Goal: Task Accomplishment & Management: Use online tool/utility

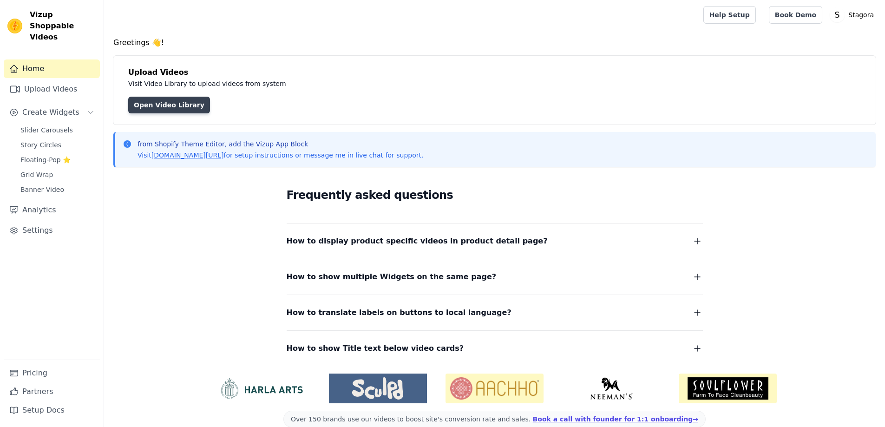
click at [172, 106] on link "Open Video Library" at bounding box center [169, 105] width 82 height 17
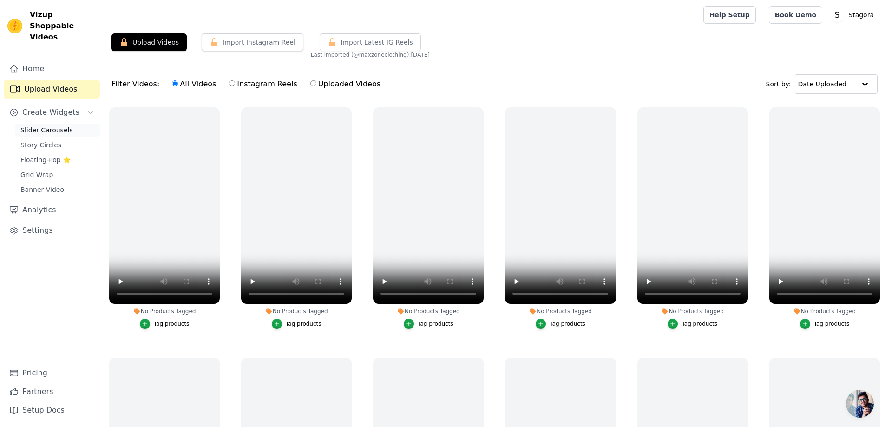
click at [41, 125] on span "Slider Carousels" at bounding box center [46, 129] width 52 height 9
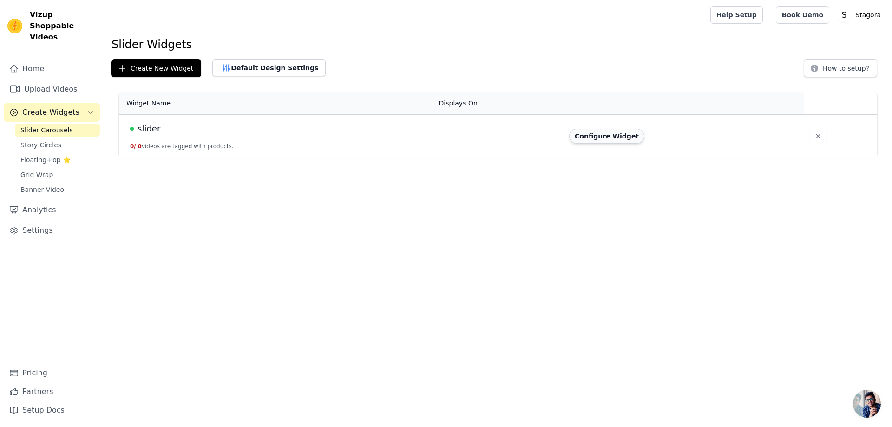
click at [598, 133] on button "Configure Widget" at bounding box center [606, 136] width 75 height 15
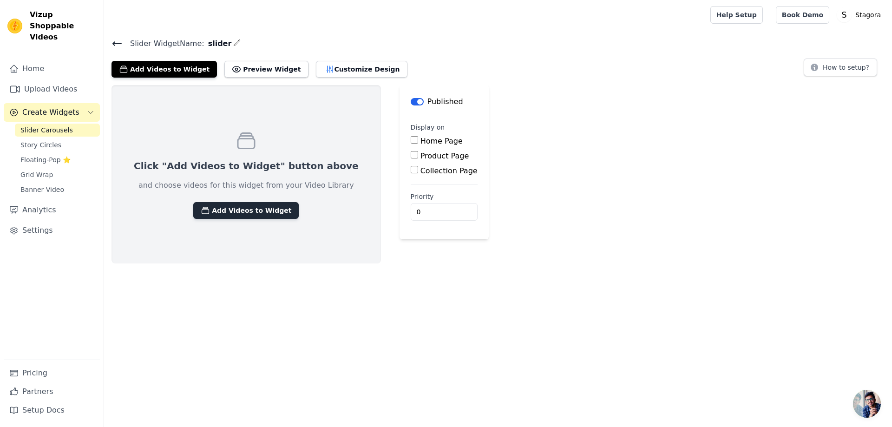
click at [255, 212] on button "Add Videos to Widget" at bounding box center [245, 210] width 105 height 17
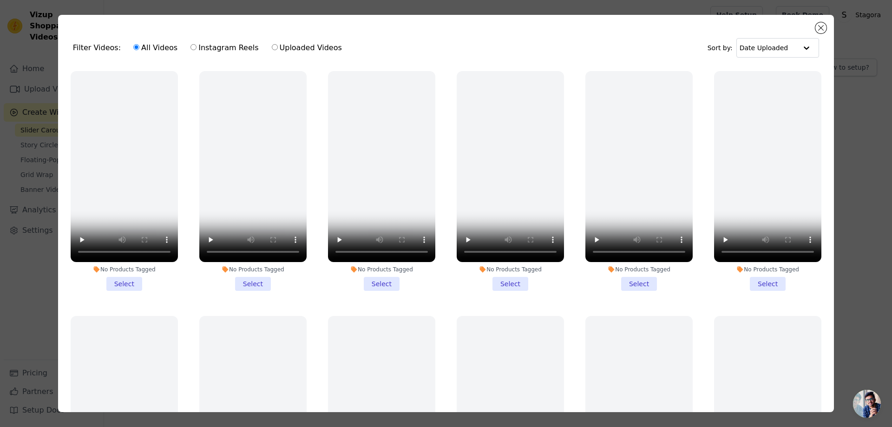
click at [227, 49] on label "Instagram Reels" at bounding box center [224, 48] width 69 height 12
click at [196, 49] on input "Instagram Reels" at bounding box center [193, 47] width 6 height 6
radio input "true"
click at [160, 54] on div "All Videos Instagram Reels Uploaded Videos" at bounding box center [237, 47] width 219 height 21
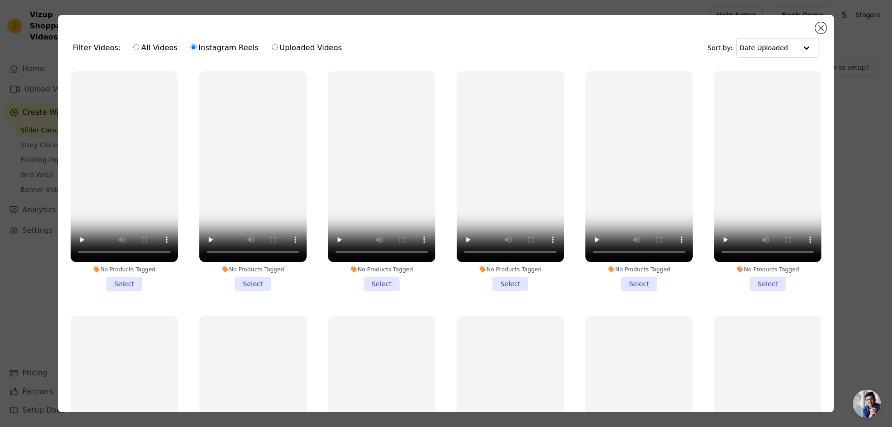
click at [160, 45] on label "All Videos" at bounding box center [155, 48] width 45 height 12
click at [139, 45] on input "All Videos" at bounding box center [136, 47] width 6 height 6
radio input "true"
click at [822, 25] on button "Close modal" at bounding box center [820, 27] width 11 height 11
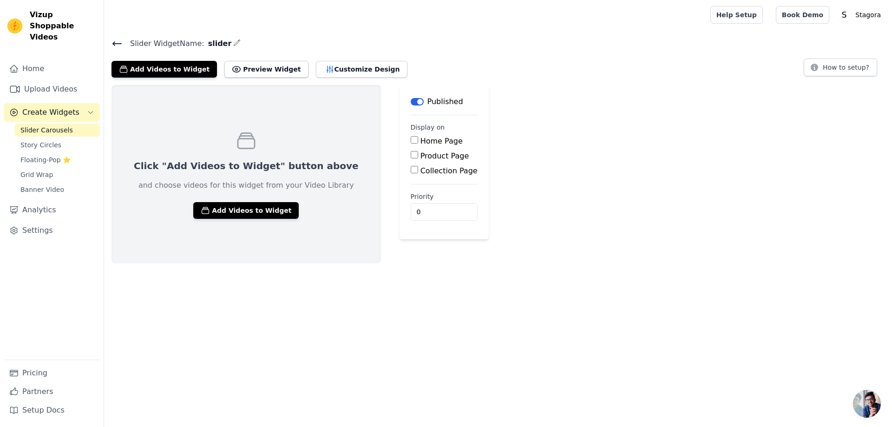
click at [21, 67] on div "Home Upload Videos Create Widgets Slider Carousels Story Circles Floating-Pop ⭐…" at bounding box center [52, 209] width 96 height 300
click at [33, 59] on link "Home" at bounding box center [52, 68] width 96 height 19
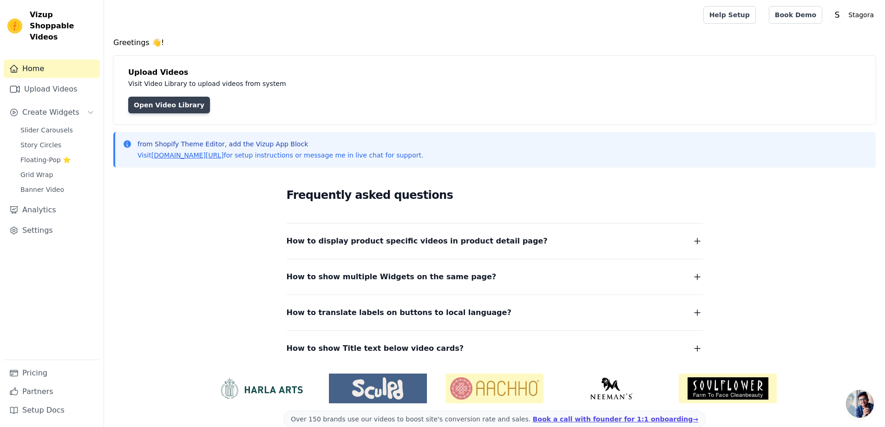
click at [178, 103] on link "Open Video Library" at bounding box center [169, 105] width 82 height 17
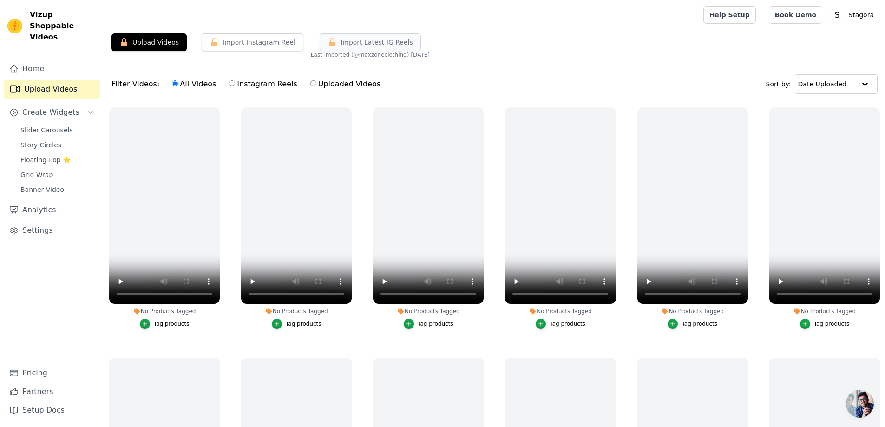
click at [383, 40] on span "Import Latest IG Reels" at bounding box center [376, 42] width 72 height 9
click at [854, 11] on p "Stagora" at bounding box center [860, 15] width 33 height 17
click at [828, 41] on link "Settings" at bounding box center [832, 38] width 89 height 17
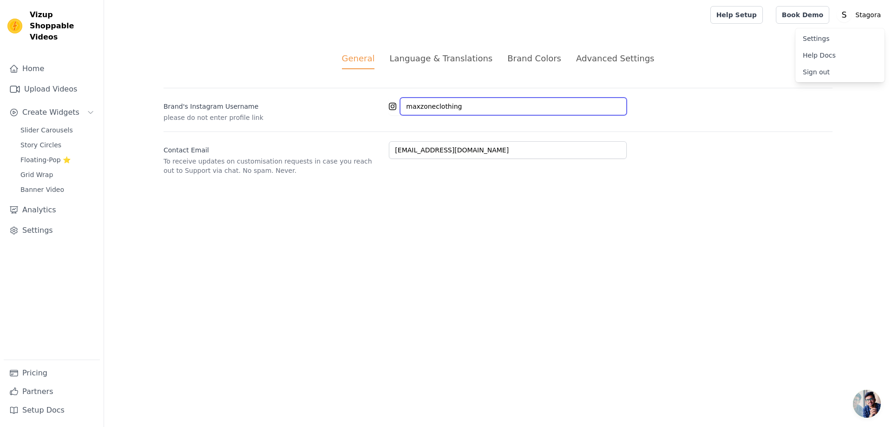
click at [482, 104] on input "maxzoneclothing" at bounding box center [513, 107] width 227 height 18
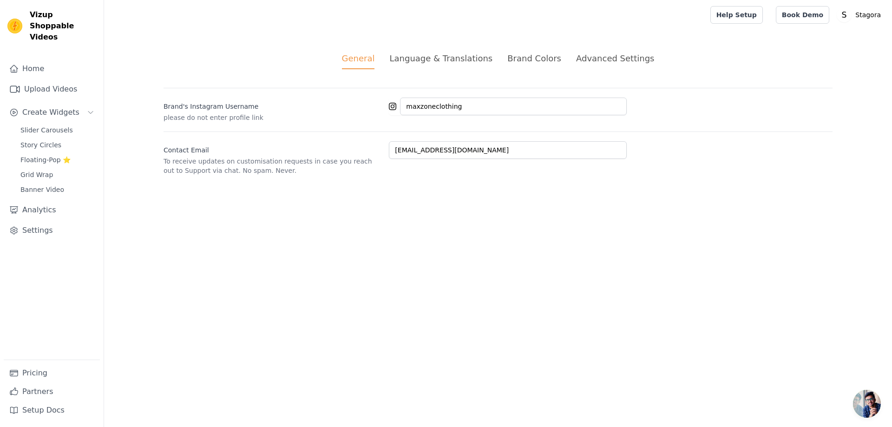
click at [413, 197] on html "Vizup Shoppable Videos Home Upload Videos Create Widgets Slider Carousels Story…" at bounding box center [446, 98] width 892 height 197
click at [39, 80] on link "Upload Videos" at bounding box center [52, 89] width 96 height 19
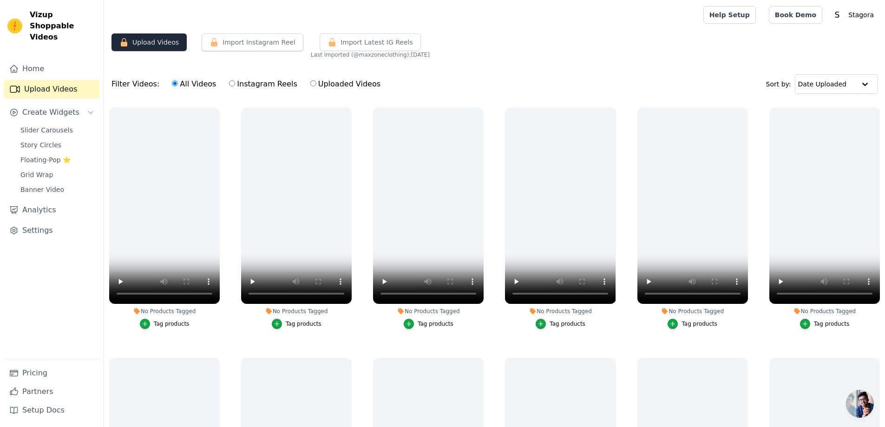
click at [155, 43] on button "Upload Videos" at bounding box center [148, 42] width 75 height 18
click at [240, 85] on label "Instagram Reels" at bounding box center [263, 84] width 69 height 12
click at [235, 85] on input "Instagram Reels" at bounding box center [232, 83] width 6 height 6
radio input "true"
click at [334, 85] on label "Uploaded Videos" at bounding box center [345, 84] width 71 height 12
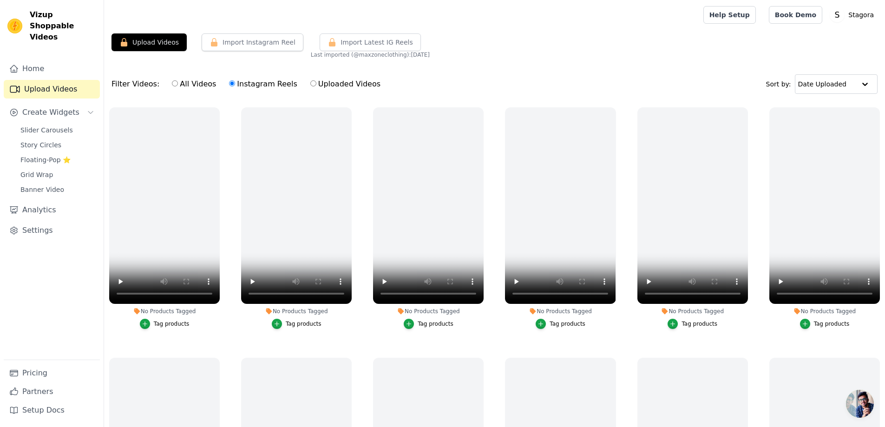
click at [316, 85] on input "Uploaded Videos" at bounding box center [313, 83] width 6 height 6
radio input "true"
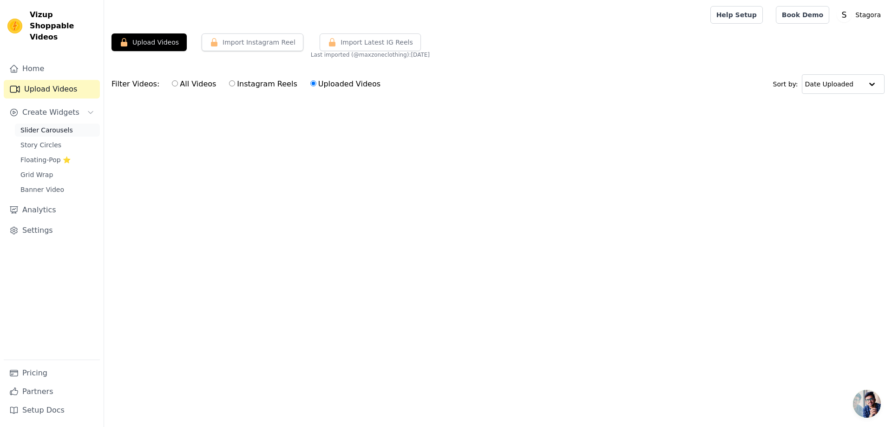
click at [44, 125] on span "Slider Carousels" at bounding box center [46, 129] width 52 height 9
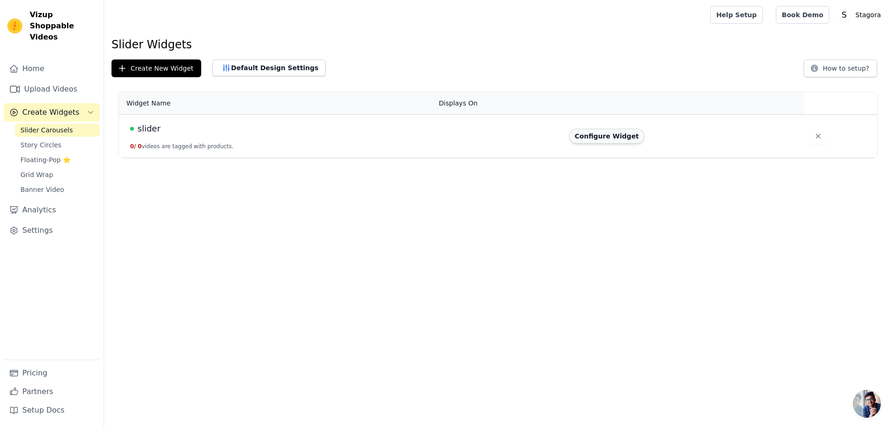
click at [622, 142] on button "Configure Widget" at bounding box center [606, 136] width 75 height 15
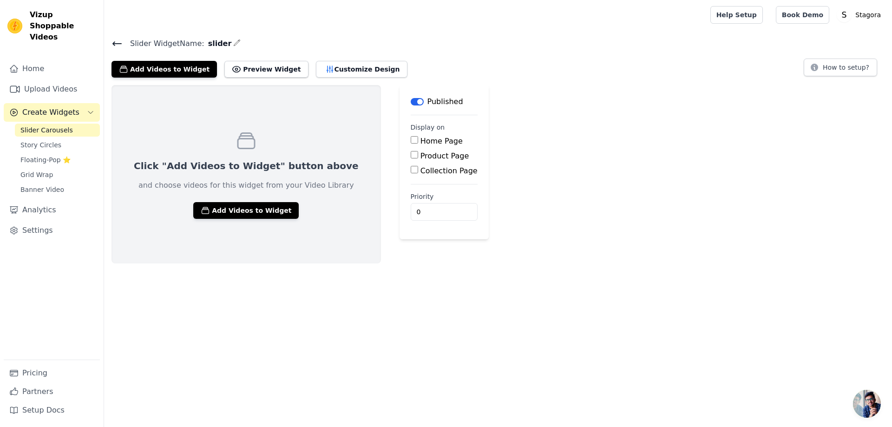
click at [420, 138] on label "Home Page" at bounding box center [441, 141] width 42 height 9
click at [417, 138] on input "Home Page" at bounding box center [414, 139] width 7 height 7
checkbox input "true"
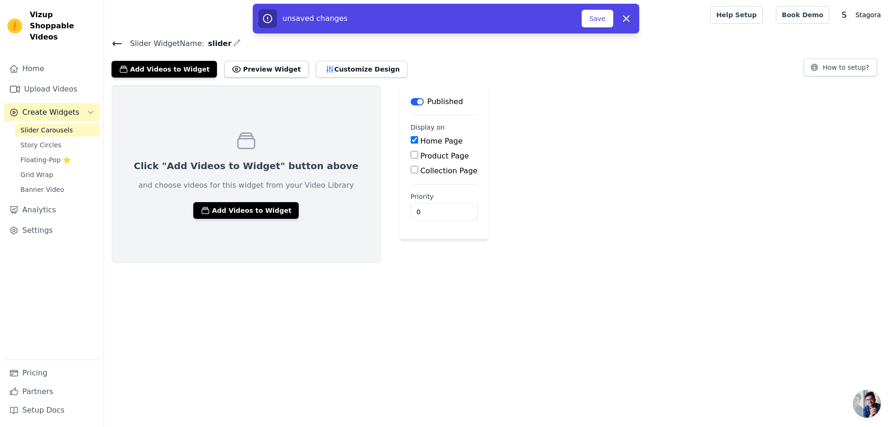
click at [420, 157] on label "Product Page" at bounding box center [444, 155] width 49 height 9
click at [411, 157] on input "Product Page" at bounding box center [414, 154] width 7 height 7
checkbox input "true"
click at [411, 195] on input "Collection Page" at bounding box center [414, 195] width 7 height 7
checkbox input "true"
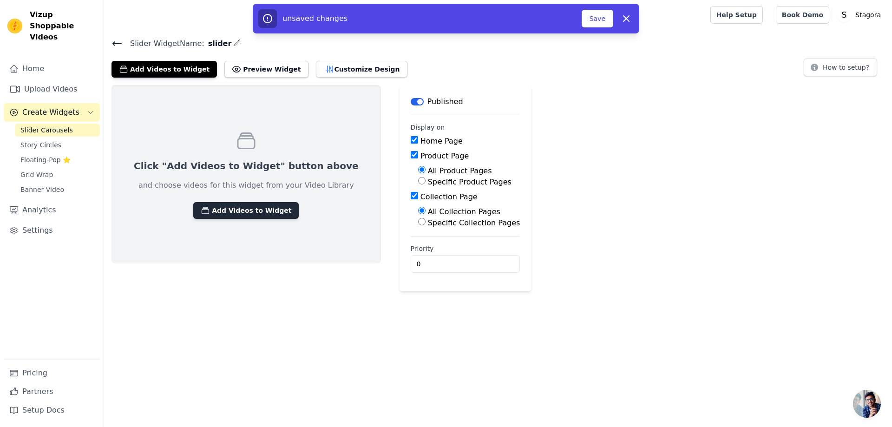
click at [228, 202] on button "Add Videos to Widget" at bounding box center [245, 210] width 105 height 17
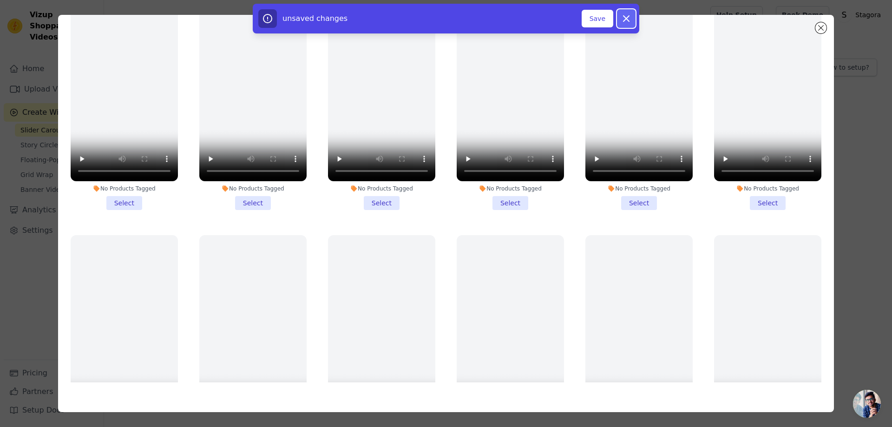
click at [621, 25] on button "Dismiss" at bounding box center [626, 18] width 19 height 19
checkbox input "false"
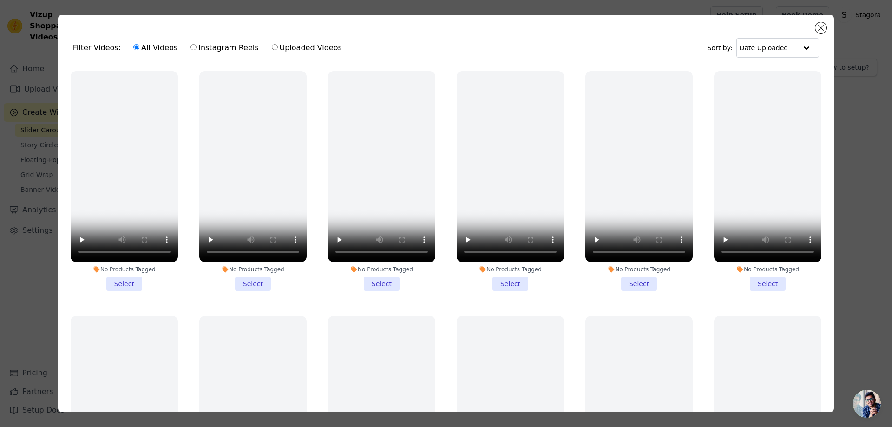
click at [206, 51] on label "Instagram Reels" at bounding box center [224, 48] width 69 height 12
click at [196, 50] on input "Instagram Reels" at bounding box center [193, 47] width 6 height 6
radio input "true"
click at [271, 46] on label "Uploaded Videos" at bounding box center [306, 48] width 71 height 12
click at [272, 46] on input "Uploaded Videos" at bounding box center [275, 47] width 6 height 6
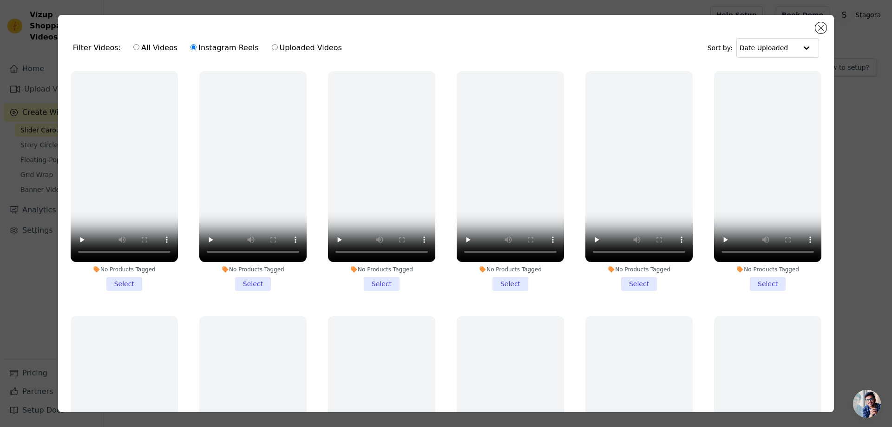
radio input "true"
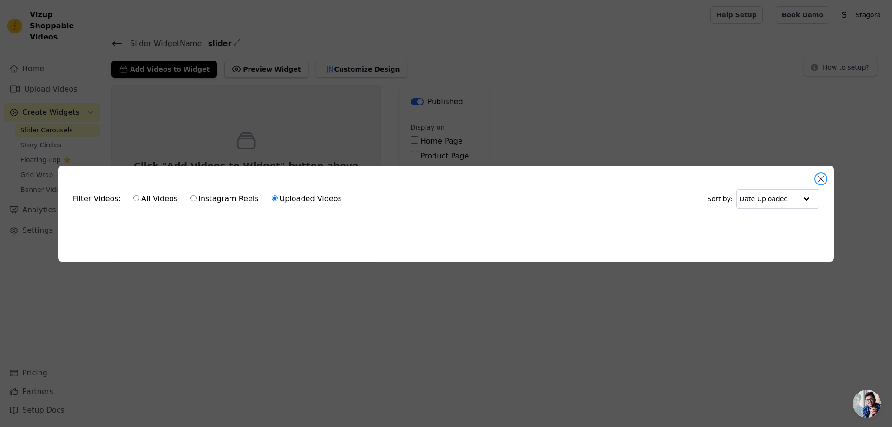
click at [819, 176] on button "Close modal" at bounding box center [820, 178] width 11 height 11
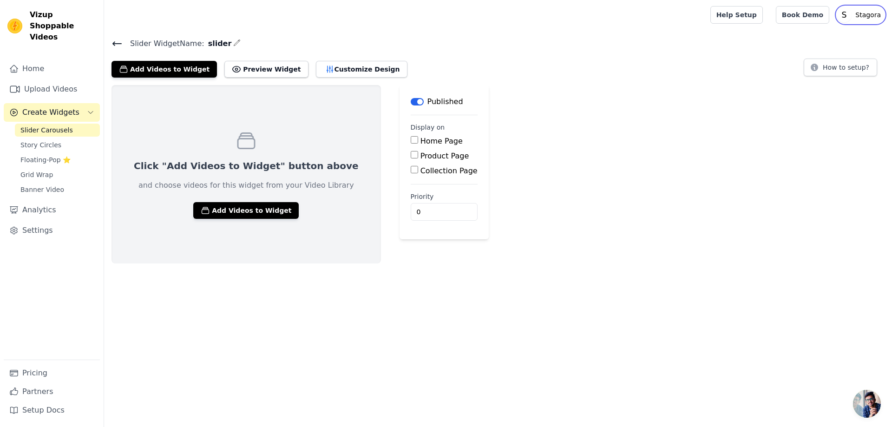
click at [864, 8] on p "Stagora" at bounding box center [867, 15] width 33 height 17
click at [811, 46] on link "Settings" at bounding box center [839, 38] width 89 height 17
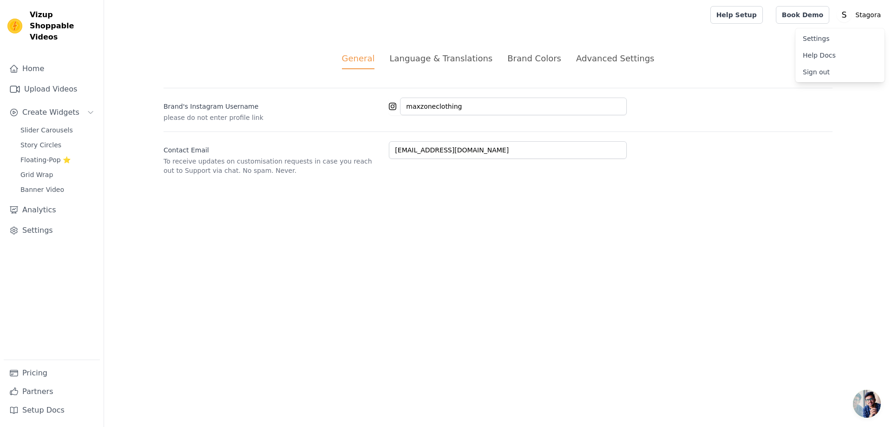
click at [815, 39] on link "Settings" at bounding box center [839, 38] width 89 height 17
drag, startPoint x: 477, startPoint y: 106, endPoint x: 380, endPoint y: 120, distance: 97.5
click at [380, 120] on div "Brand's Instagram Username please do not enter profile link maxzoneclothing" at bounding box center [497, 105] width 669 height 34
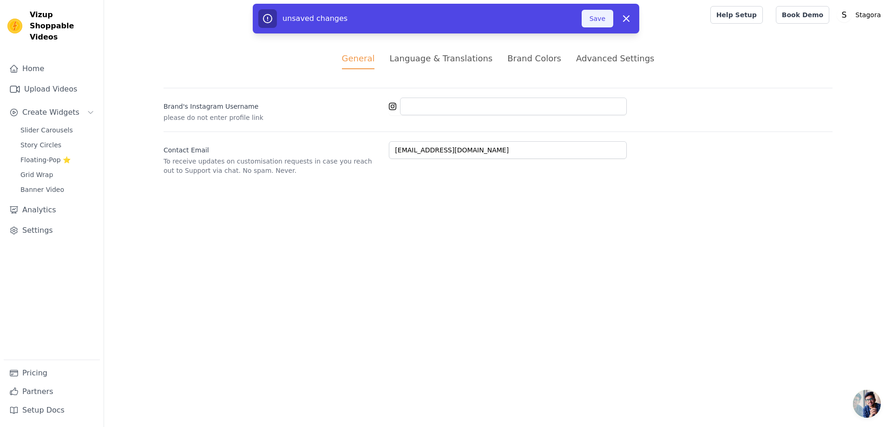
click at [603, 21] on button "Save" at bounding box center [597, 19] width 32 height 18
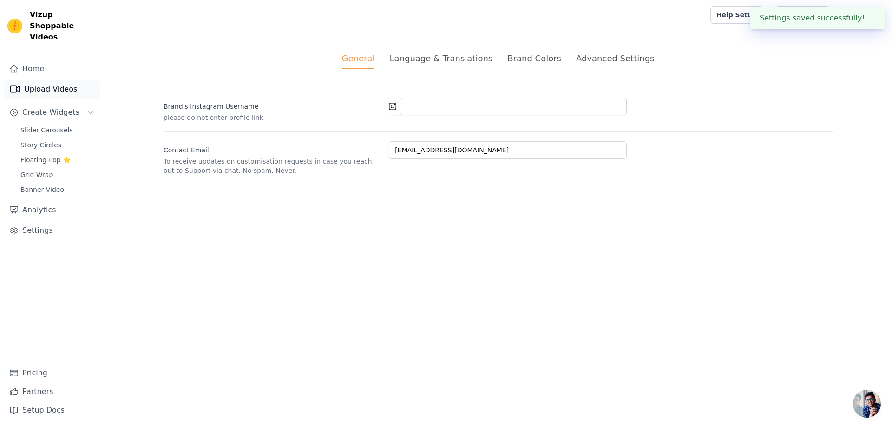
click at [52, 80] on link "Upload Videos" at bounding box center [52, 89] width 96 height 19
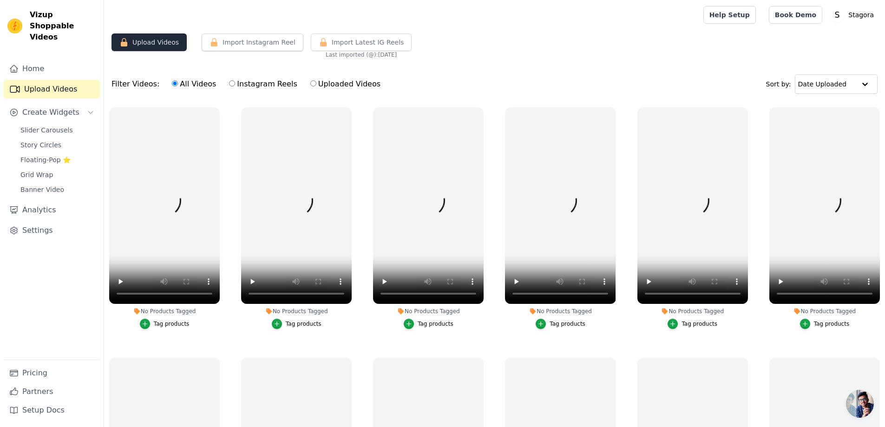
click at [134, 41] on button "Upload Videos" at bounding box center [148, 42] width 75 height 18
click at [132, 43] on button "Upload Videos" at bounding box center [148, 42] width 75 height 18
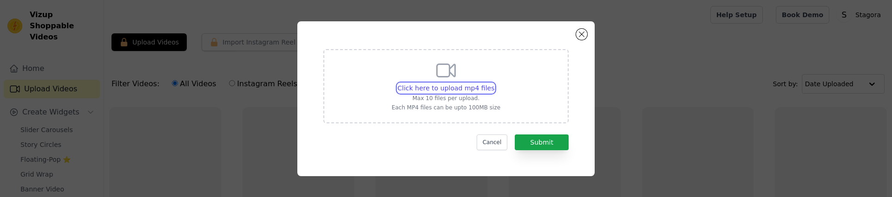
type input "C:\fakepath\04.mp4"
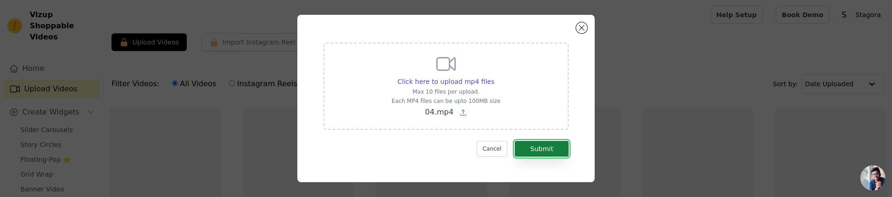
click at [534, 149] on button "Submit" at bounding box center [542, 149] width 54 height 16
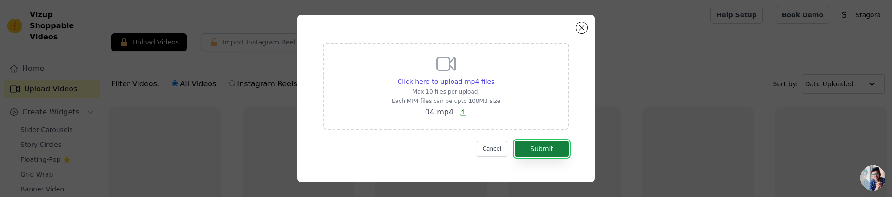
click at [534, 149] on button "Submit" at bounding box center [542, 149] width 54 height 16
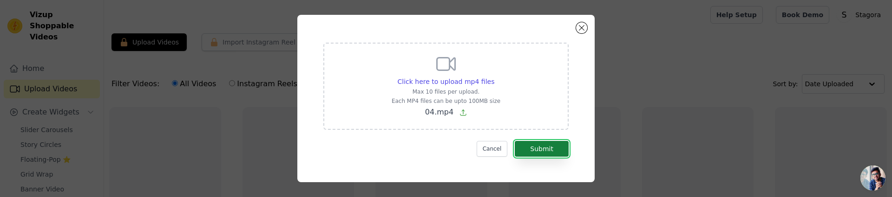
click at [534, 149] on button "Submit" at bounding box center [542, 149] width 54 height 16
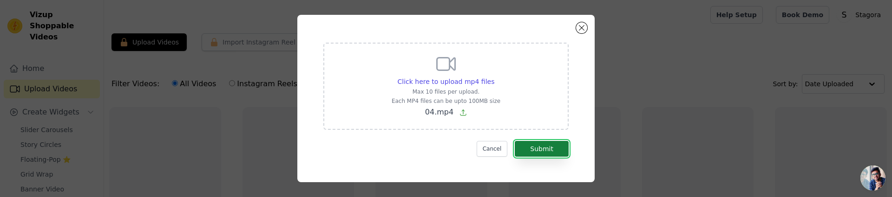
click at [534, 149] on button "Submit" at bounding box center [542, 149] width 54 height 16
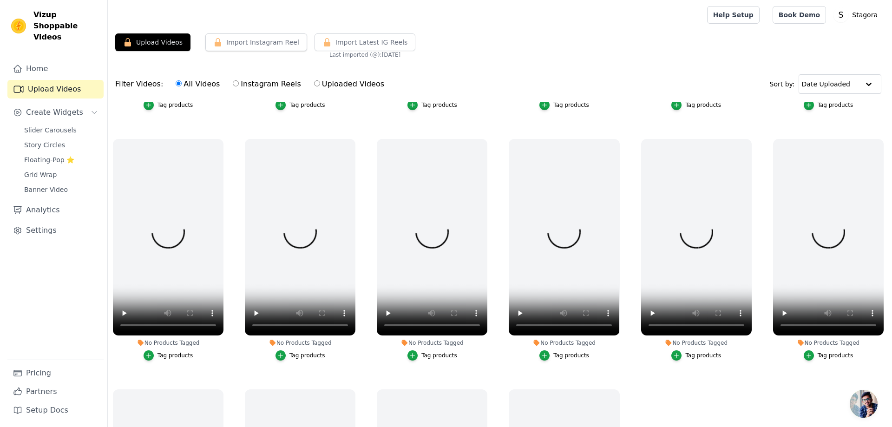
scroll to position [1850, 0]
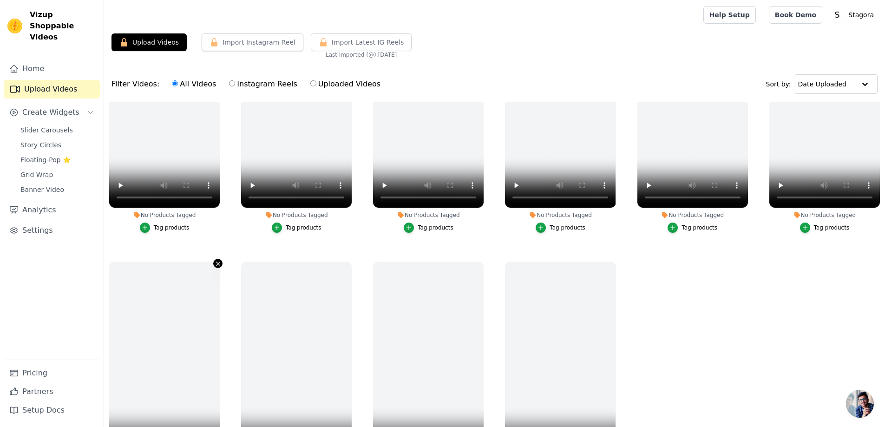
click at [219, 260] on icon "button" at bounding box center [218, 263] width 7 height 7
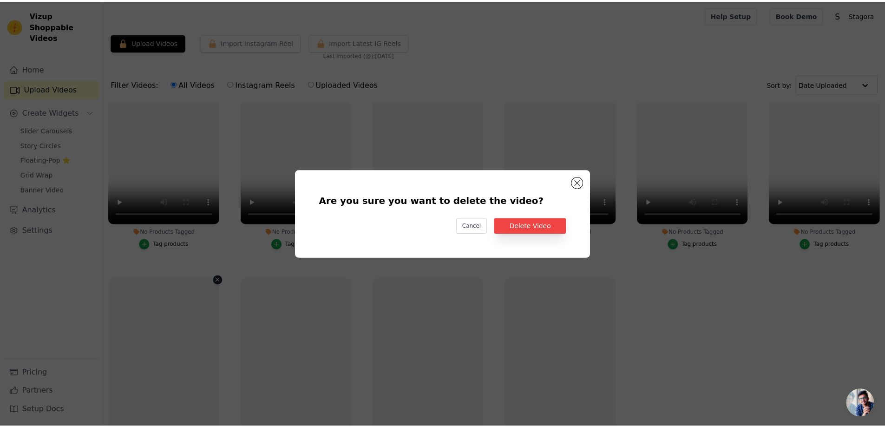
scroll to position [1864, 0]
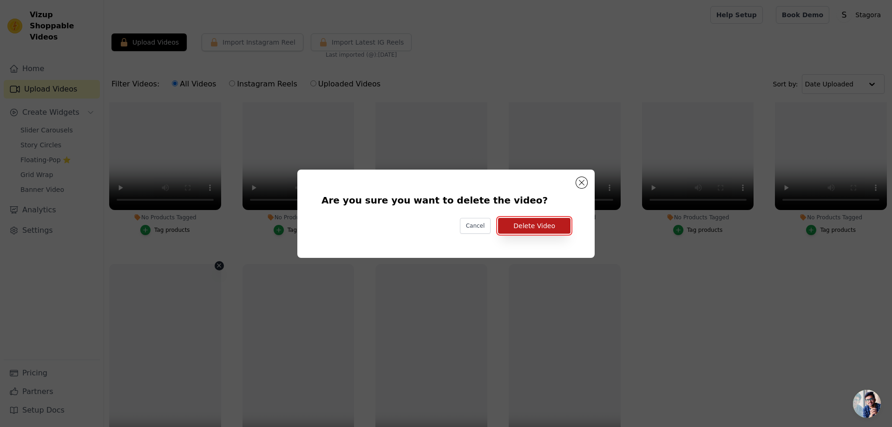
click at [531, 219] on button "Delete Video" at bounding box center [534, 226] width 72 height 16
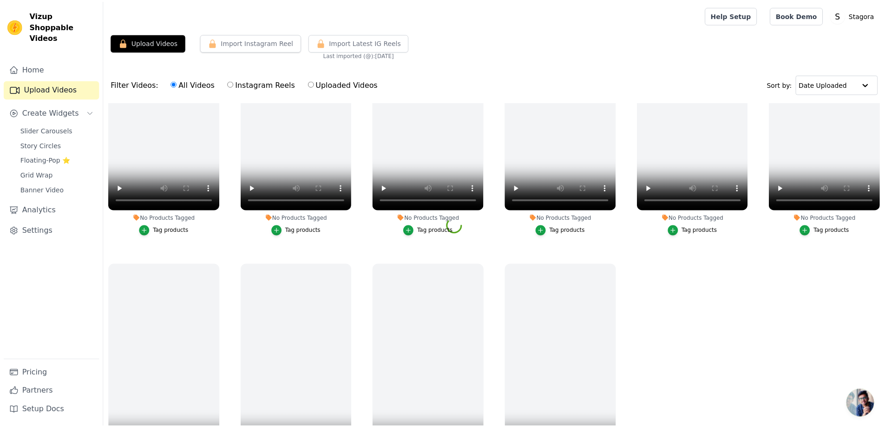
scroll to position [1850, 0]
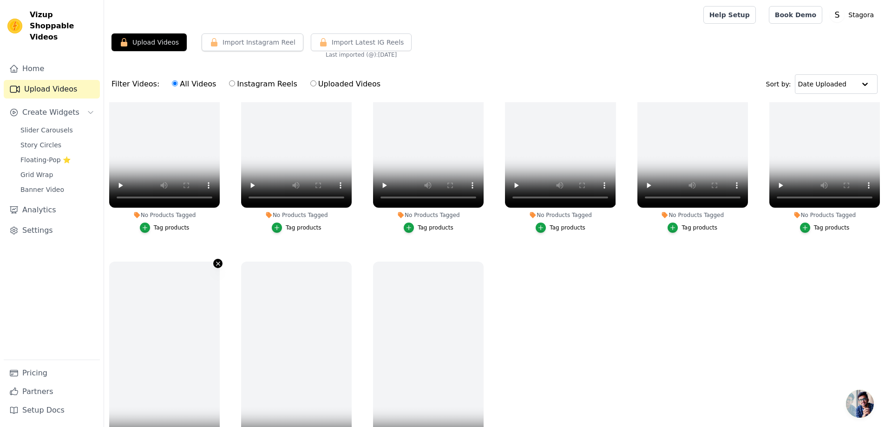
click at [216, 260] on icon "button" at bounding box center [218, 263] width 7 height 7
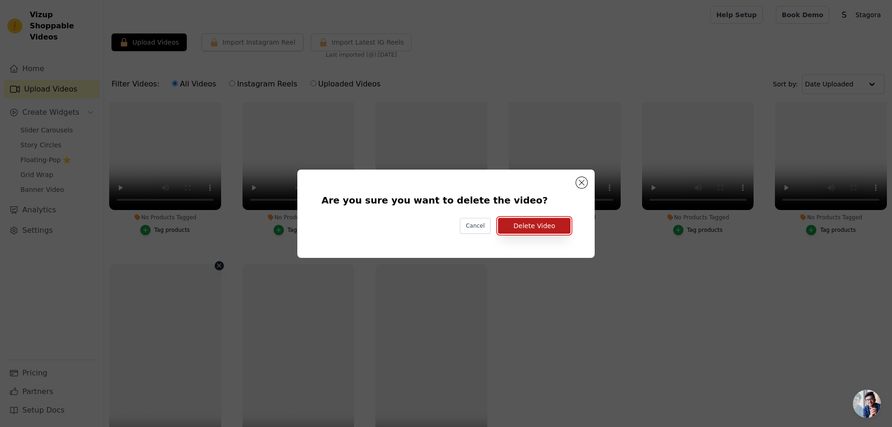
click at [529, 223] on button "Delete Video" at bounding box center [534, 226] width 72 height 16
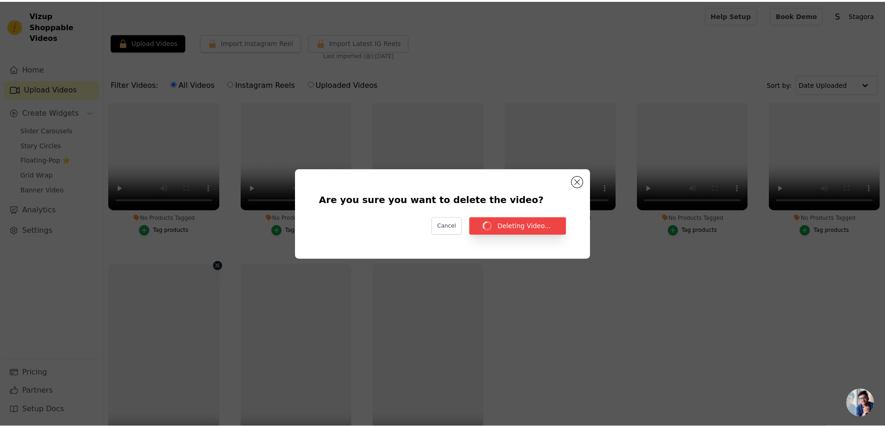
scroll to position [1850, 0]
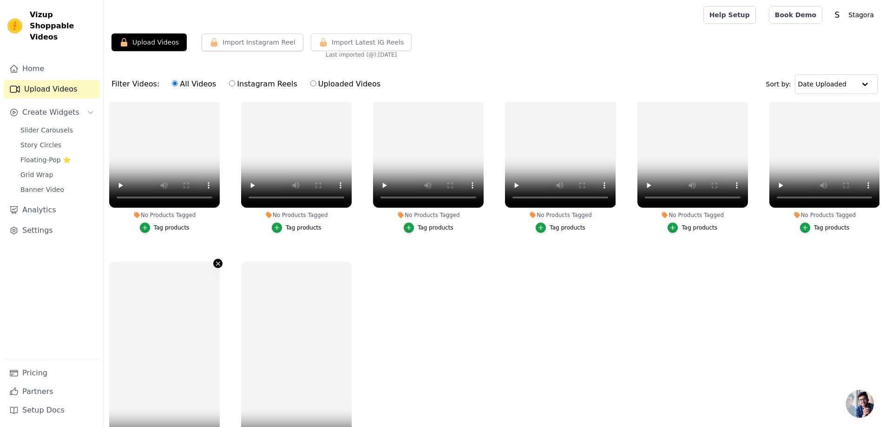
click at [217, 260] on icon "button" at bounding box center [218, 263] width 7 height 7
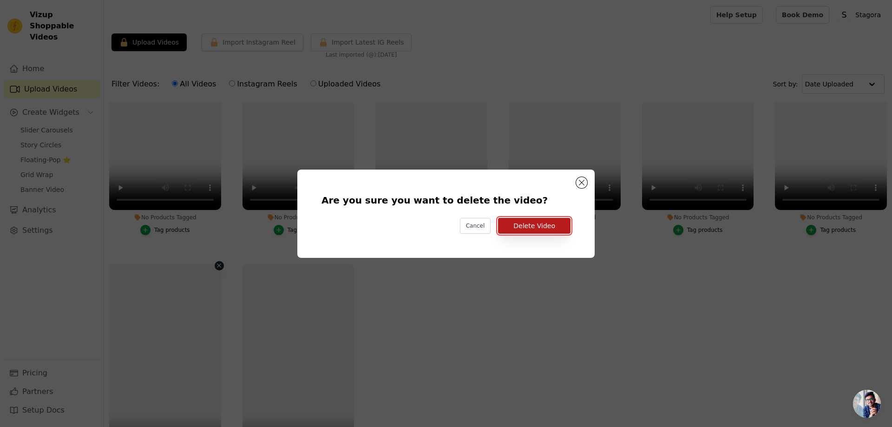
click at [518, 222] on button "Delete Video" at bounding box center [534, 226] width 72 height 16
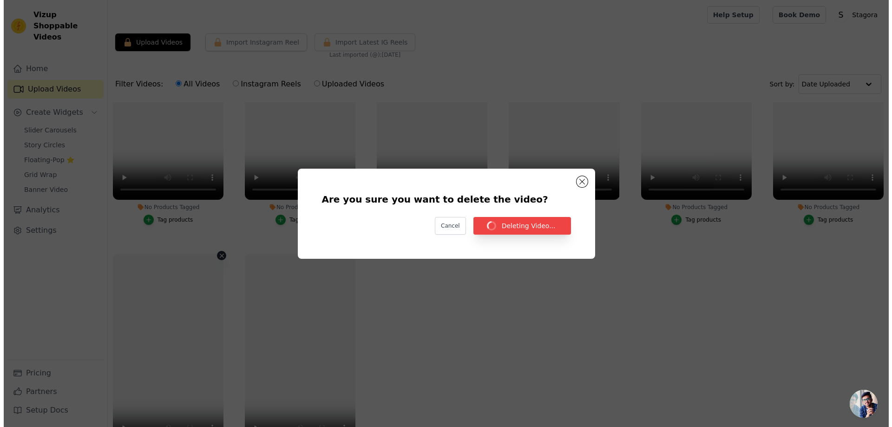
scroll to position [1850, 0]
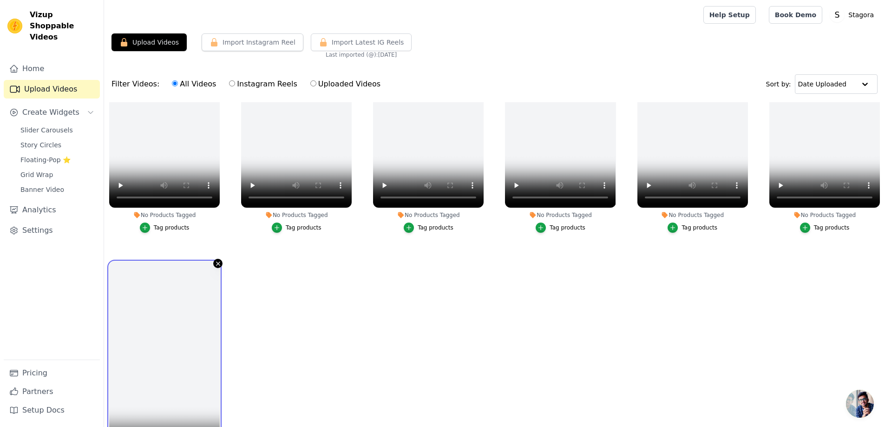
click at [213, 261] on div at bounding box center [164, 359] width 111 height 196
click at [215, 260] on icon "button" at bounding box center [218, 263] width 7 height 7
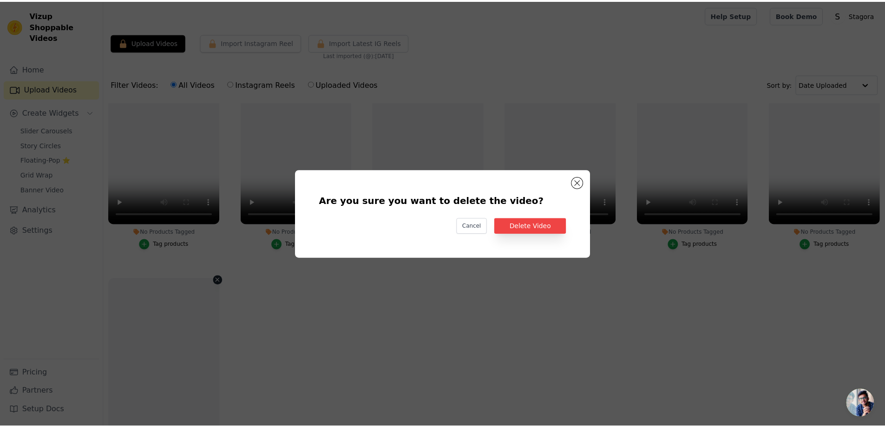
scroll to position [1864, 0]
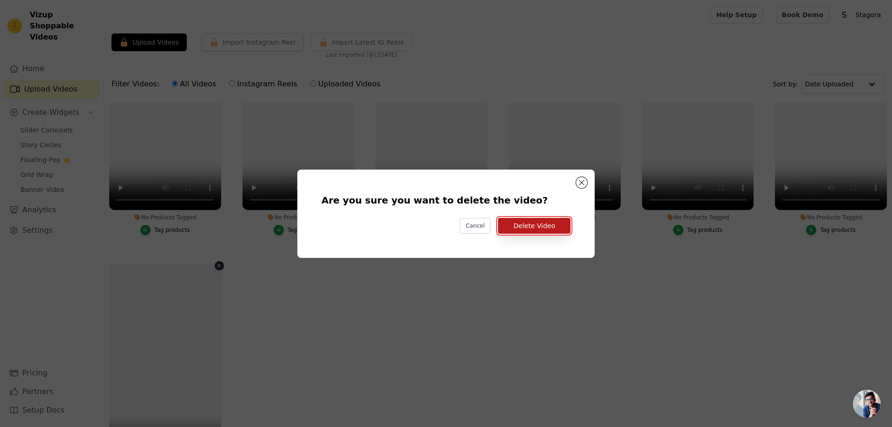
click at [548, 223] on button "Delete Video" at bounding box center [534, 226] width 72 height 16
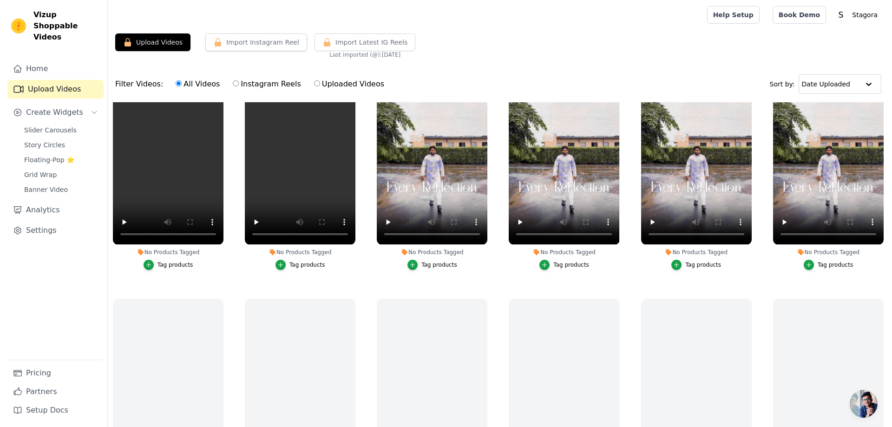
scroll to position [155, 0]
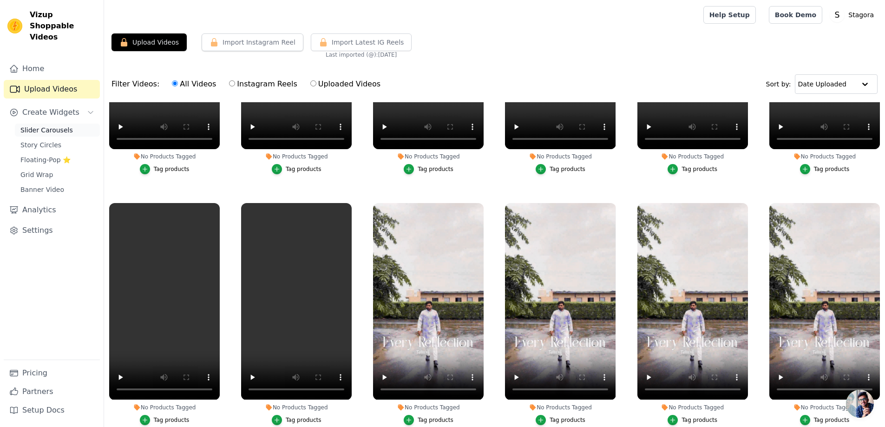
click at [47, 125] on span "Slider Carousels" at bounding box center [46, 129] width 52 height 9
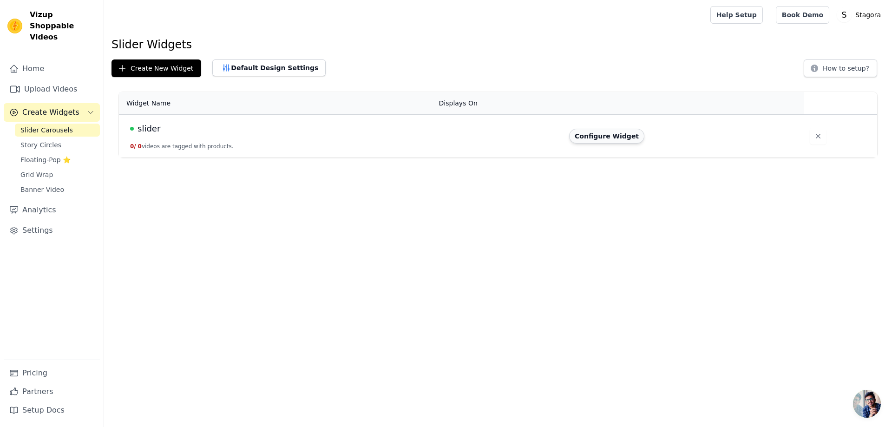
click at [610, 132] on button "Configure Widget" at bounding box center [606, 136] width 75 height 15
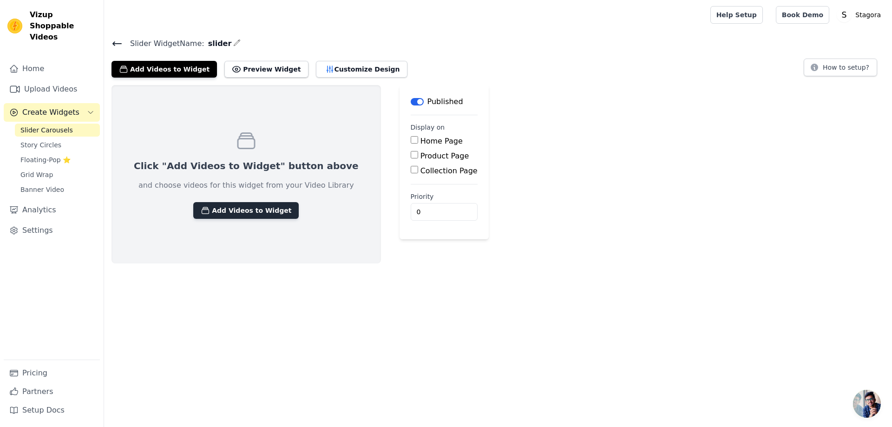
click at [237, 211] on button "Add Videos to Widget" at bounding box center [245, 210] width 105 height 17
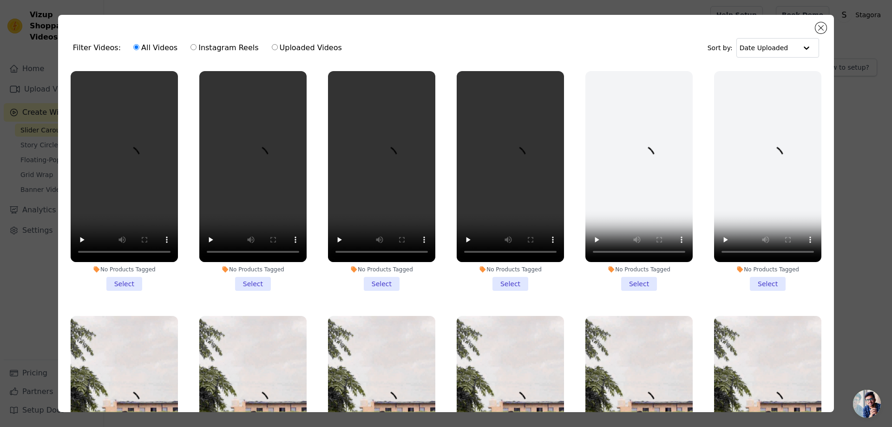
scroll to position [155, 0]
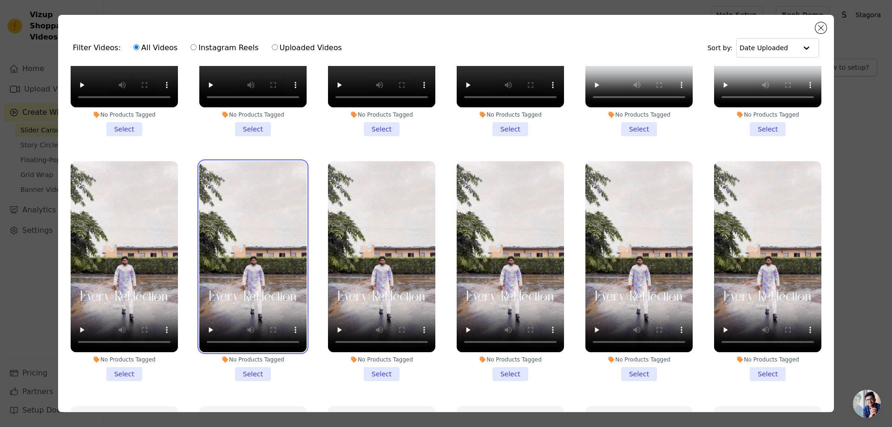
click at [272, 190] on video at bounding box center [252, 256] width 107 height 191
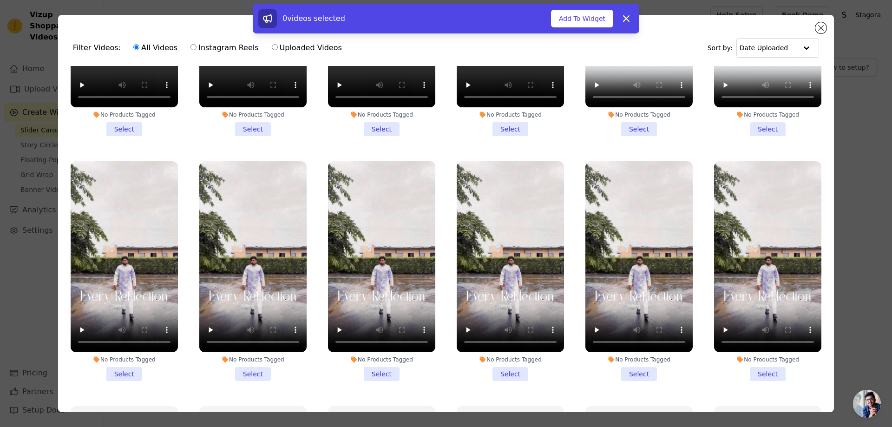
click at [242, 368] on li "No Products Tagged Select" at bounding box center [252, 271] width 107 height 220
click at [0, 0] on input "No Products Tagged Select" at bounding box center [0, 0] width 0 height 0
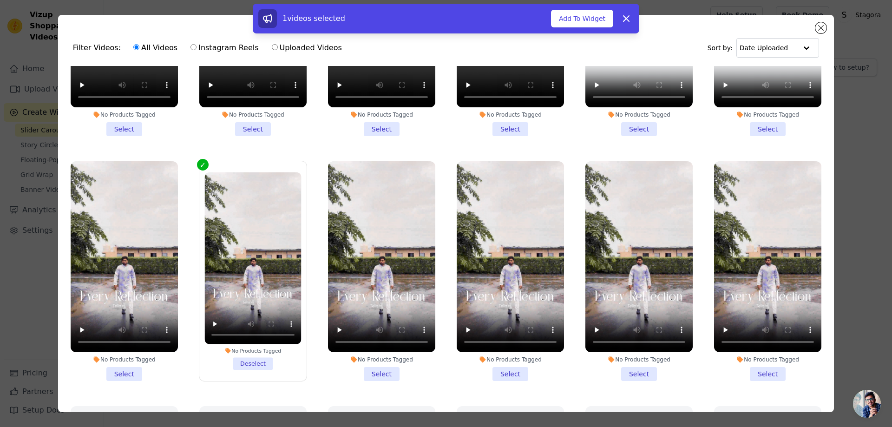
drag, startPoint x: 375, startPoint y: 362, endPoint x: 394, endPoint y: 366, distance: 19.9
click at [375, 362] on li "No Products Tagged Select" at bounding box center [381, 271] width 107 height 220
click at [0, 0] on input "No Products Tagged Select" at bounding box center [0, 0] width 0 height 0
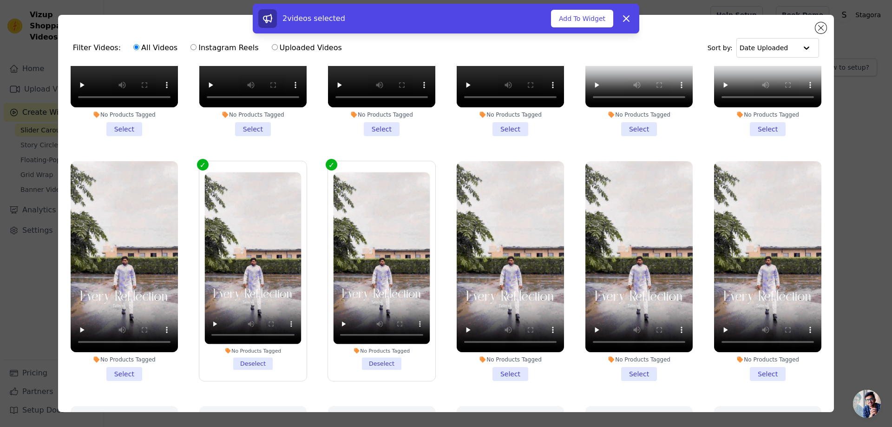
click at [503, 367] on li "No Products Tagged Select" at bounding box center [510, 271] width 107 height 220
click at [0, 0] on input "No Products Tagged Select" at bounding box center [0, 0] width 0 height 0
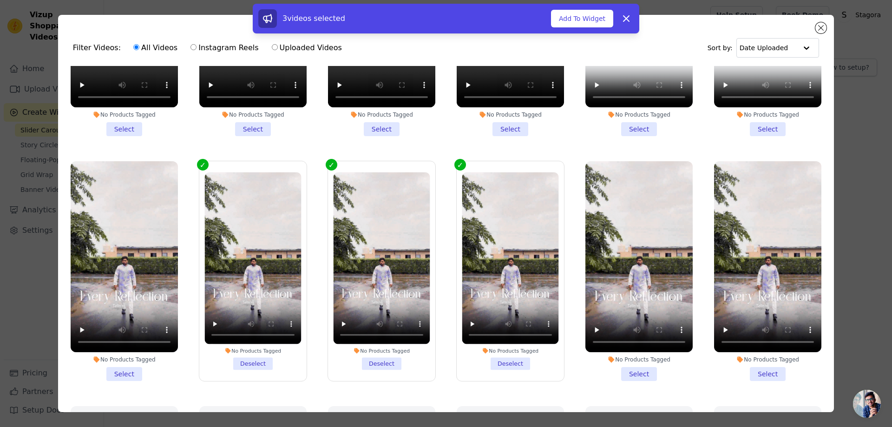
click at [619, 369] on li "No Products Tagged Select" at bounding box center [638, 271] width 107 height 220
click at [0, 0] on input "No Products Tagged Select" at bounding box center [0, 0] width 0 height 0
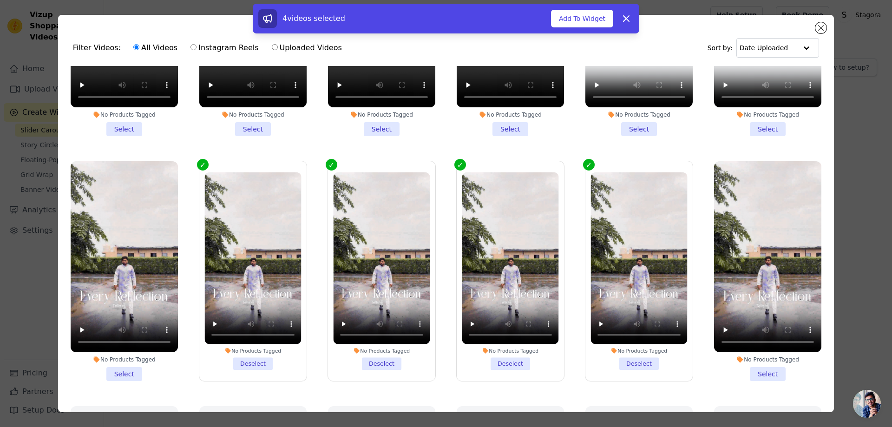
click at [765, 367] on li "No Products Tagged Select" at bounding box center [767, 271] width 107 height 220
click at [0, 0] on input "No Products Tagged Select" at bounding box center [0, 0] width 0 height 0
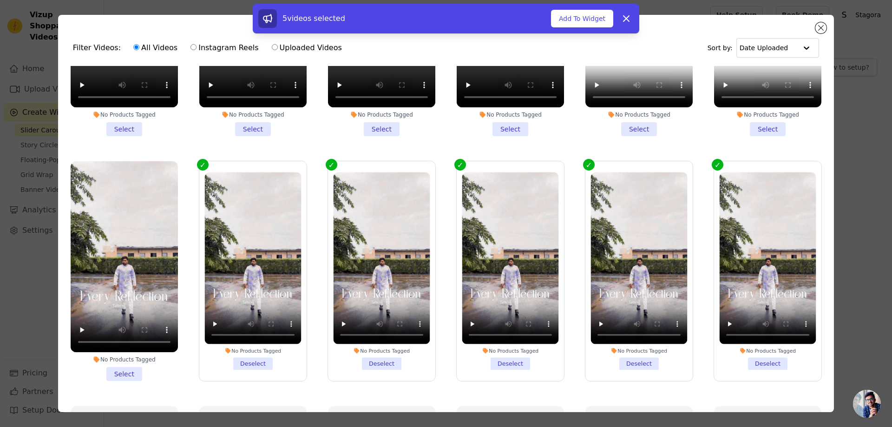
click at [112, 359] on li "No Products Tagged Select" at bounding box center [124, 271] width 107 height 220
click at [0, 0] on input "No Products Tagged Select" at bounding box center [0, 0] width 0 height 0
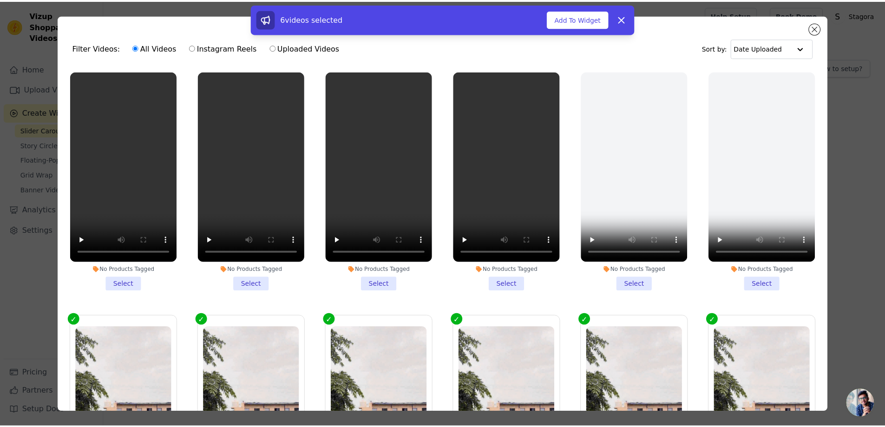
scroll to position [310, 0]
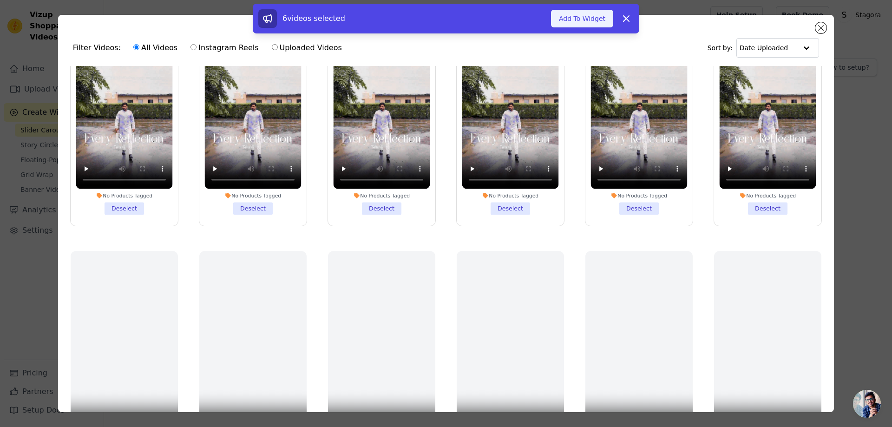
click at [594, 11] on button "Add To Widget" at bounding box center [582, 19] width 62 height 18
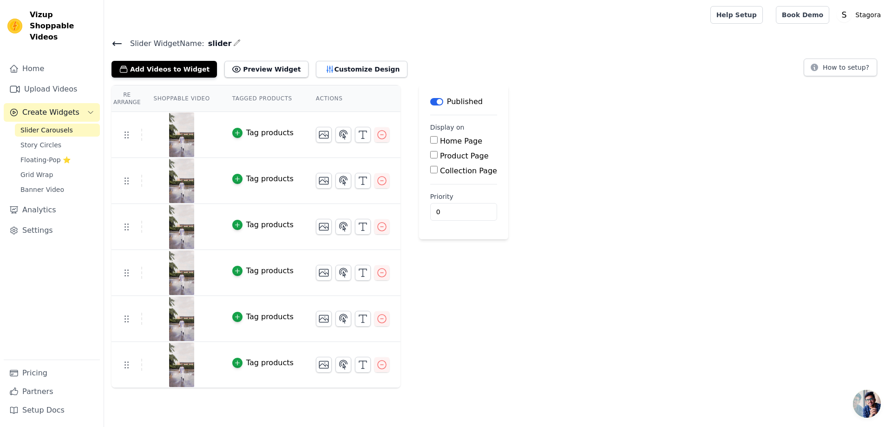
click at [754, 145] on div "Re Arrange Shoppable Video Tagged Products Actions Tag products Tag products Ta…" at bounding box center [498, 236] width 788 height 303
click at [541, 196] on div "Re Arrange Shoppable Video Tagged Products Actions Tag products Tag products Ta…" at bounding box center [498, 236] width 788 height 303
click at [33, 59] on link "Home" at bounding box center [52, 68] width 96 height 19
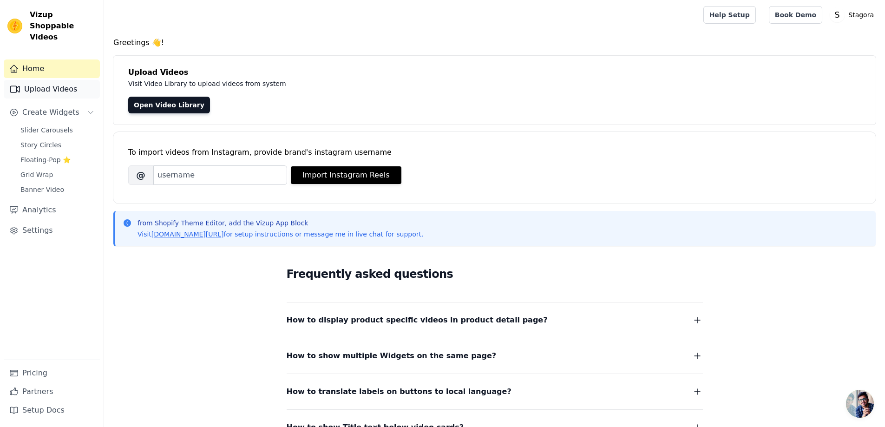
click at [63, 80] on link "Upload Videos" at bounding box center [52, 89] width 96 height 19
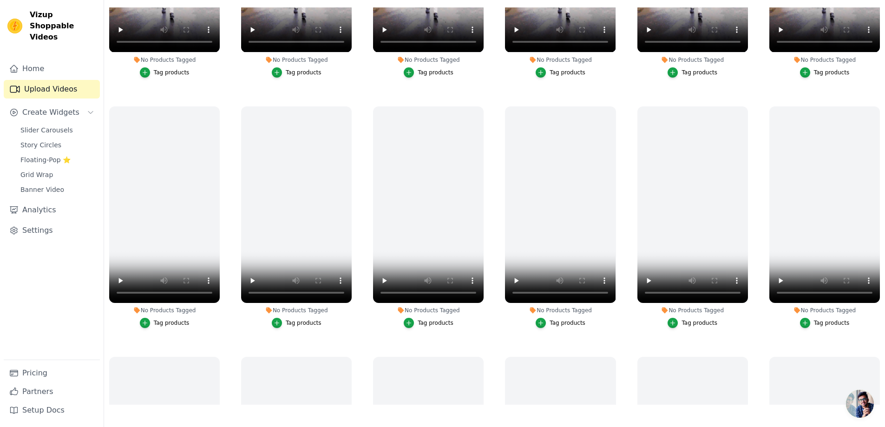
scroll to position [310, 0]
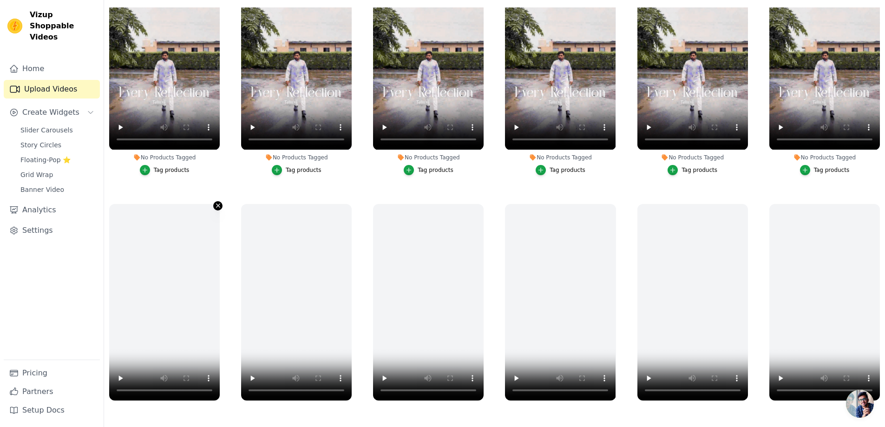
click at [217, 205] on icon "button" at bounding box center [218, 205] width 7 height 7
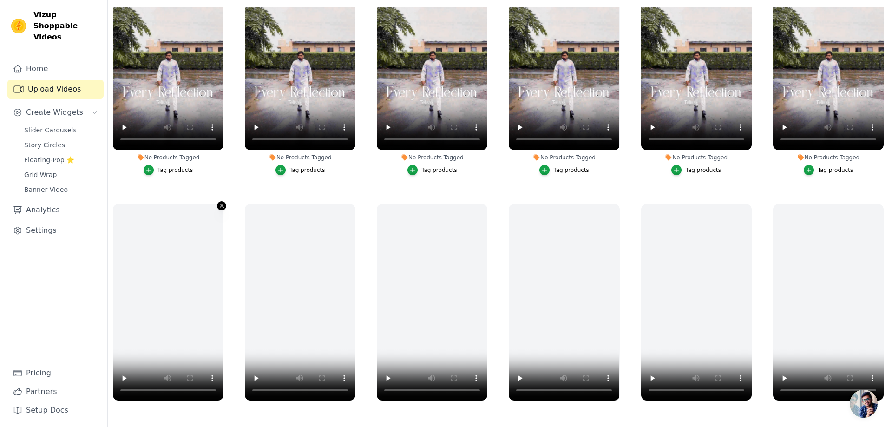
scroll to position [312, 0]
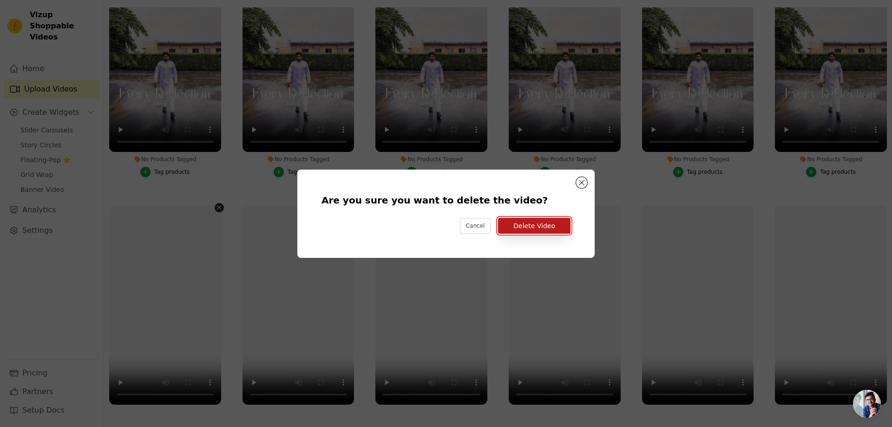
click at [535, 223] on button "Delete Video" at bounding box center [534, 226] width 72 height 16
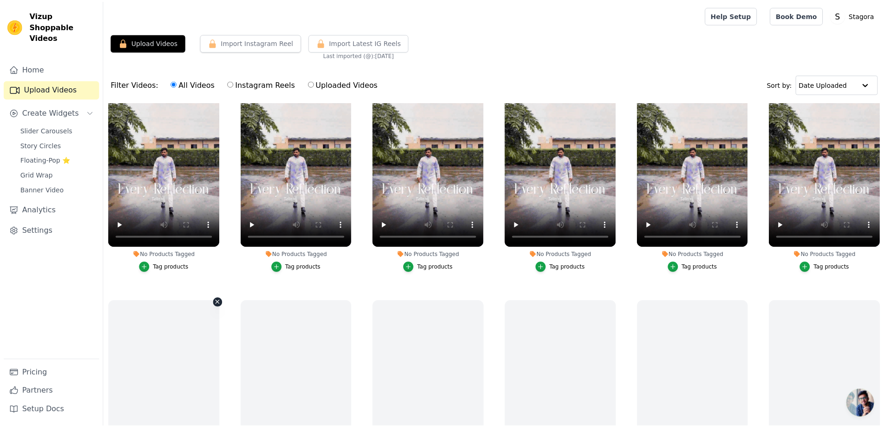
scroll to position [310, 0]
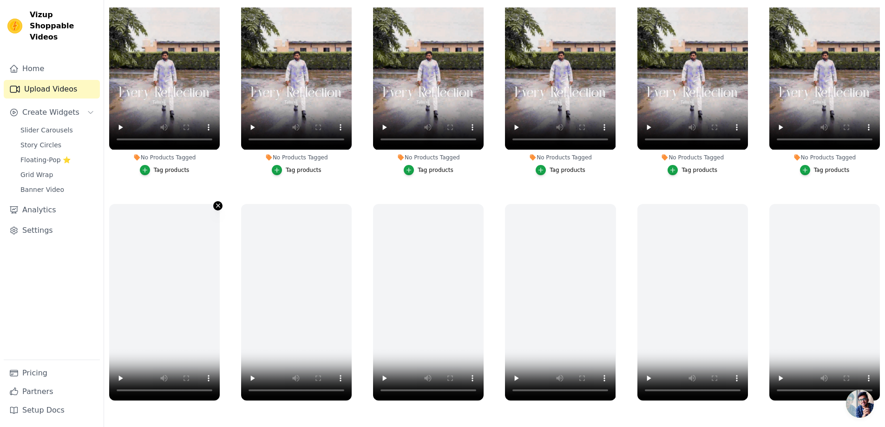
click at [215, 202] on icon "button" at bounding box center [218, 205] width 7 height 7
click at [743, 202] on icon "button" at bounding box center [745, 205] width 7 height 7
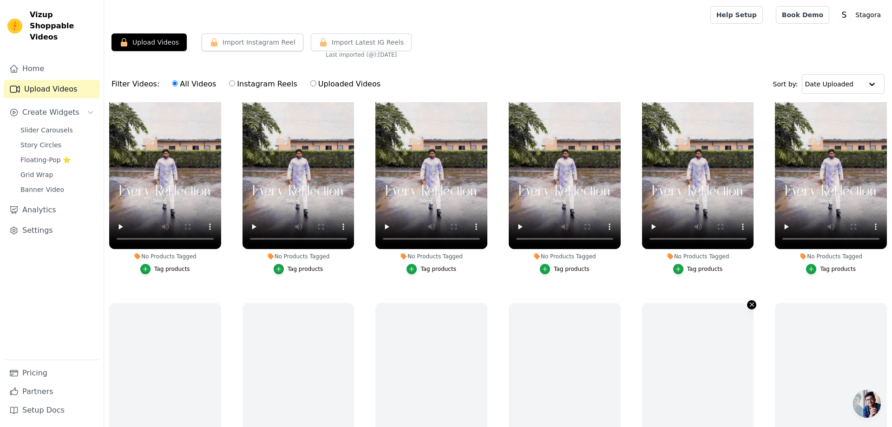
scroll to position [312, 0]
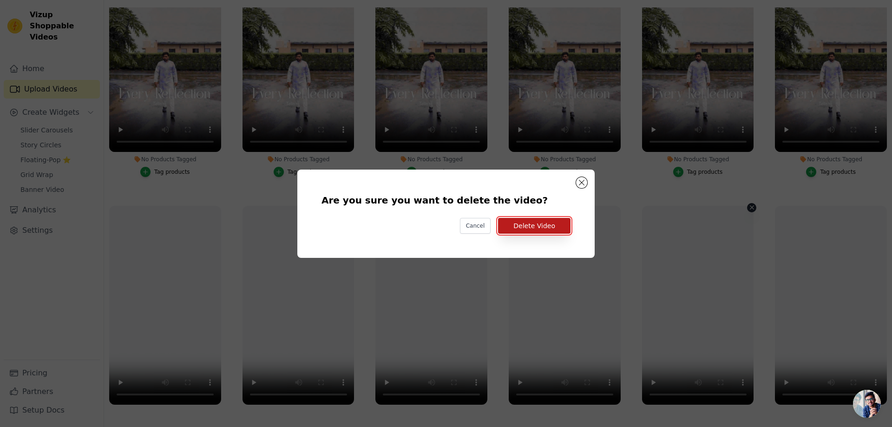
click at [548, 222] on button "Delete Video" at bounding box center [534, 226] width 72 height 16
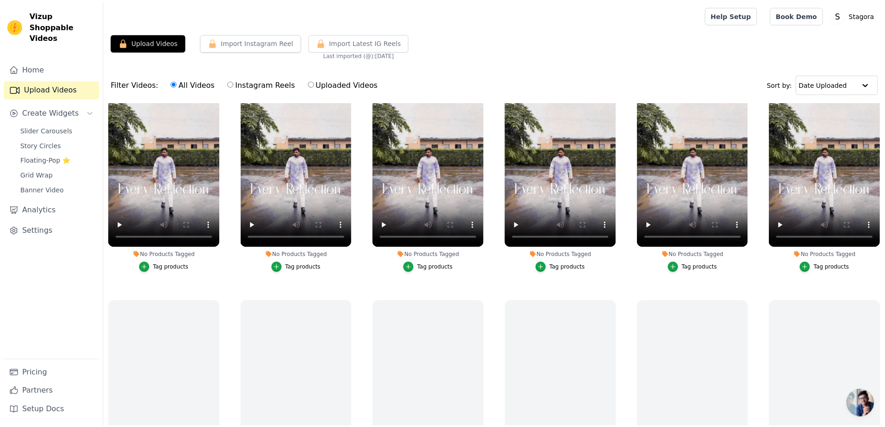
scroll to position [310, 0]
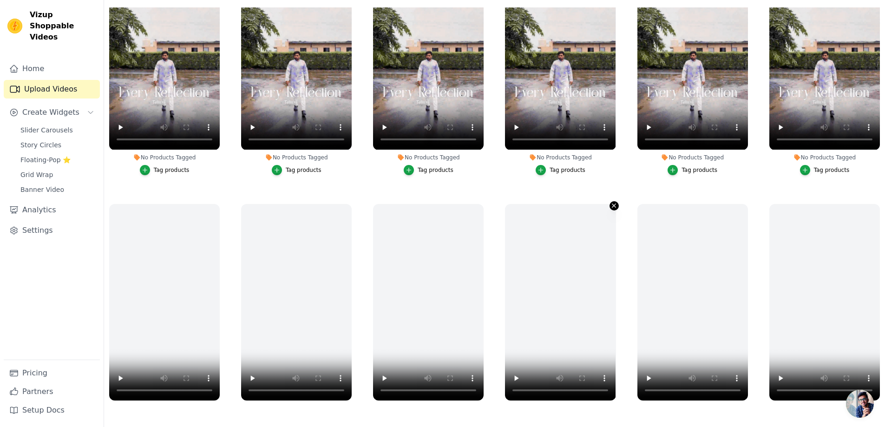
click at [610, 202] on icon "button" at bounding box center [613, 205] width 7 height 7
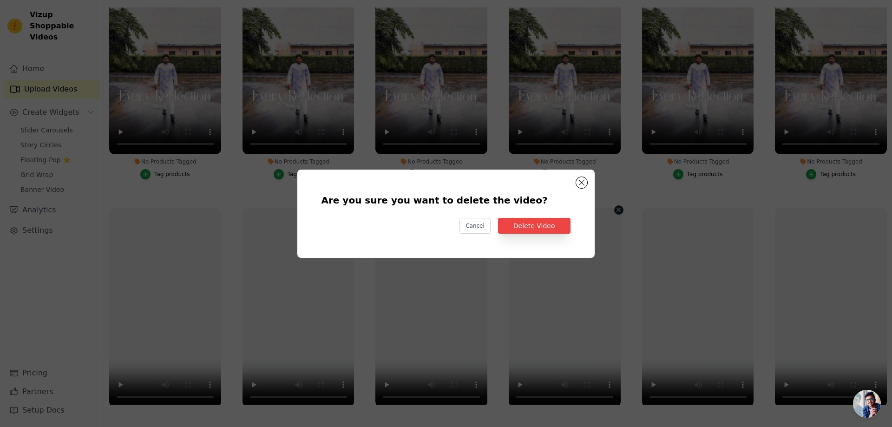
scroll to position [312, 0]
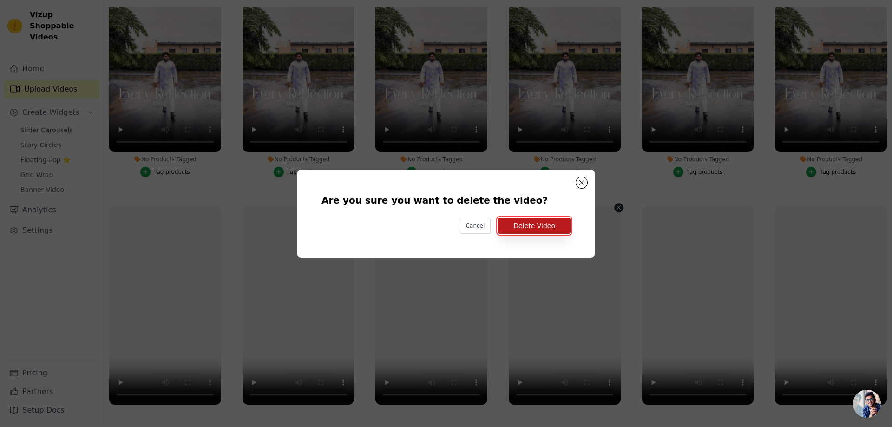
click at [551, 230] on button "Delete Video" at bounding box center [534, 226] width 72 height 16
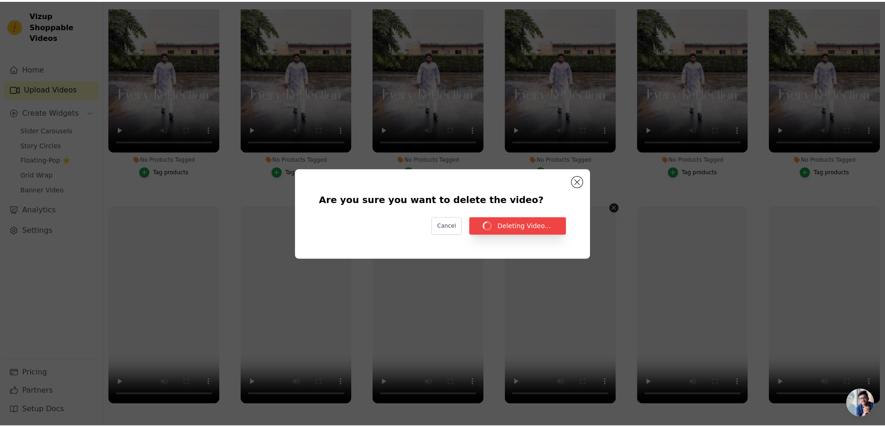
scroll to position [310, 0]
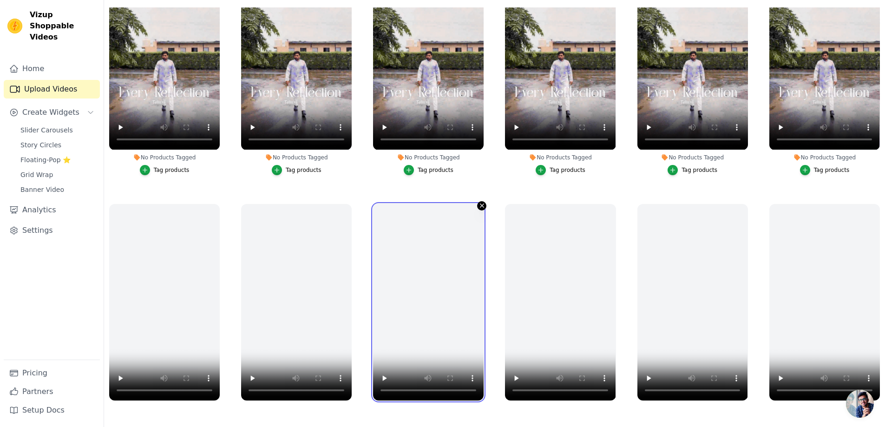
drag, startPoint x: 474, startPoint y: 202, endPoint x: 479, endPoint y: 202, distance: 5.1
click at [477, 204] on div at bounding box center [428, 302] width 111 height 196
click at [480, 204] on icon "button" at bounding box center [482, 206] width 4 height 4
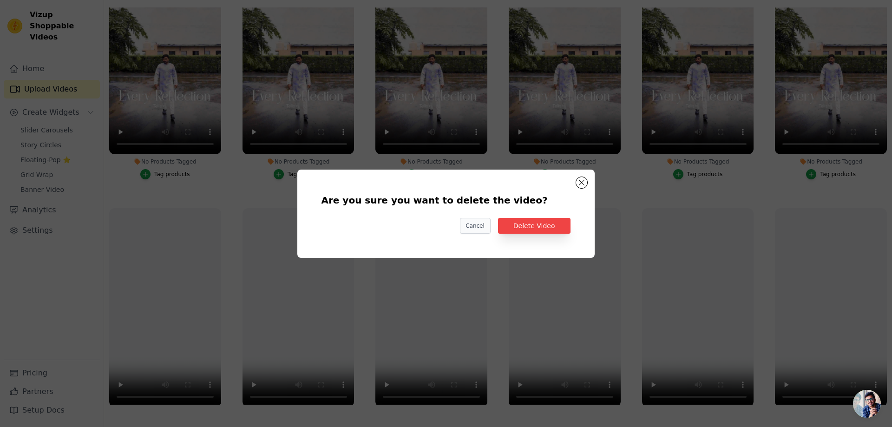
scroll to position [312, 0]
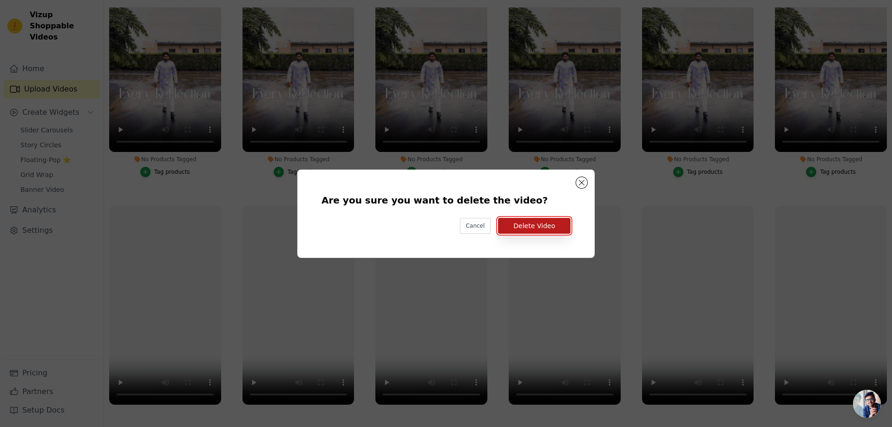
click at [541, 230] on button "Delete Video" at bounding box center [534, 226] width 72 height 16
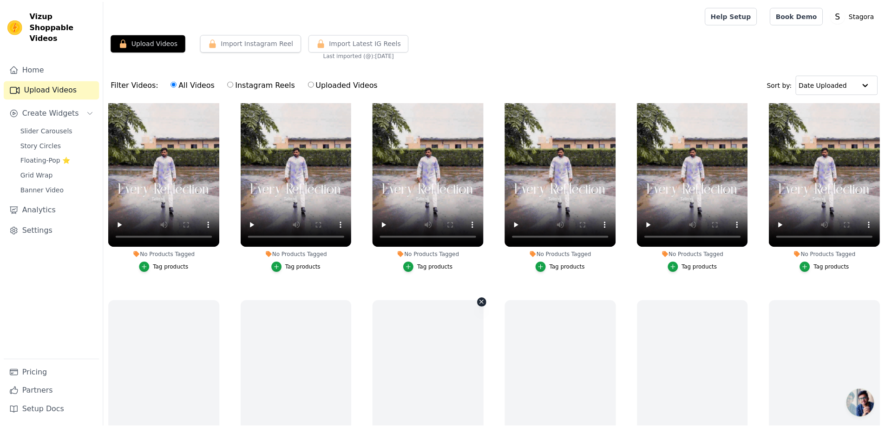
scroll to position [310, 0]
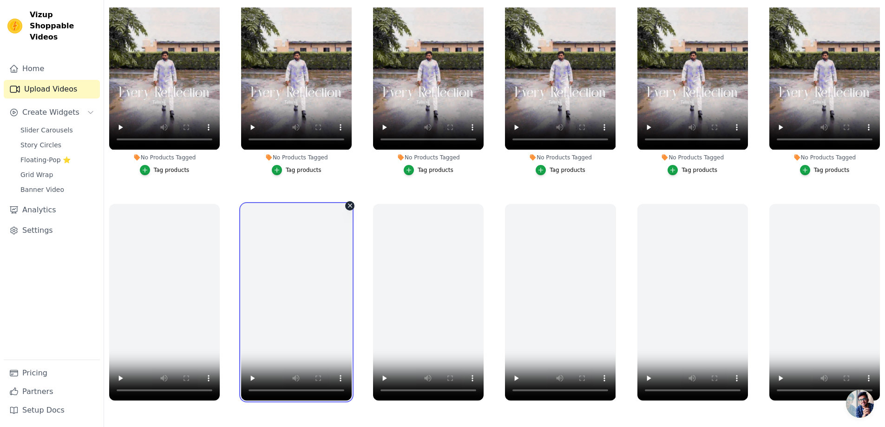
click at [342, 204] on video at bounding box center [296, 302] width 111 height 196
click at [350, 203] on icon "button" at bounding box center [349, 205] width 7 height 7
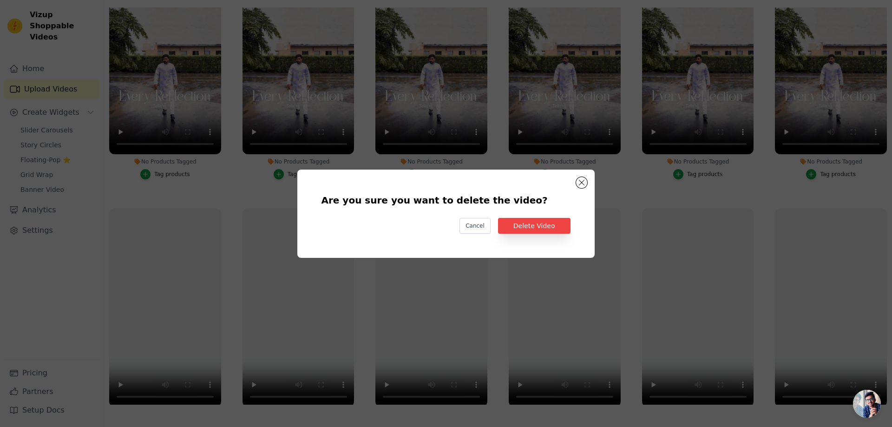
scroll to position [312, 0]
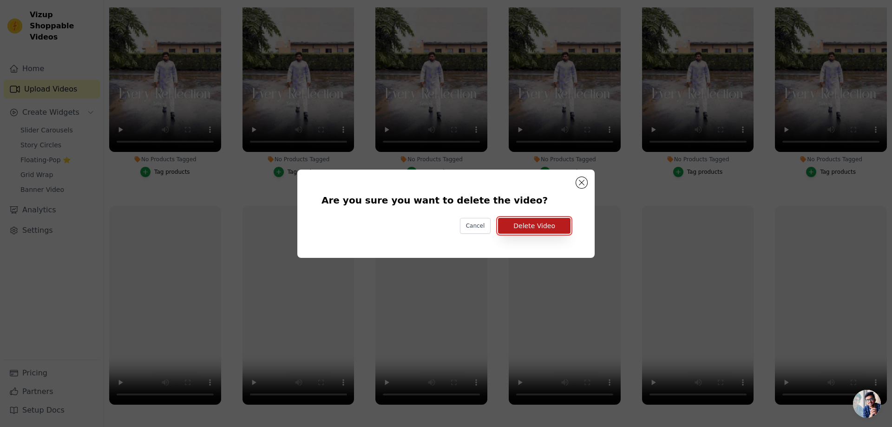
click at [557, 226] on button "Delete Video" at bounding box center [534, 226] width 72 height 16
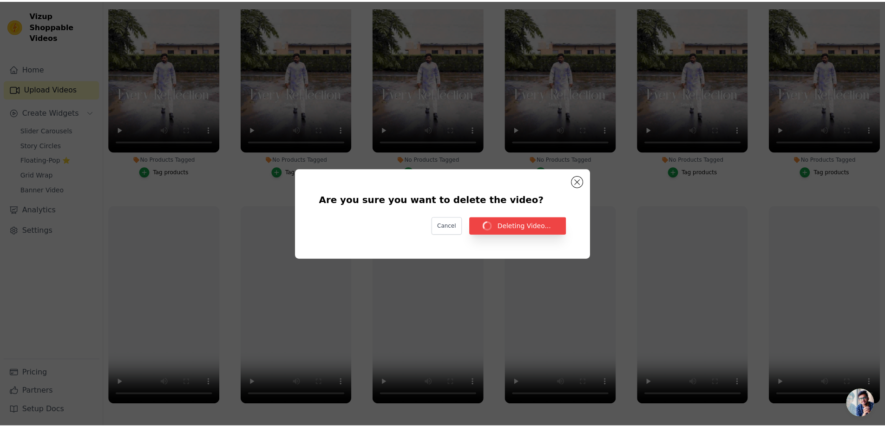
scroll to position [0, 0]
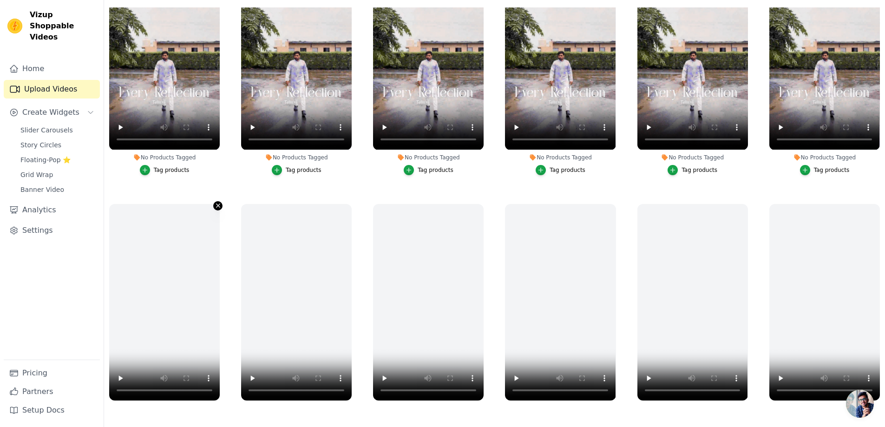
click at [215, 206] on icon "button" at bounding box center [218, 205] width 7 height 7
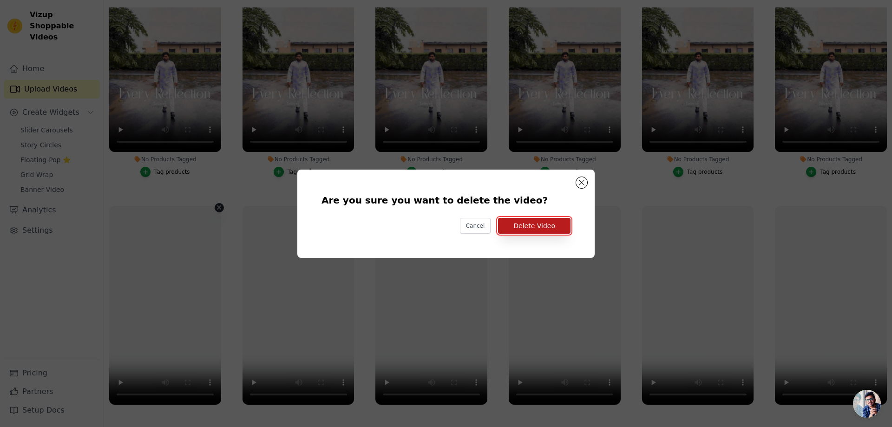
click at [545, 228] on button "Delete Video" at bounding box center [534, 226] width 72 height 16
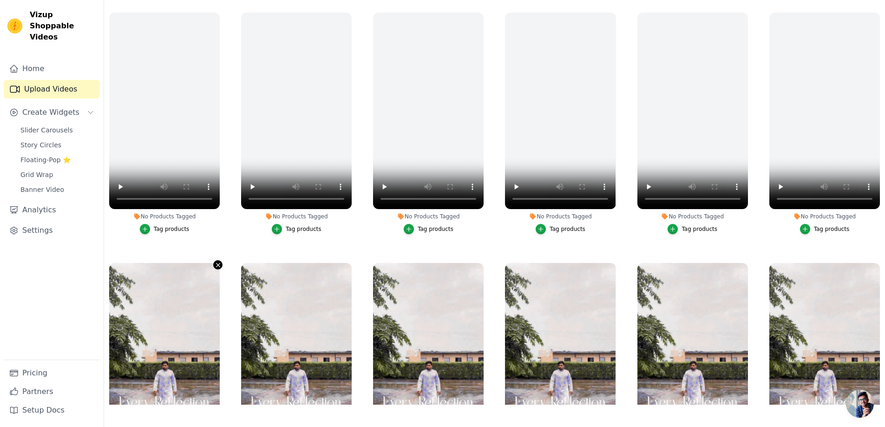
click at [216, 262] on icon "button" at bounding box center [218, 264] width 7 height 7
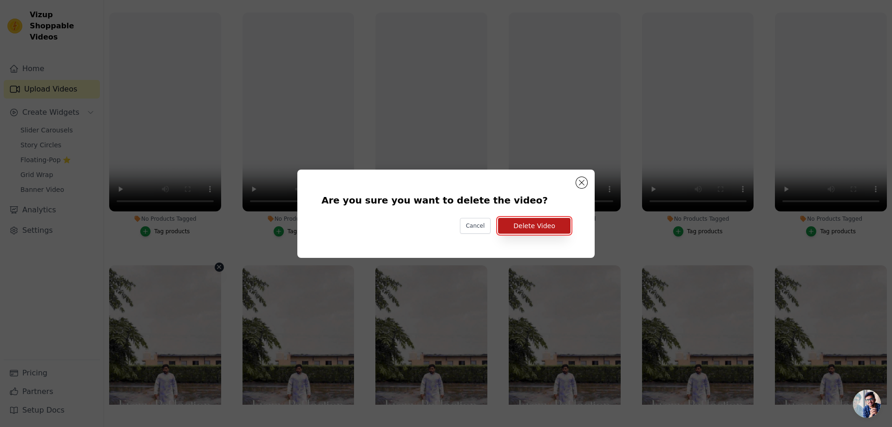
click at [540, 224] on button "Delete Video" at bounding box center [534, 226] width 72 height 16
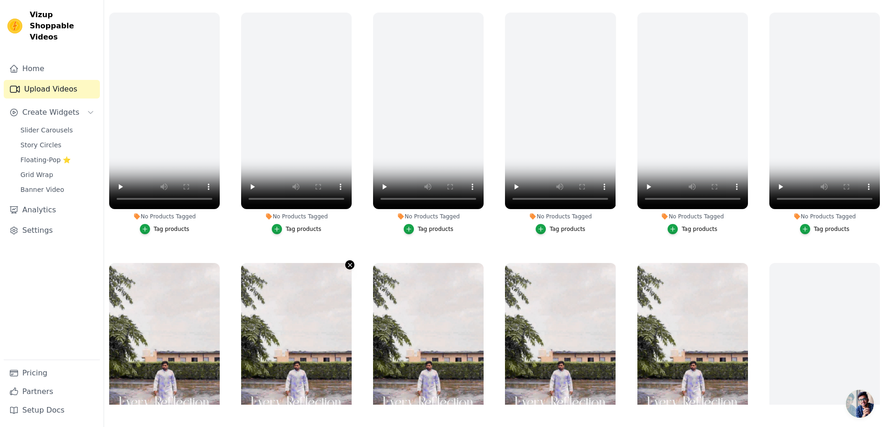
click at [346, 262] on icon "button" at bounding box center [349, 264] width 7 height 7
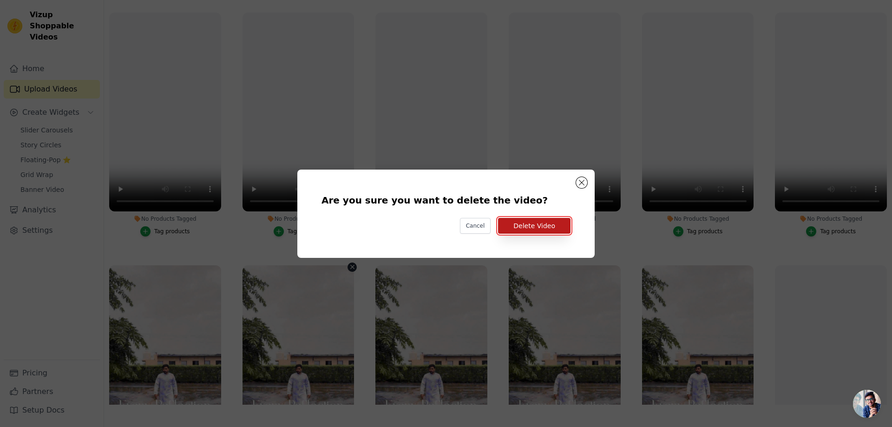
click at [535, 228] on button "Delete Video" at bounding box center [534, 226] width 72 height 16
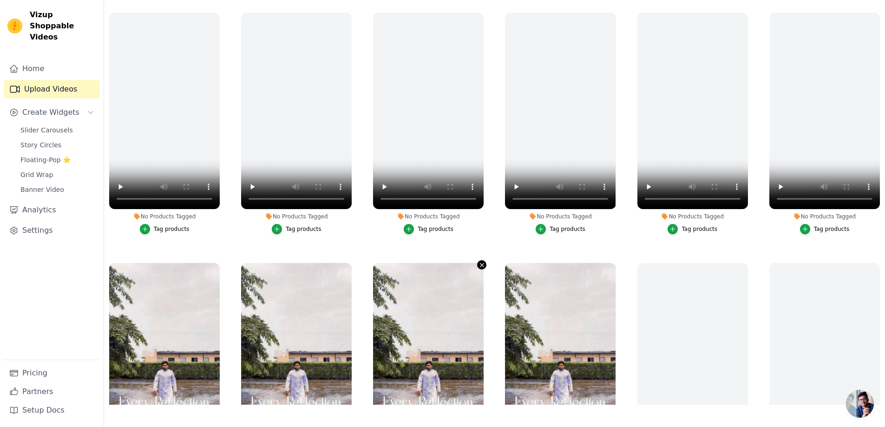
click at [480, 261] on icon "button" at bounding box center [481, 264] width 7 height 7
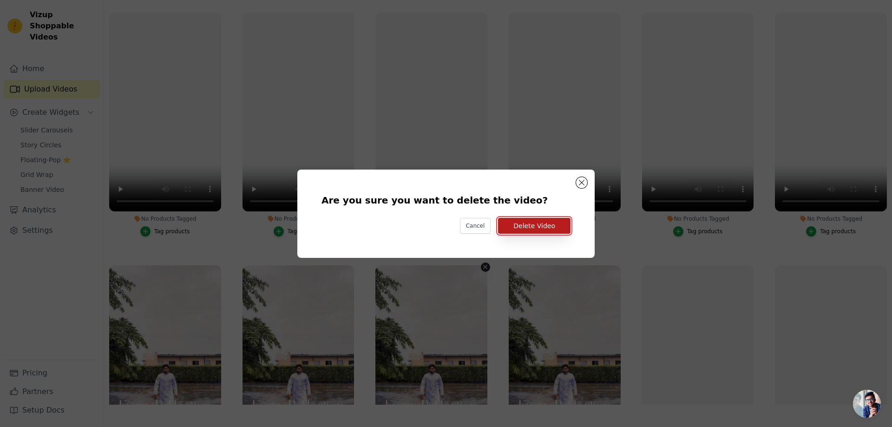
click at [551, 229] on button "Delete Video" at bounding box center [534, 226] width 72 height 16
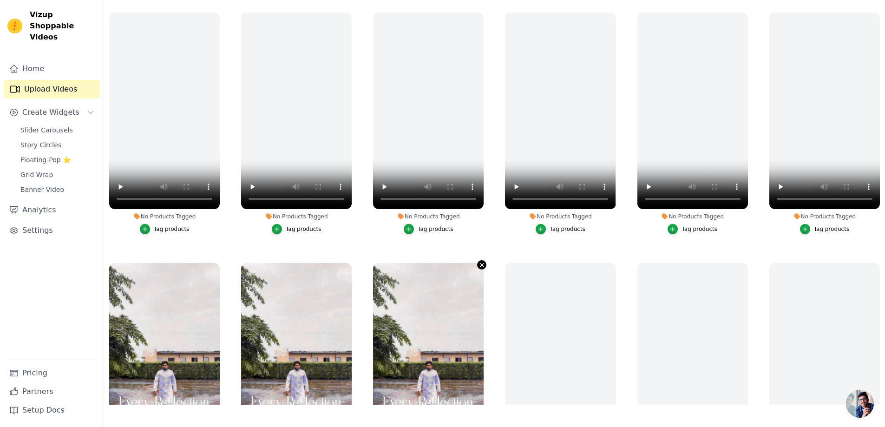
click at [480, 266] on icon "button" at bounding box center [481, 264] width 7 height 7
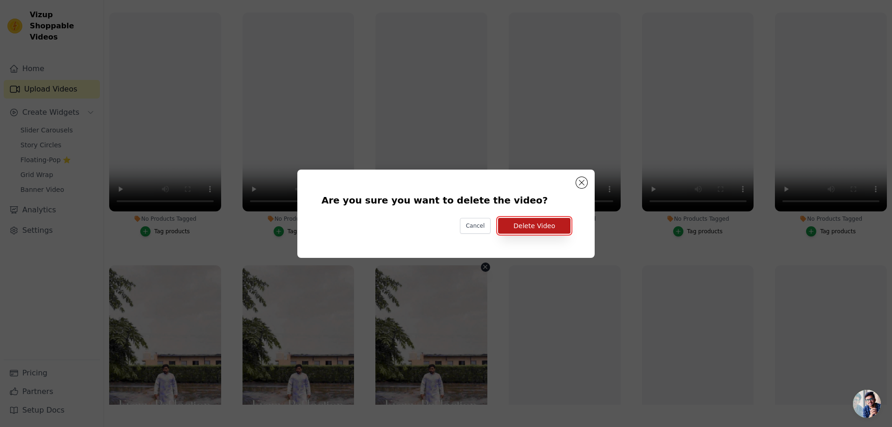
click at [529, 219] on button "Delete Video" at bounding box center [534, 226] width 72 height 16
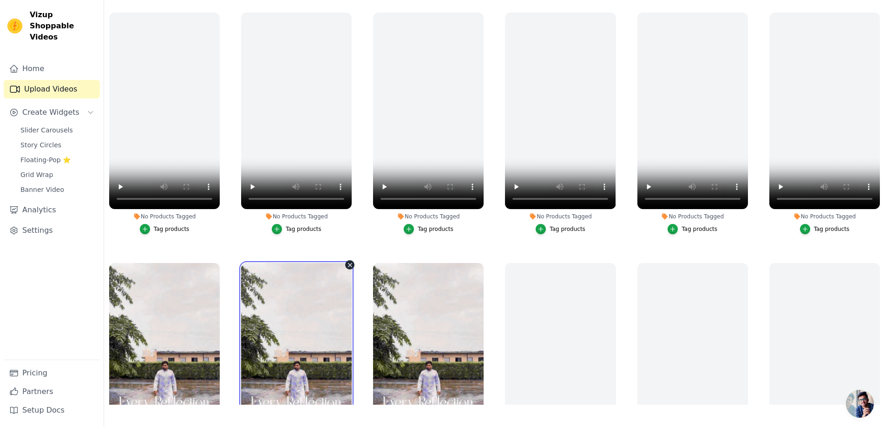
click at [343, 271] on video at bounding box center [296, 361] width 111 height 196
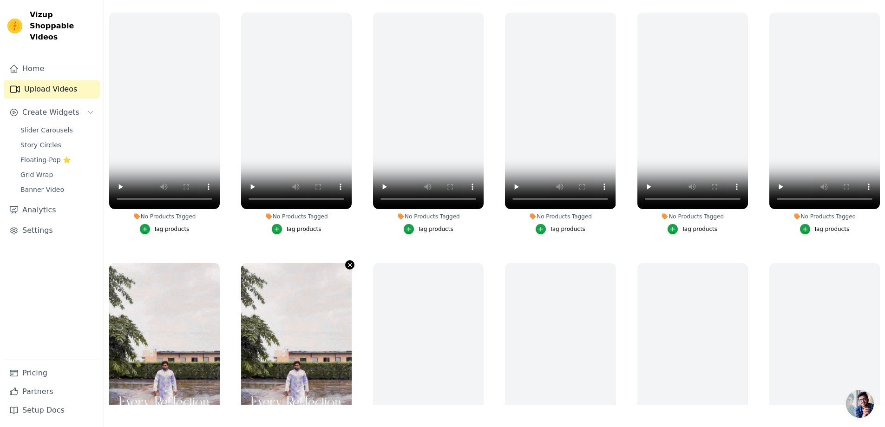
click at [346, 263] on icon "button" at bounding box center [349, 264] width 7 height 7
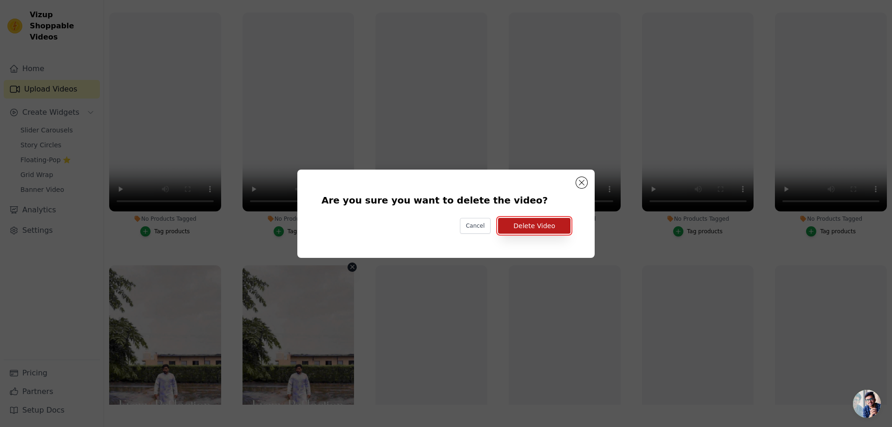
drag, startPoint x: 528, startPoint y: 229, endPoint x: 513, endPoint y: 231, distance: 15.4
click at [528, 229] on button "Delete Video" at bounding box center [534, 226] width 72 height 16
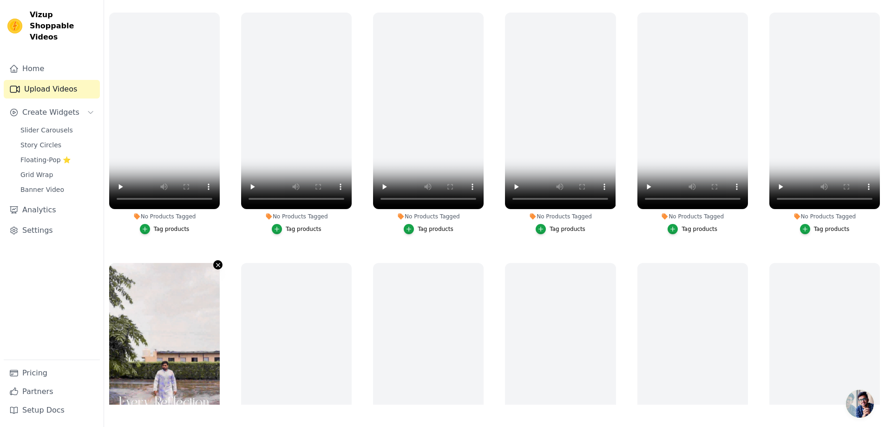
click at [217, 263] on icon "button" at bounding box center [218, 265] width 4 height 4
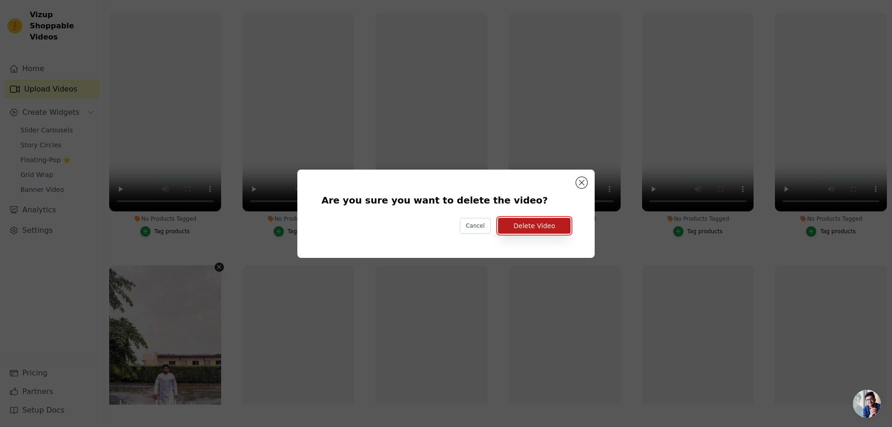
click at [542, 229] on button "Delete Video" at bounding box center [534, 226] width 72 height 16
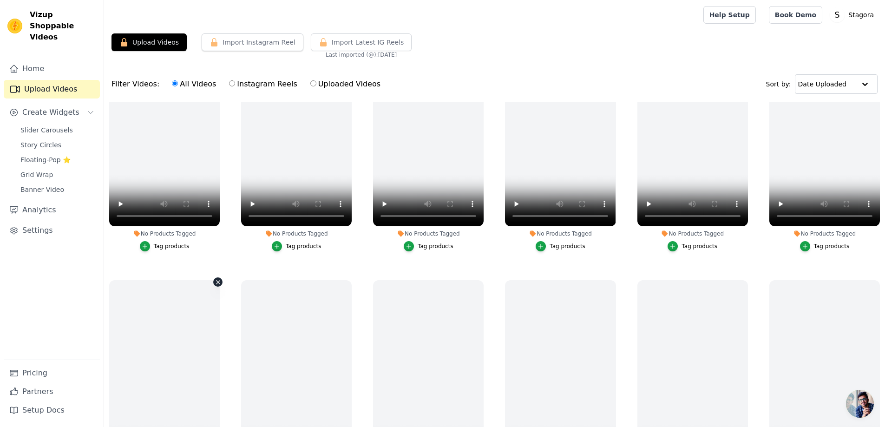
click at [217, 280] on icon "button" at bounding box center [218, 282] width 7 height 7
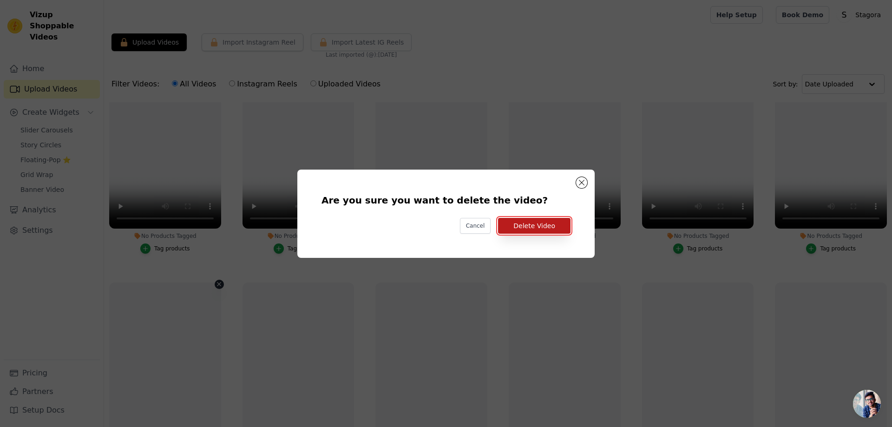
click at [526, 228] on button "Delete Video" at bounding box center [534, 226] width 72 height 16
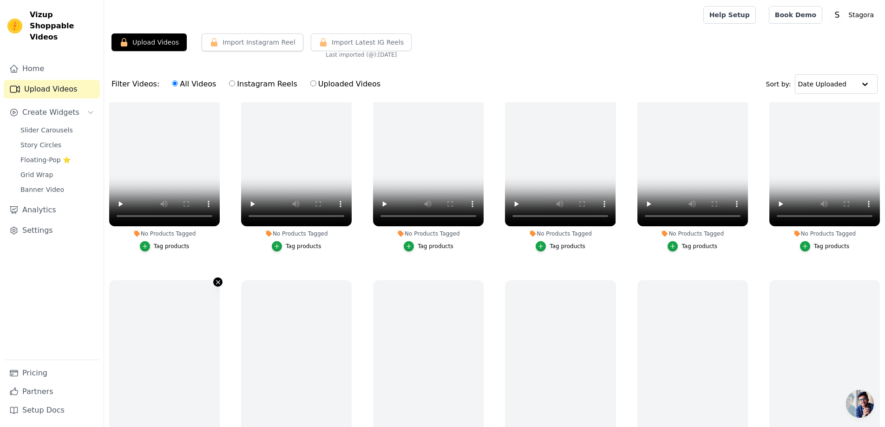
click at [215, 279] on icon "button" at bounding box center [218, 282] width 7 height 7
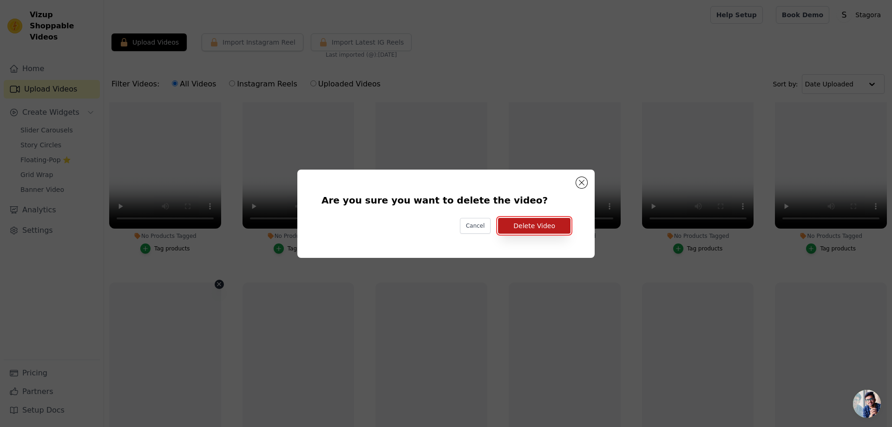
click at [552, 224] on button "Delete Video" at bounding box center [534, 226] width 72 height 16
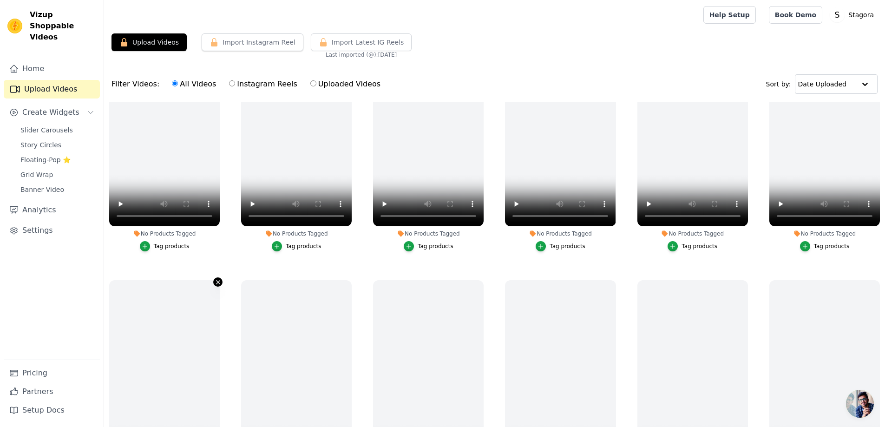
click at [221, 277] on button "No Products Tagged Tag products" at bounding box center [217, 281] width 9 height 9
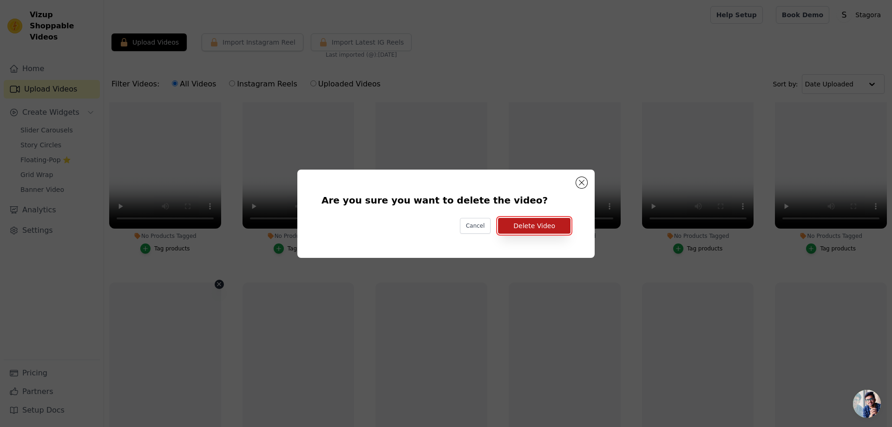
click at [515, 230] on button "Delete Video" at bounding box center [534, 226] width 72 height 16
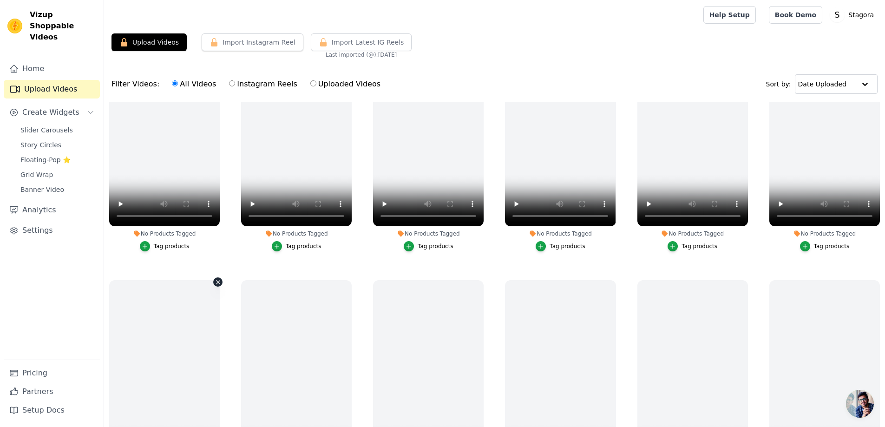
click at [217, 280] on icon "button" at bounding box center [218, 282] width 7 height 7
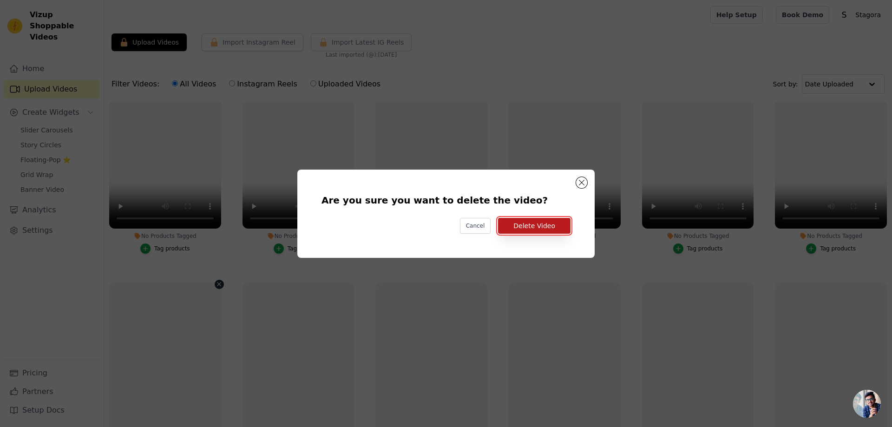
click at [522, 233] on button "Delete Video" at bounding box center [534, 226] width 72 height 16
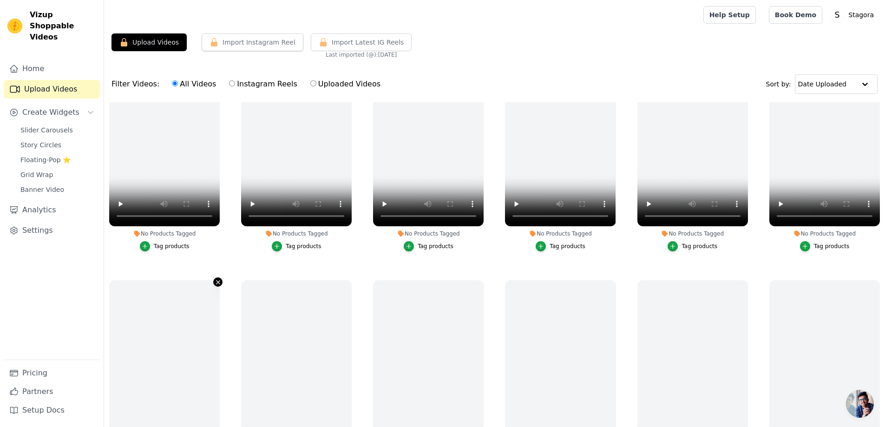
click at [215, 281] on icon "button" at bounding box center [218, 282] width 7 height 7
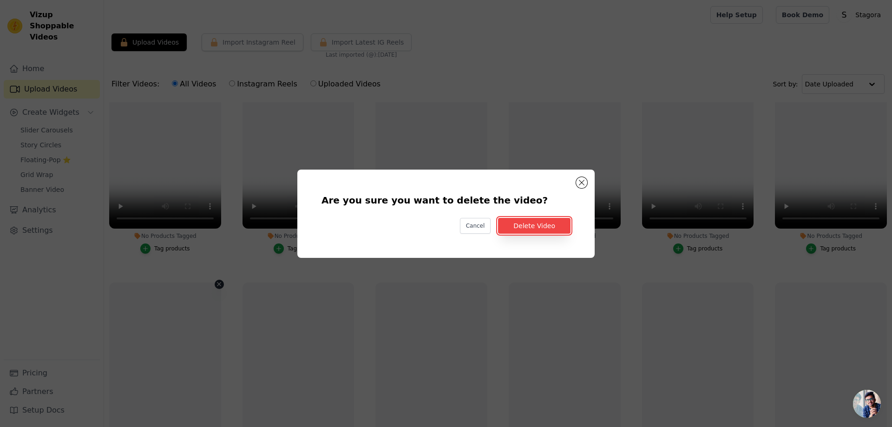
drag, startPoint x: 558, startPoint y: 222, endPoint x: 464, endPoint y: 254, distance: 98.8
click at [556, 222] on button "Delete Video" at bounding box center [534, 226] width 72 height 16
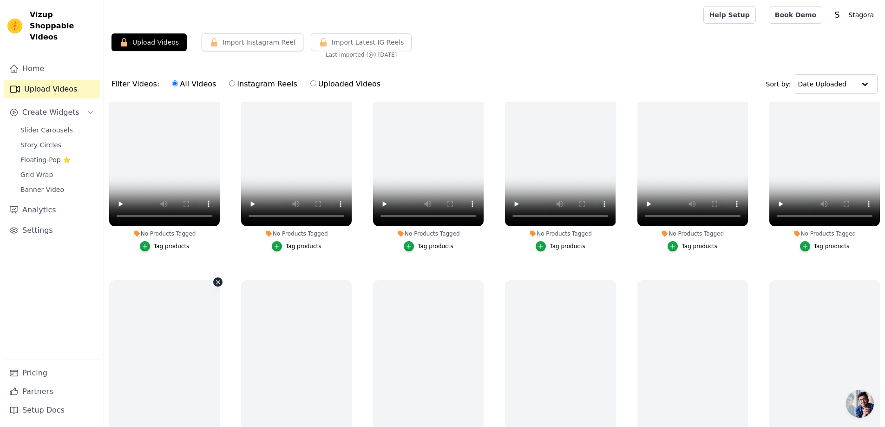
click at [217, 282] on icon "button" at bounding box center [218, 282] width 7 height 7
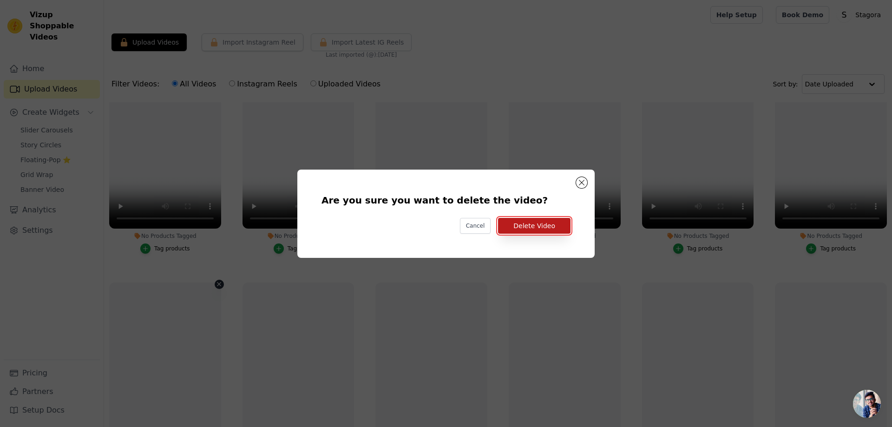
click at [516, 218] on button "Delete Video" at bounding box center [534, 226] width 72 height 16
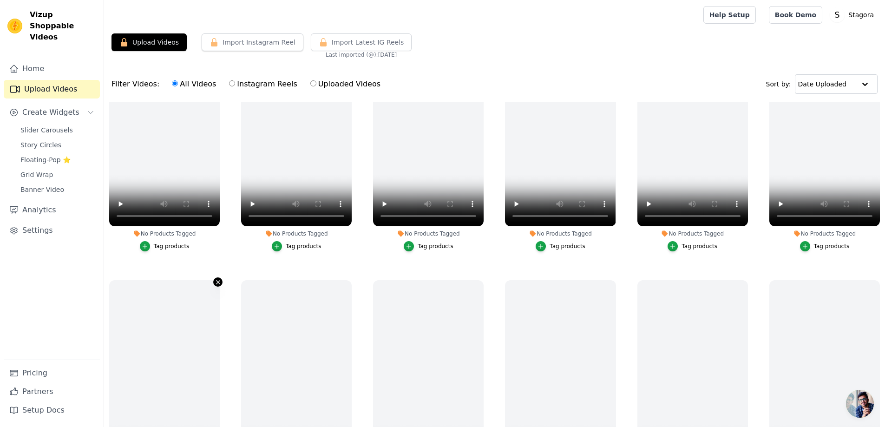
click at [217, 280] on icon "button" at bounding box center [218, 282] width 7 height 7
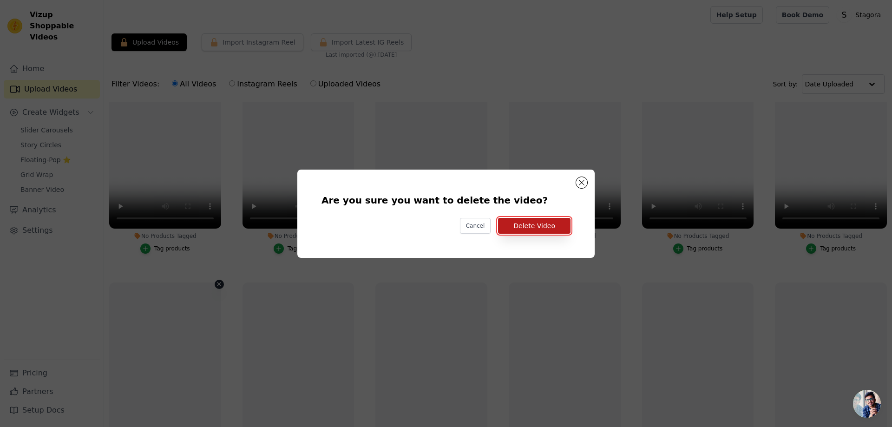
click at [549, 222] on button "Delete Video" at bounding box center [534, 226] width 72 height 16
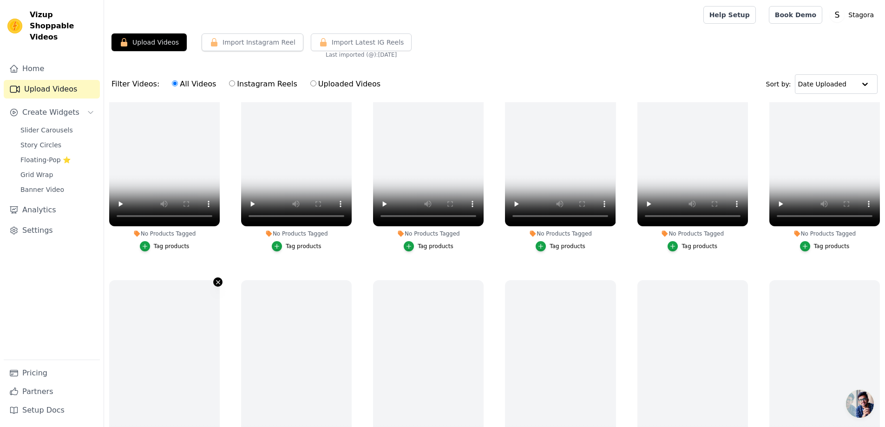
click at [216, 277] on button "No Products Tagged Tag products" at bounding box center [217, 281] width 9 height 9
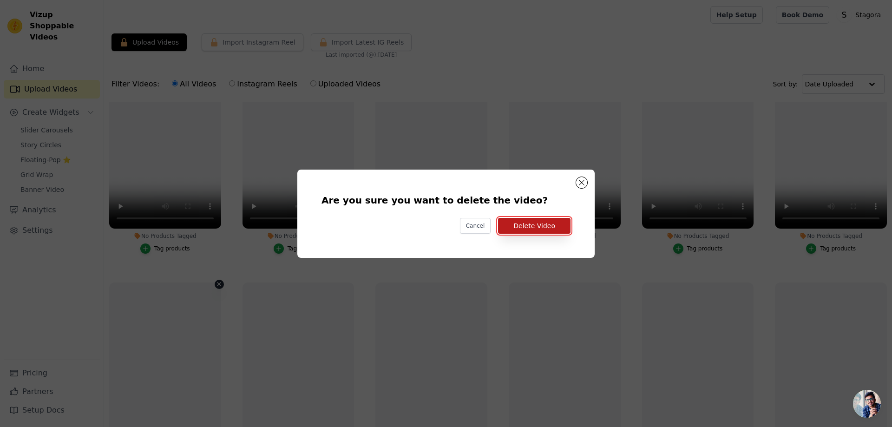
click at [516, 228] on button "Delete Video" at bounding box center [534, 226] width 72 height 16
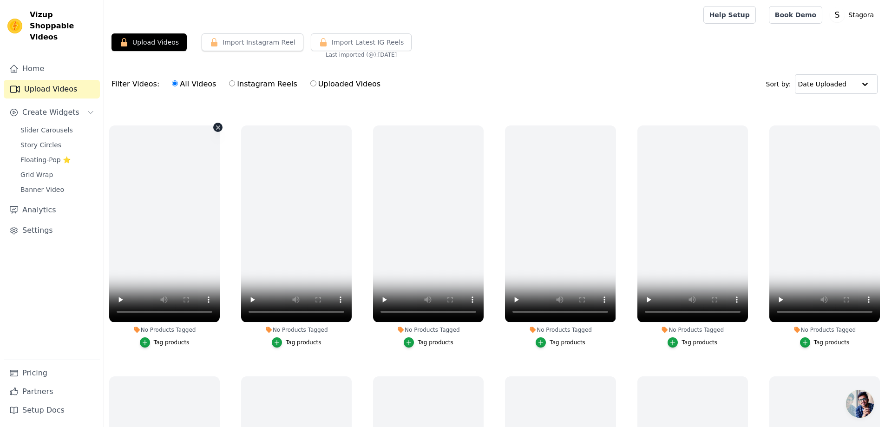
click at [217, 118] on ul "No Products Tagged Tag products No Products Tagged Tag products No Products Tag…" at bounding box center [494, 300] width 781 height 397
click at [216, 128] on icon "button" at bounding box center [218, 127] width 7 height 7
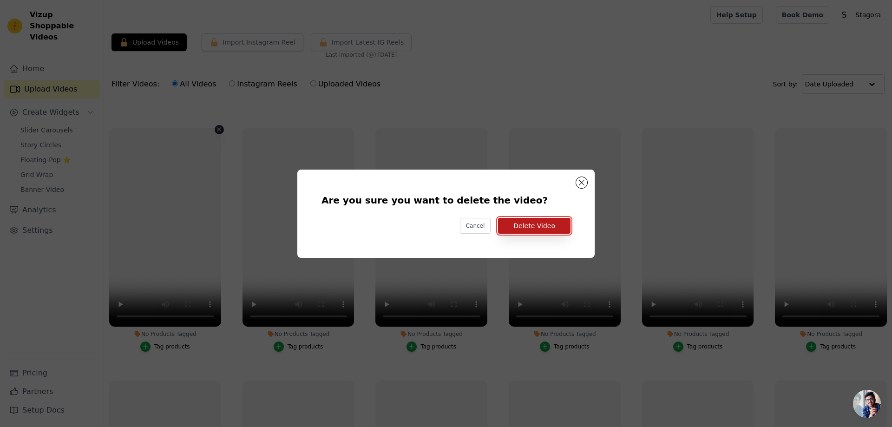
click at [521, 228] on button "Delete Video" at bounding box center [534, 226] width 72 height 16
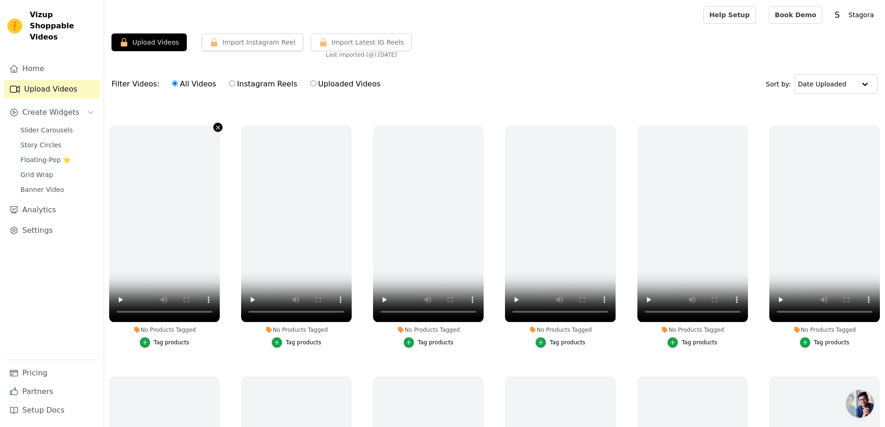
click at [217, 129] on icon "button" at bounding box center [218, 127] width 7 height 7
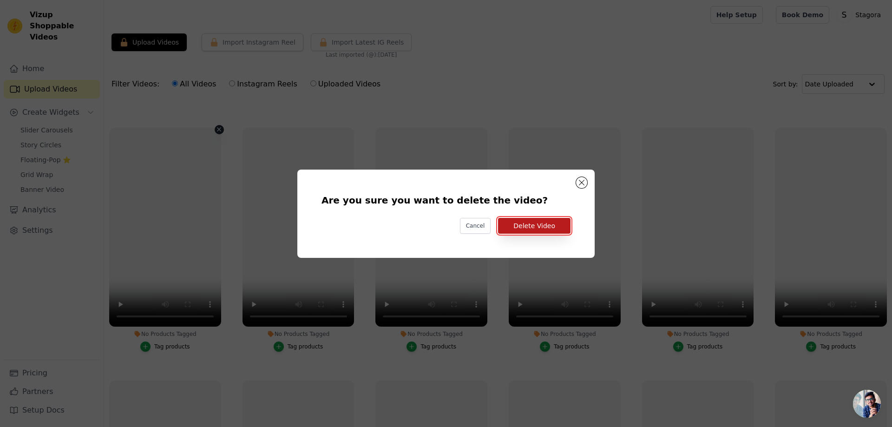
click at [533, 221] on button "Delete Video" at bounding box center [534, 226] width 72 height 16
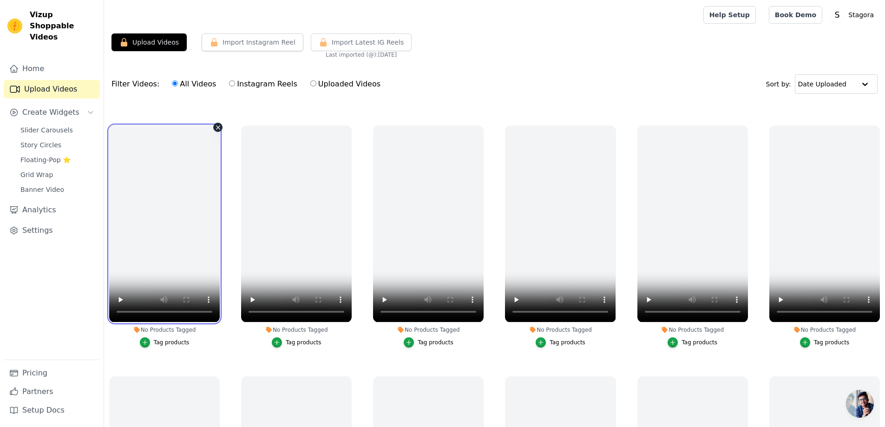
click at [218, 132] on video at bounding box center [164, 223] width 111 height 196
click at [215, 126] on icon "button" at bounding box center [218, 127] width 7 height 7
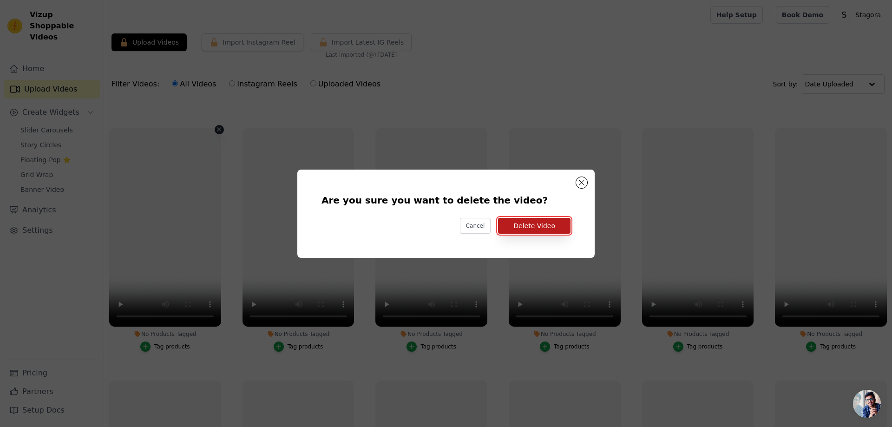
click at [555, 218] on button "Delete Video" at bounding box center [534, 226] width 72 height 16
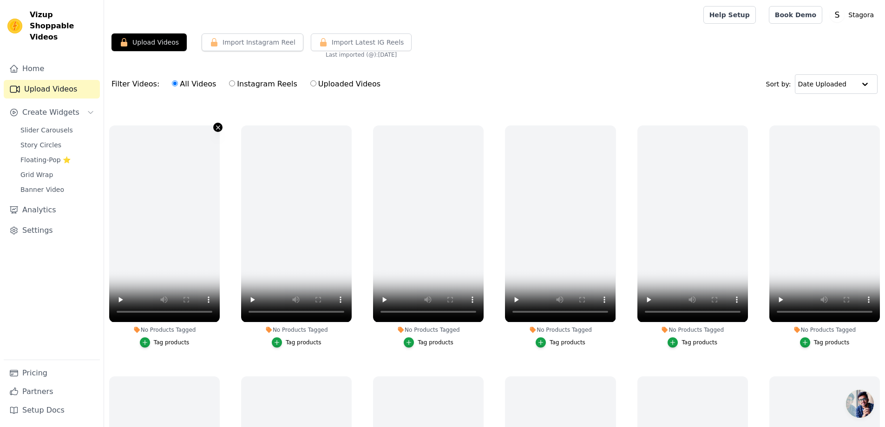
click at [217, 124] on icon "button" at bounding box center [218, 127] width 7 height 7
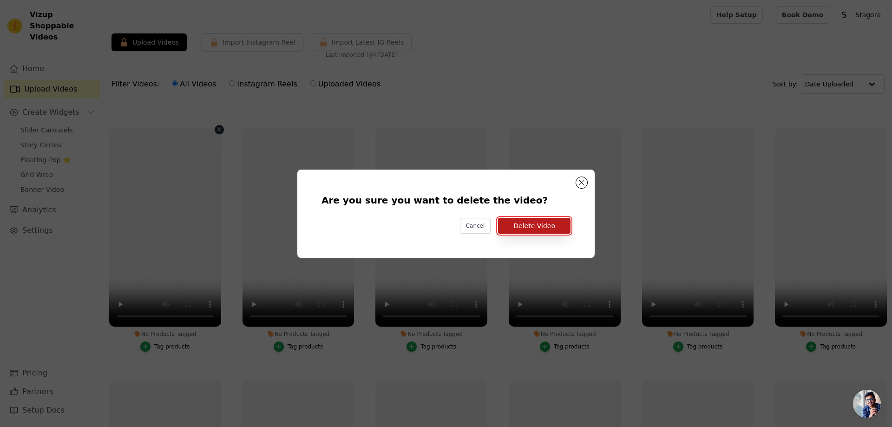
click at [517, 226] on button "Delete Video" at bounding box center [534, 226] width 72 height 16
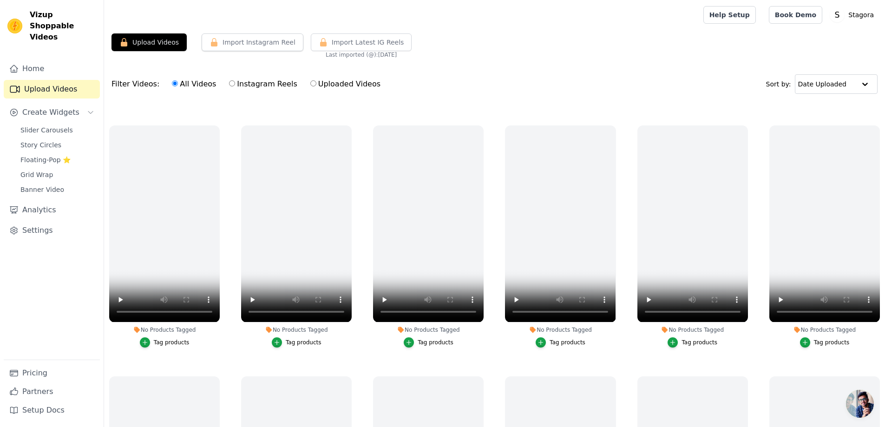
click at [221, 127] on div "No Products Tagged Tag products" at bounding box center [164, 237] width 121 height 235
click at [216, 126] on icon "button" at bounding box center [218, 127] width 7 height 7
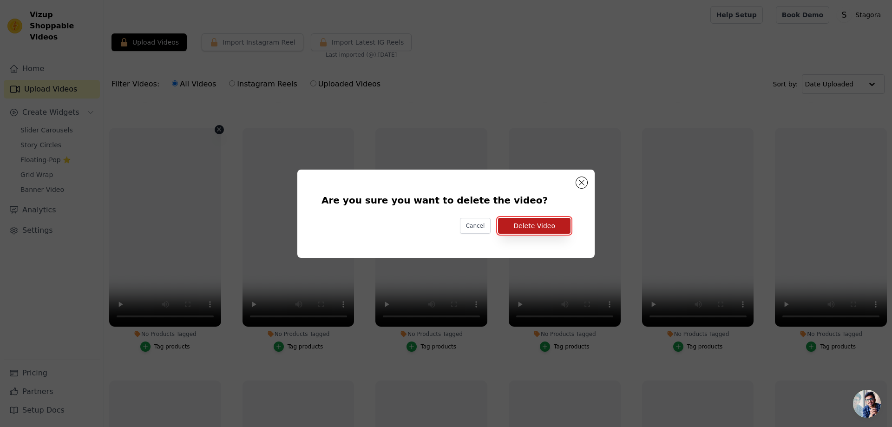
click at [550, 222] on button "Delete Video" at bounding box center [534, 226] width 72 height 16
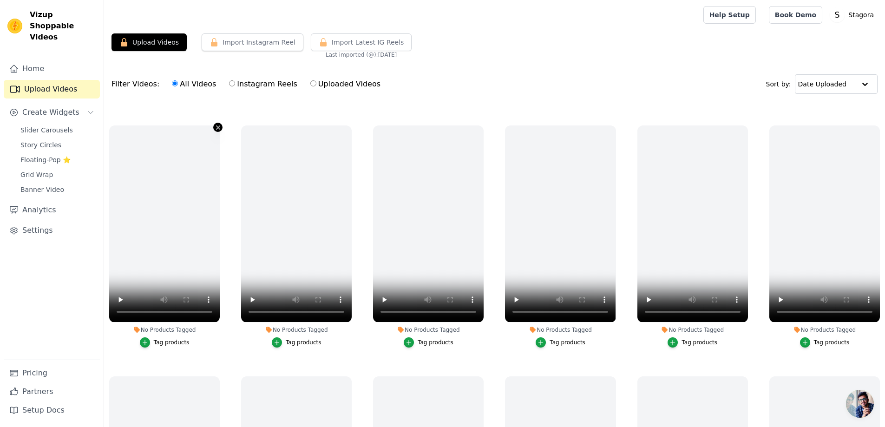
click at [217, 124] on icon "button" at bounding box center [218, 127] width 7 height 7
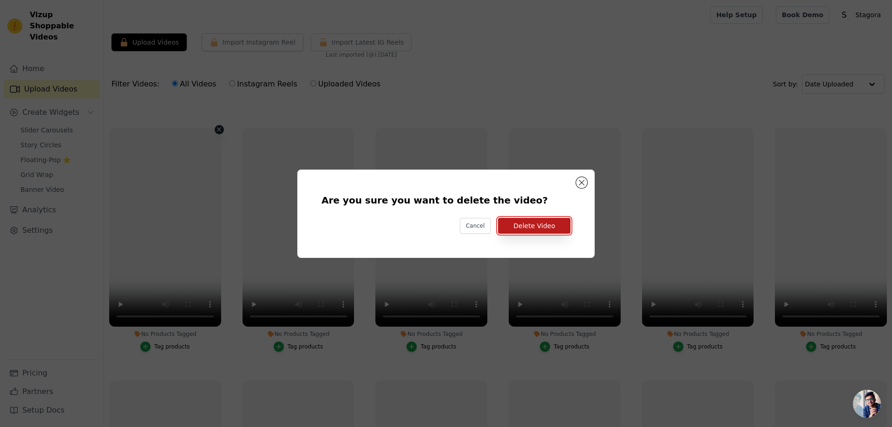
click at [534, 224] on button "Delete Video" at bounding box center [534, 226] width 72 height 16
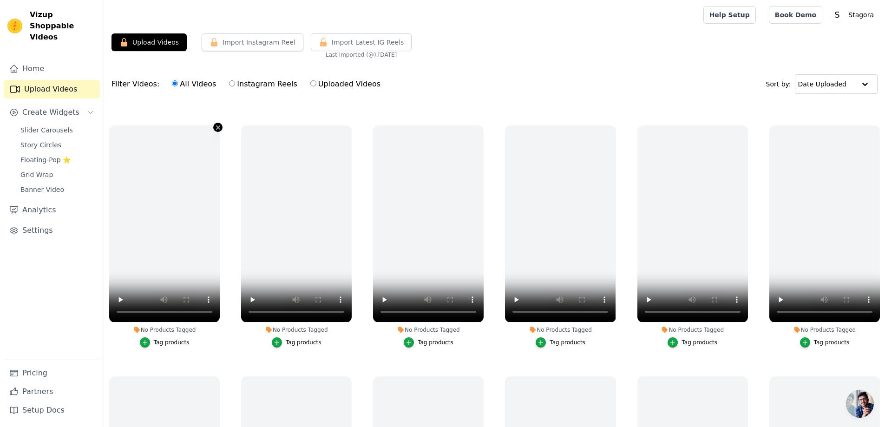
click at [215, 126] on icon "button" at bounding box center [218, 127] width 7 height 7
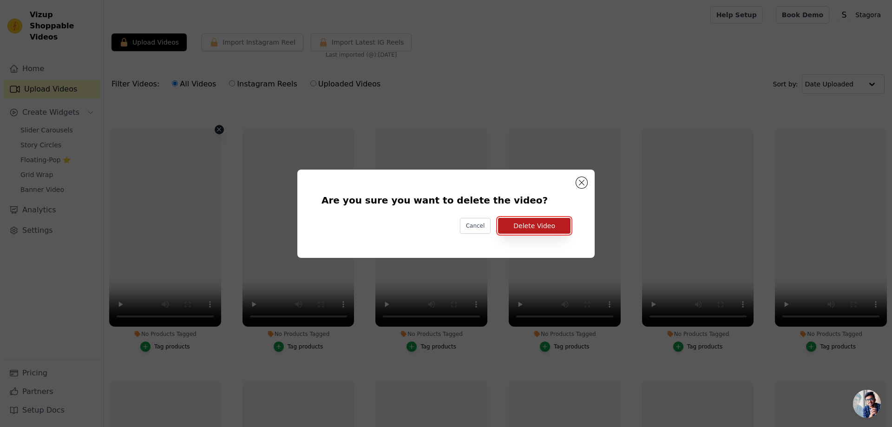
click at [555, 233] on button "Delete Video" at bounding box center [534, 226] width 72 height 16
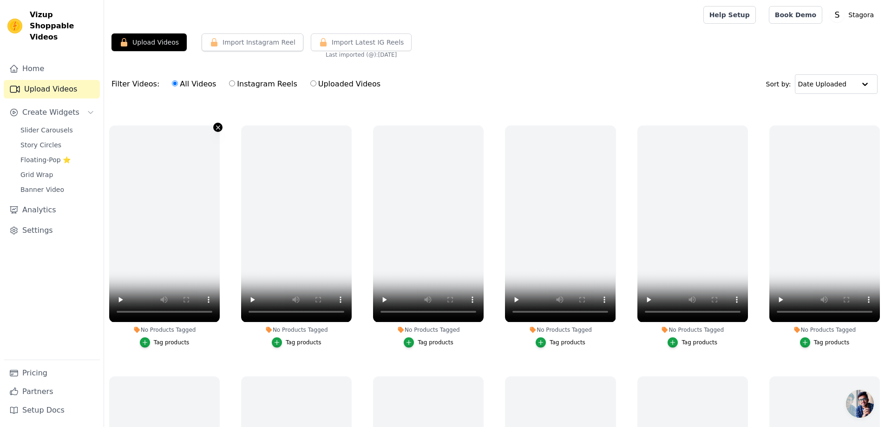
click at [218, 126] on icon "button" at bounding box center [218, 127] width 7 height 7
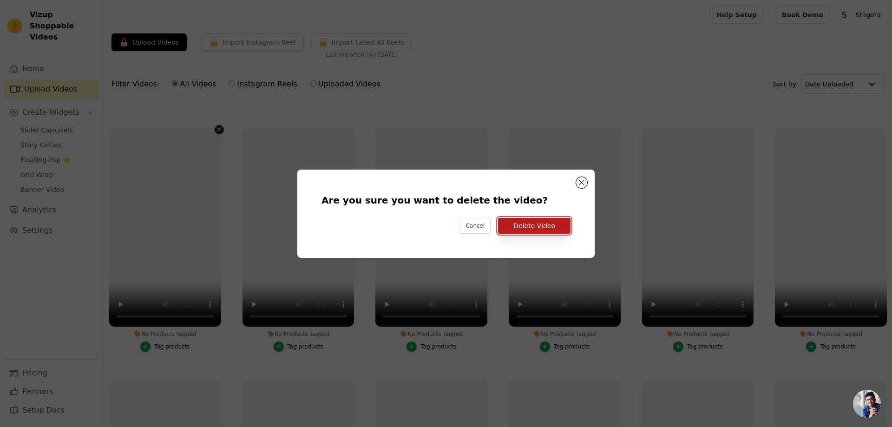
click at [551, 224] on button "Delete Video" at bounding box center [534, 226] width 72 height 16
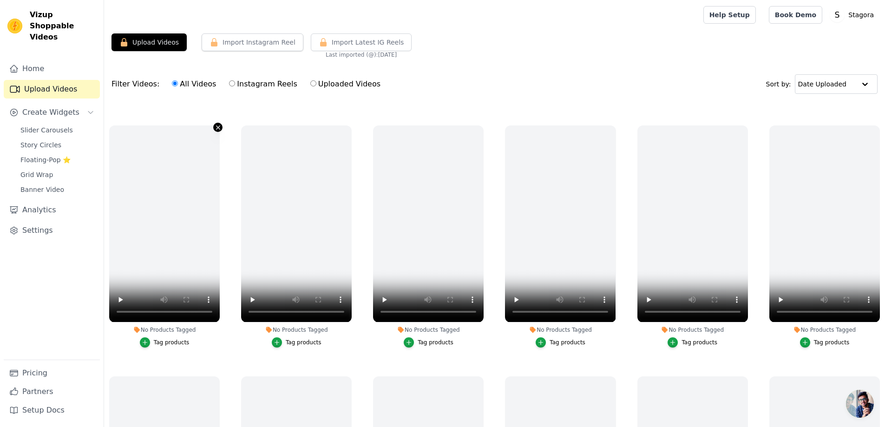
click at [219, 126] on icon "button" at bounding box center [218, 127] width 7 height 7
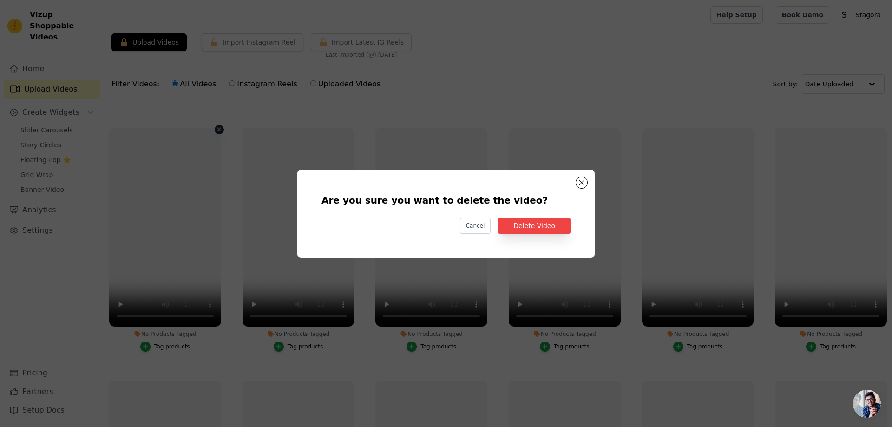
click at [546, 235] on div "Are you sure you want to delete the video? Cancel Delete Video" at bounding box center [446, 213] width 268 height 59
click at [534, 227] on button "Delete Video" at bounding box center [534, 226] width 72 height 16
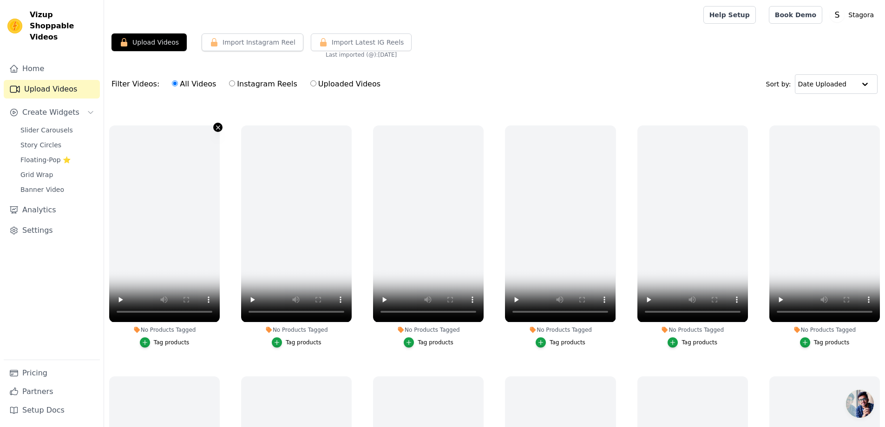
click at [218, 128] on icon "button" at bounding box center [218, 127] width 7 height 7
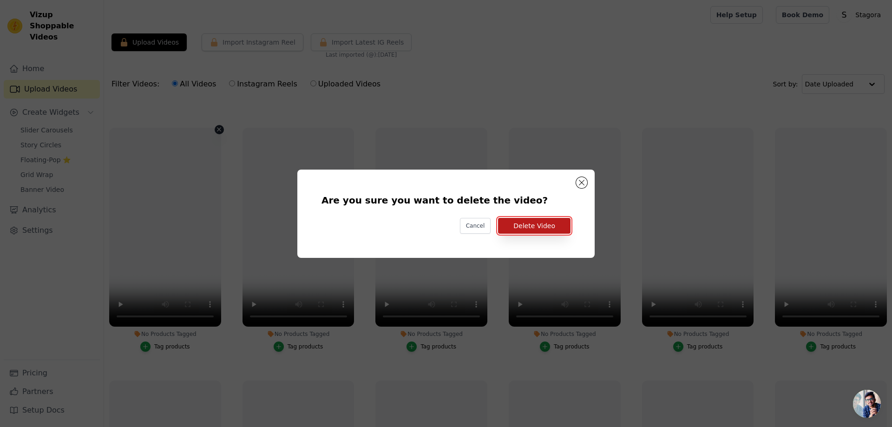
click at [519, 223] on button "Delete Video" at bounding box center [534, 226] width 72 height 16
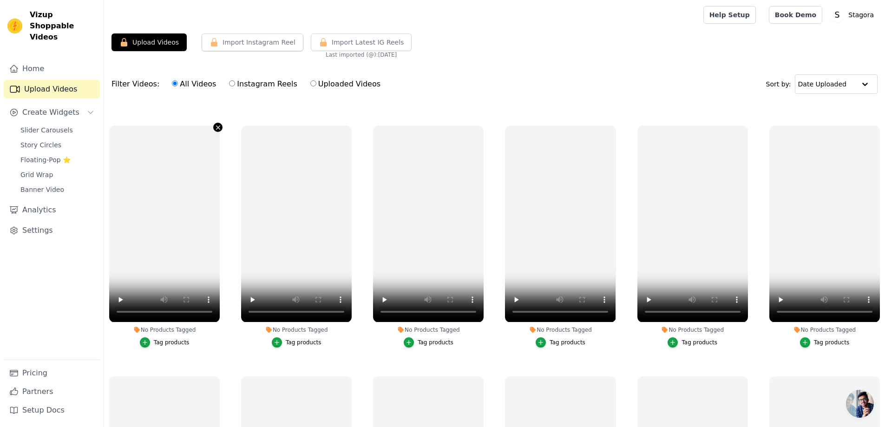
click at [218, 124] on icon "button" at bounding box center [218, 127] width 7 height 7
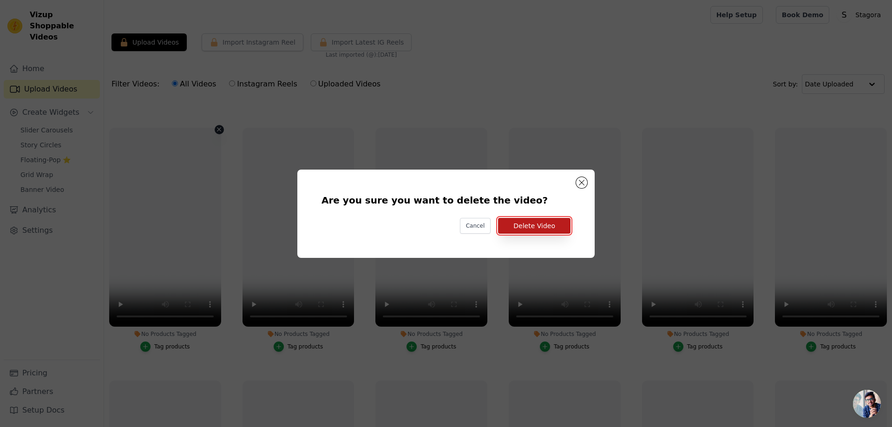
click at [537, 227] on button "Delete Video" at bounding box center [534, 226] width 72 height 16
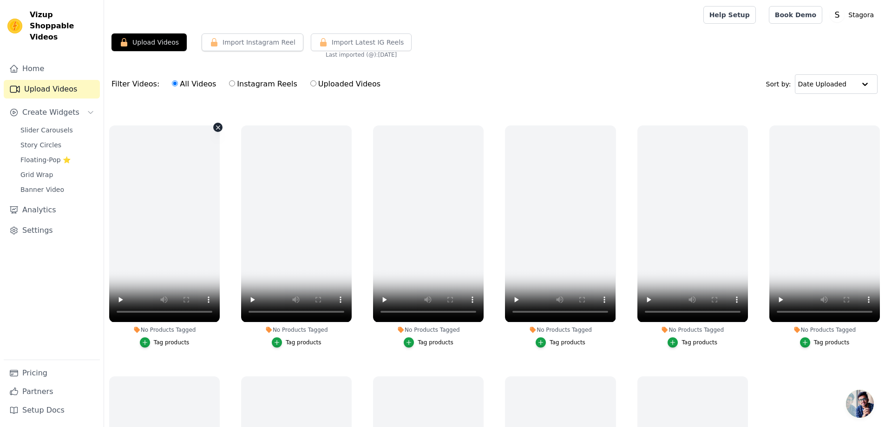
click at [215, 129] on icon "button" at bounding box center [218, 127] width 7 height 7
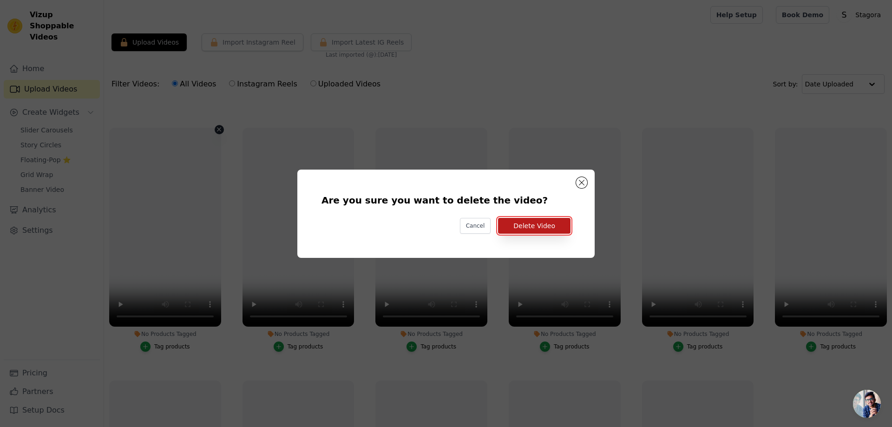
click at [522, 222] on button "Delete Video" at bounding box center [534, 226] width 72 height 16
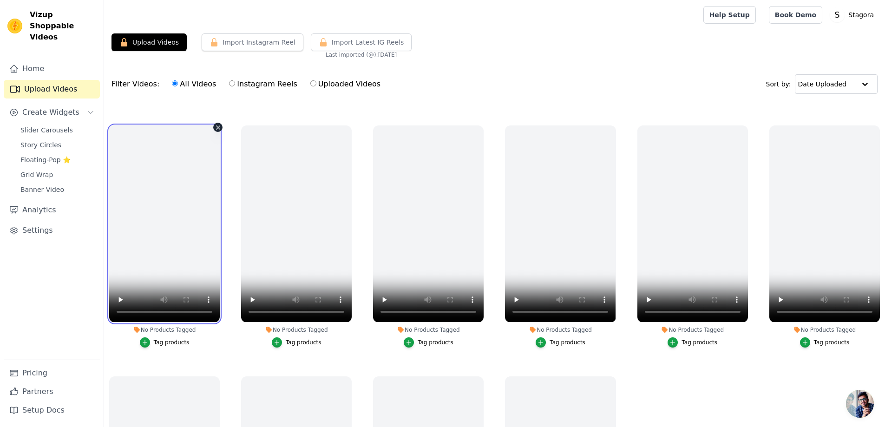
click at [216, 132] on video at bounding box center [164, 223] width 111 height 196
click at [216, 126] on icon "button" at bounding box center [218, 127] width 7 height 7
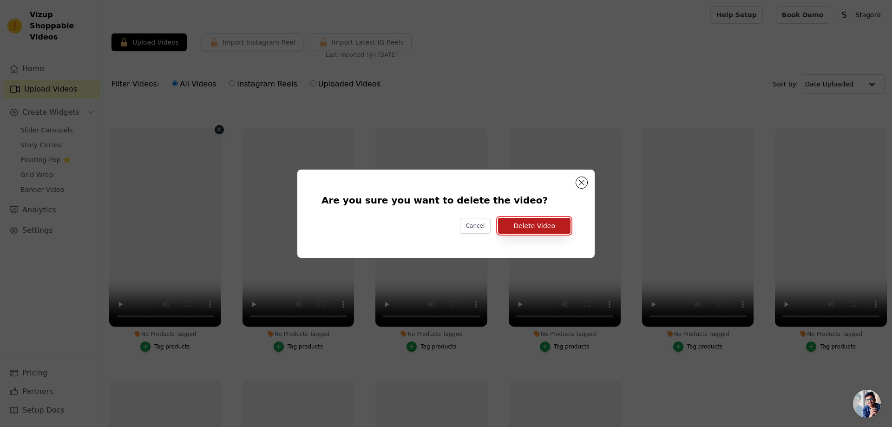
click at [525, 226] on button "Delete Video" at bounding box center [534, 226] width 72 height 16
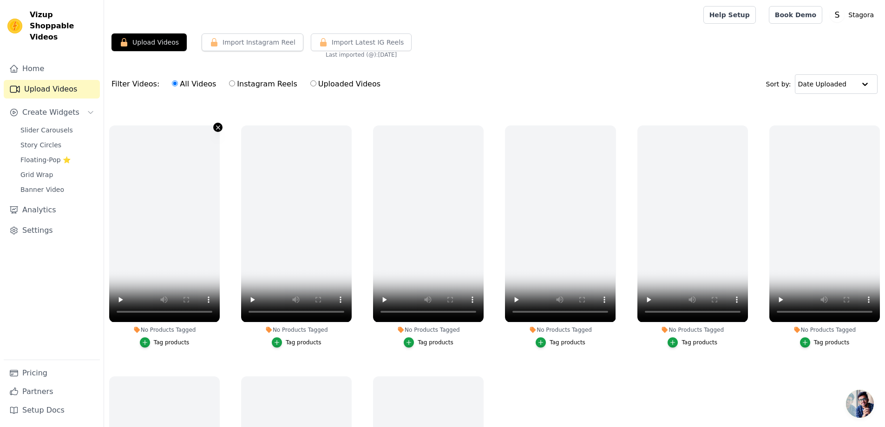
click at [216, 126] on icon "button" at bounding box center [218, 128] width 4 height 4
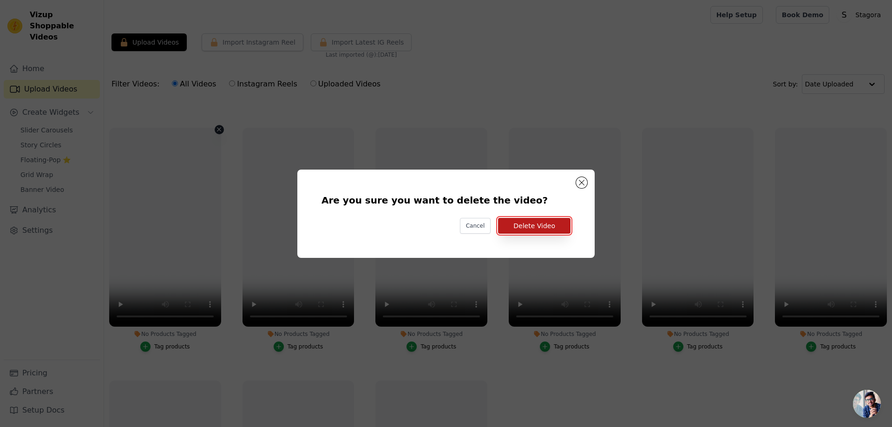
click at [539, 226] on button "Delete Video" at bounding box center [534, 226] width 72 height 16
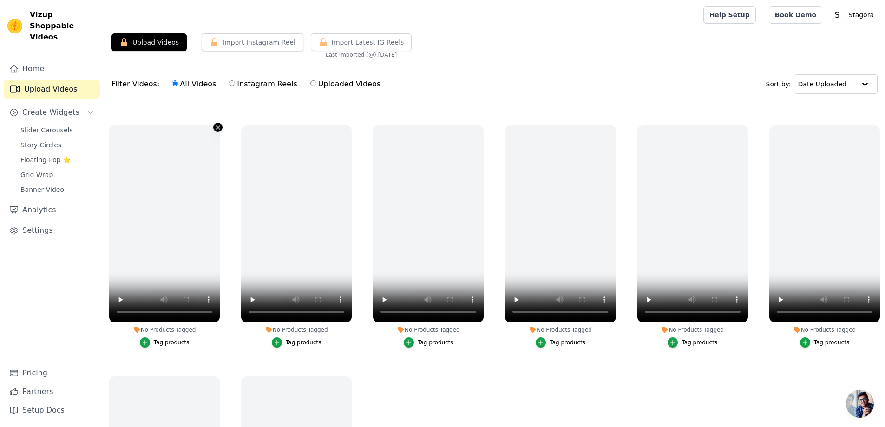
click at [215, 124] on icon "button" at bounding box center [218, 127] width 7 height 7
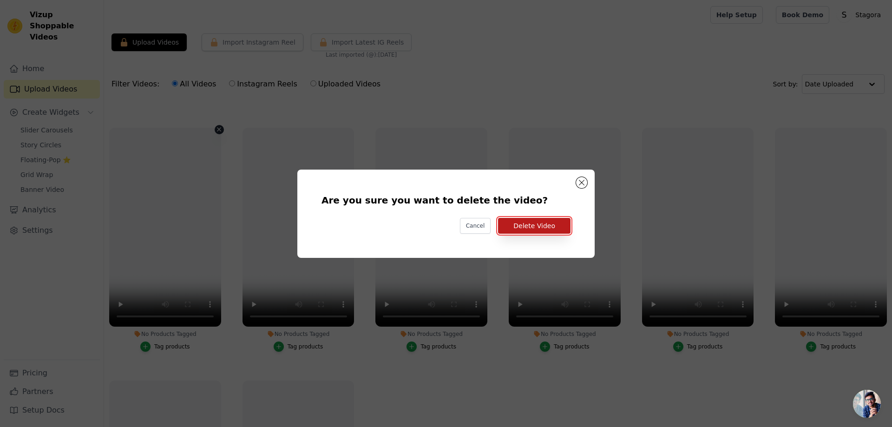
drag, startPoint x: 542, startPoint y: 224, endPoint x: 515, endPoint y: 219, distance: 27.9
click at [542, 224] on button "Delete Video" at bounding box center [534, 226] width 72 height 16
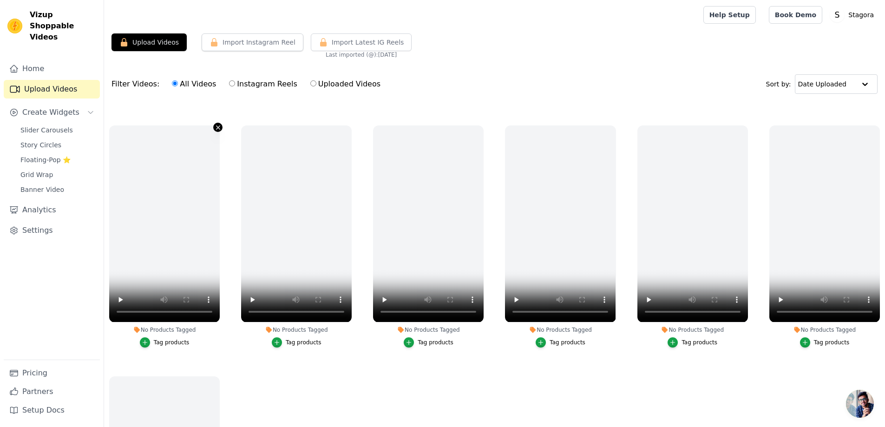
click at [215, 125] on icon "button" at bounding box center [218, 127] width 7 height 7
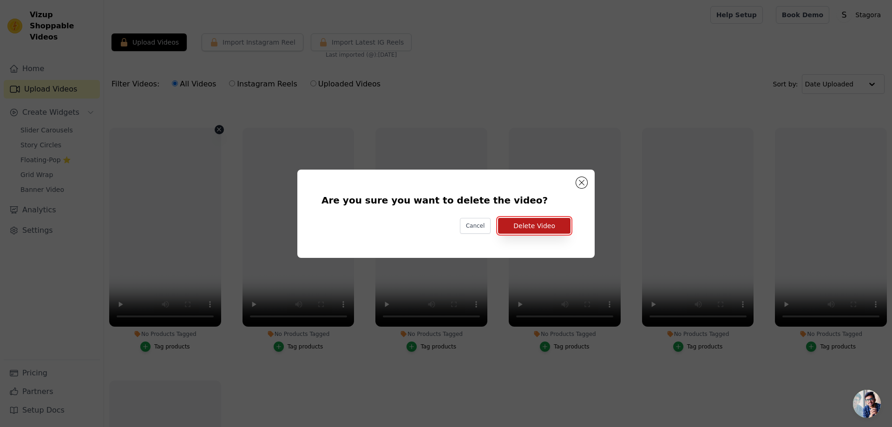
click at [532, 223] on button "Delete Video" at bounding box center [534, 226] width 72 height 16
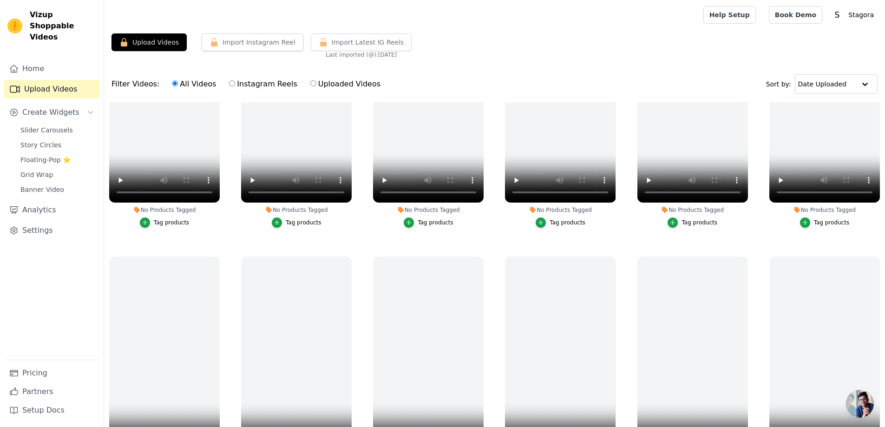
scroll to position [121, 0]
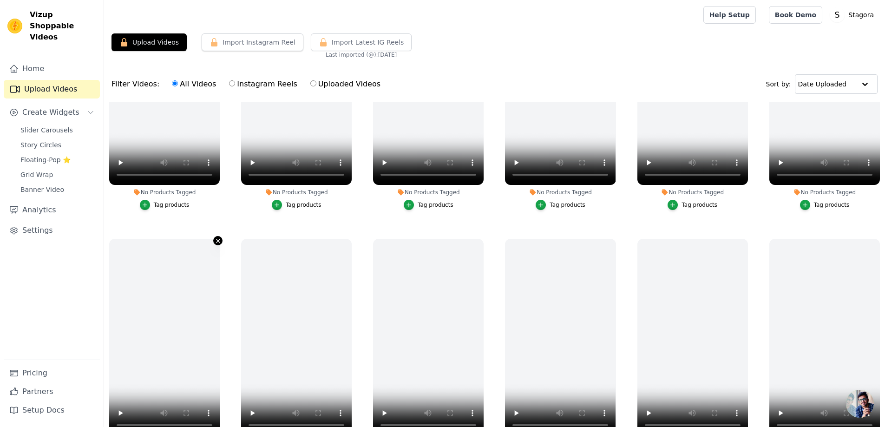
click at [215, 237] on icon "button" at bounding box center [218, 240] width 7 height 7
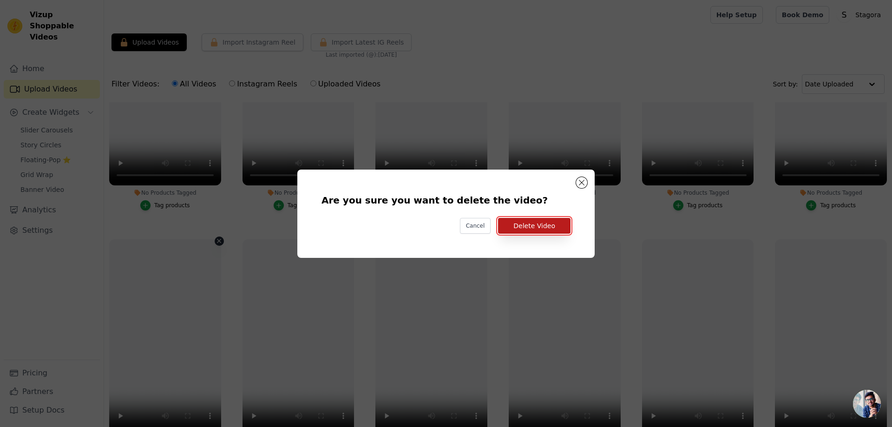
drag, startPoint x: 555, startPoint y: 232, endPoint x: 546, endPoint y: 232, distance: 8.4
click at [554, 232] on button "Delete Video" at bounding box center [534, 226] width 72 height 16
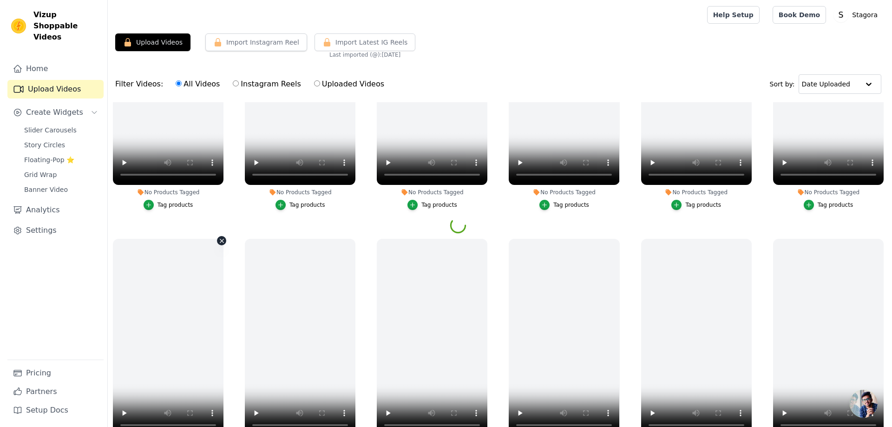
scroll to position [106, 0]
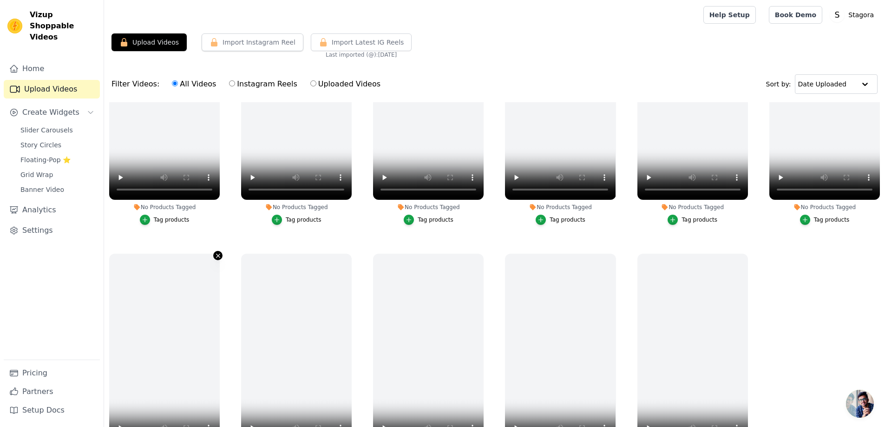
click at [219, 255] on icon "button" at bounding box center [218, 255] width 7 height 7
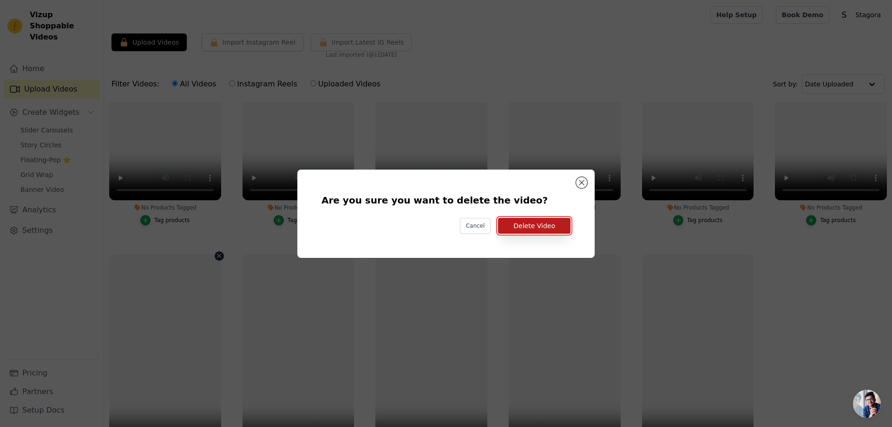
click at [547, 228] on button "Delete Video" at bounding box center [534, 226] width 72 height 16
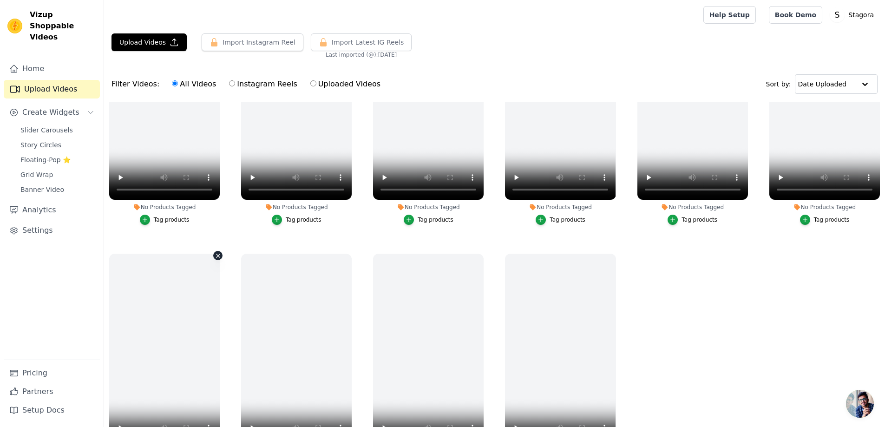
click at [217, 253] on icon "button" at bounding box center [218, 255] width 7 height 7
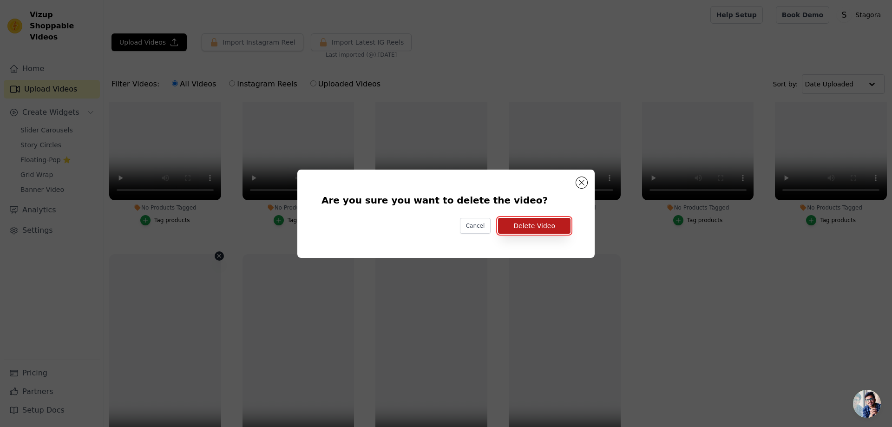
click at [553, 226] on button "Delete Video" at bounding box center [534, 226] width 72 height 16
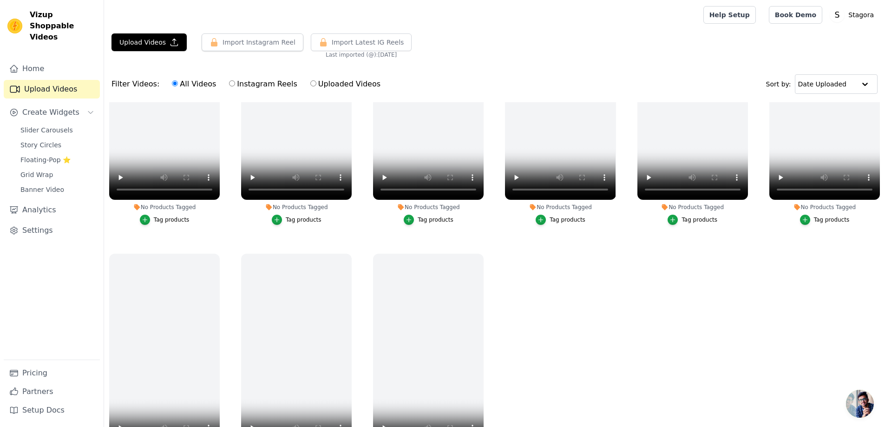
click at [221, 250] on div "No Products Tagged Tag products" at bounding box center [164, 365] width 121 height 235
click at [219, 251] on button "No Products Tagged Tag products" at bounding box center [217, 255] width 9 height 9
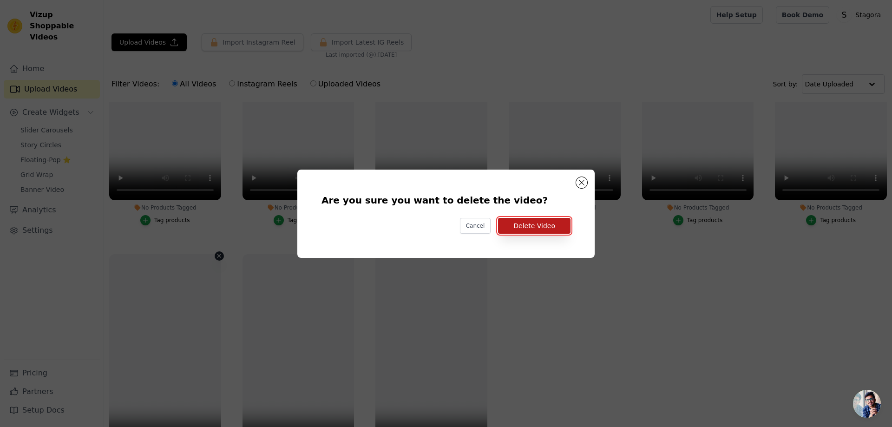
click at [534, 232] on button "Delete Video" at bounding box center [534, 226] width 72 height 16
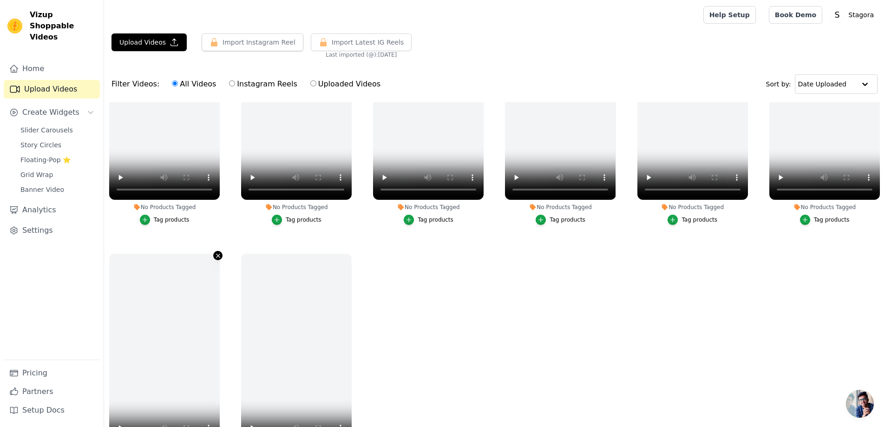
click at [218, 252] on icon "button" at bounding box center [218, 255] width 7 height 7
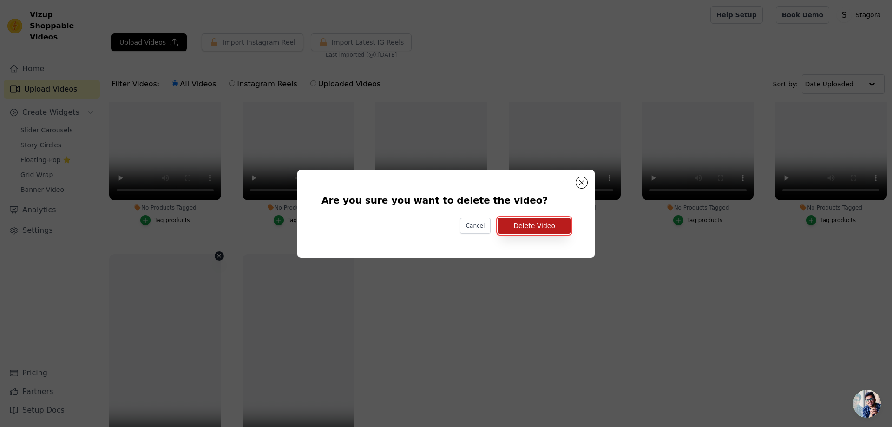
click at [527, 230] on button "Delete Video" at bounding box center [534, 226] width 72 height 16
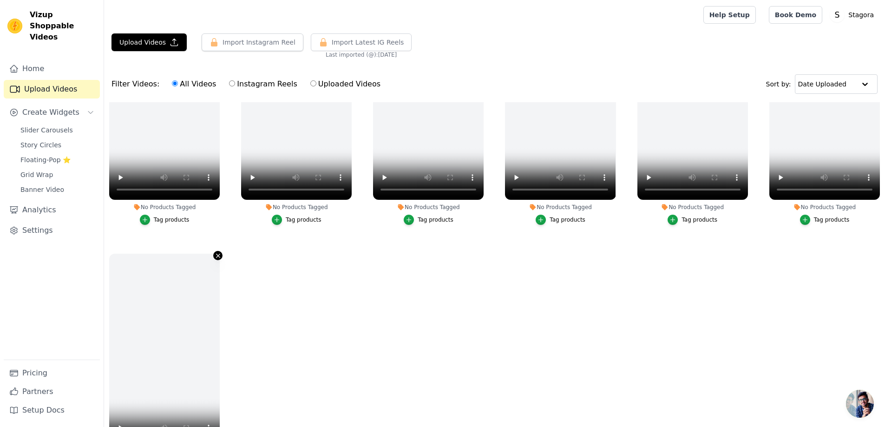
click at [217, 252] on icon "button" at bounding box center [218, 255] width 7 height 7
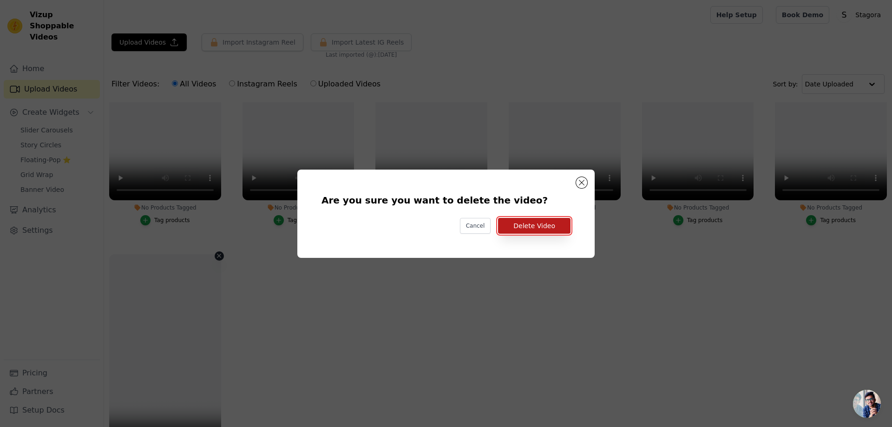
click at [552, 230] on button "Delete Video" at bounding box center [534, 226] width 72 height 16
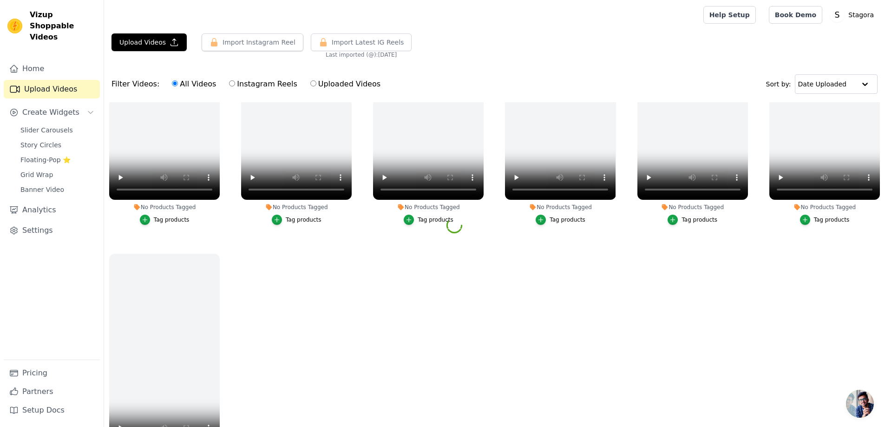
scroll to position [0, 0]
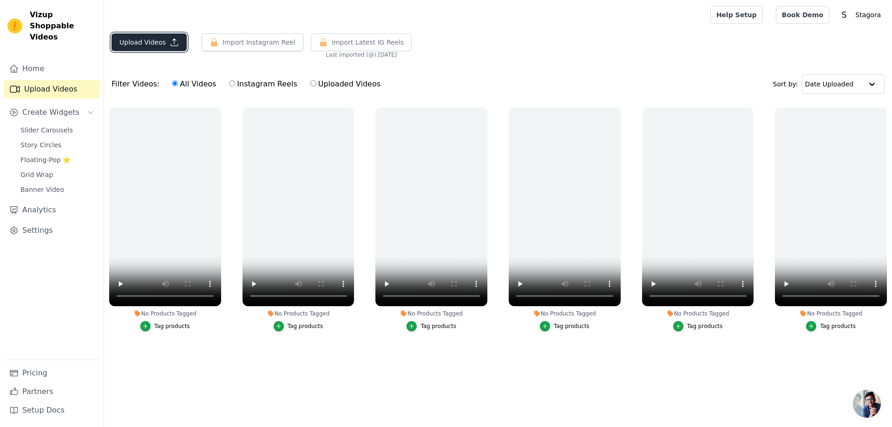
click at [145, 43] on button "Upload Videos" at bounding box center [148, 42] width 75 height 18
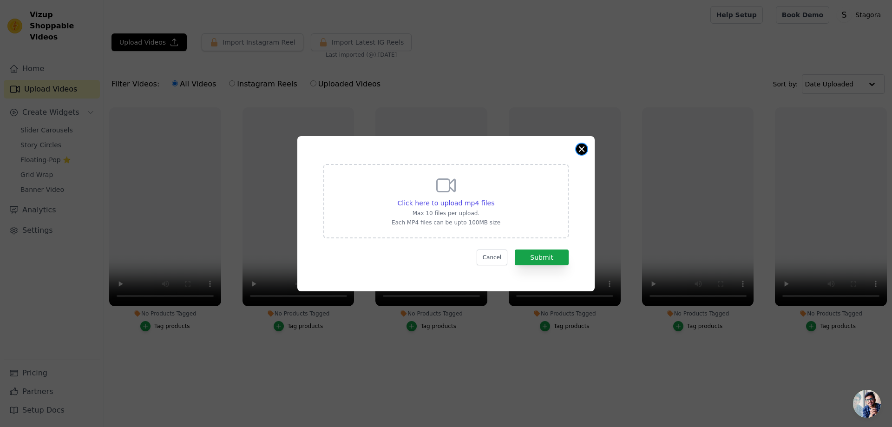
click at [581, 147] on button "Close modal" at bounding box center [581, 149] width 11 height 11
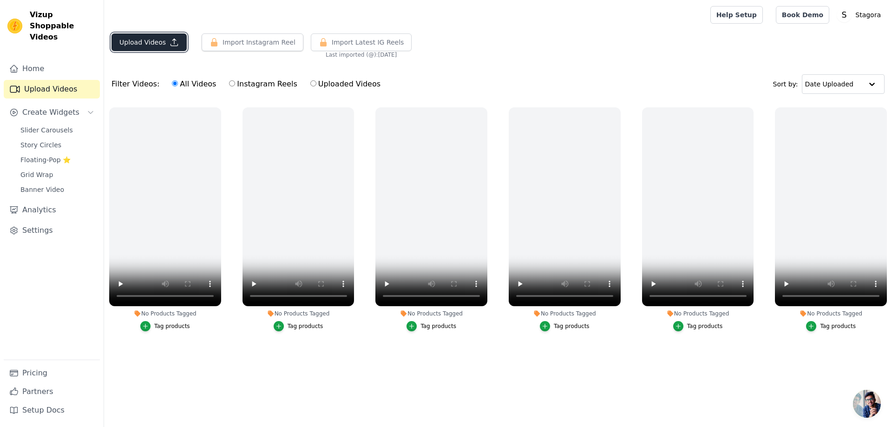
click at [146, 46] on button "Upload Videos" at bounding box center [148, 42] width 75 height 18
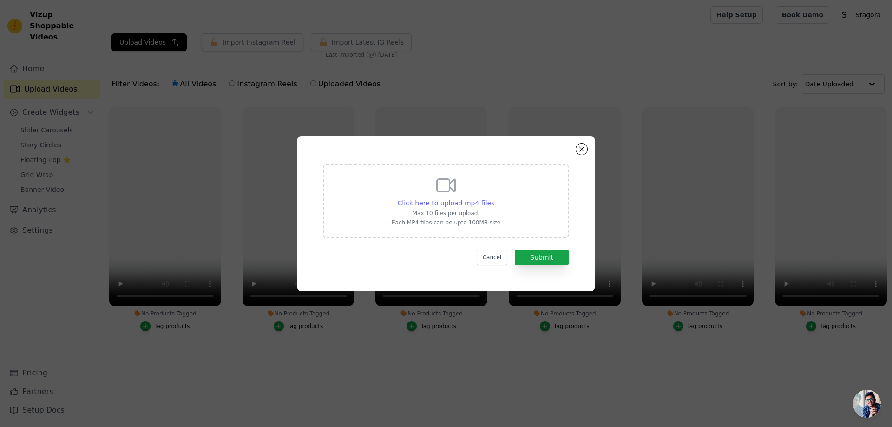
click at [455, 205] on span "Click here to upload mp4 files" at bounding box center [446, 202] width 97 height 7
click at [494, 198] on input "Click here to upload mp4 files Max 10 files per upload. Each MP4 files can be u…" at bounding box center [494, 198] width 0 height 0
type input "C:\fakepath\02.mp4"
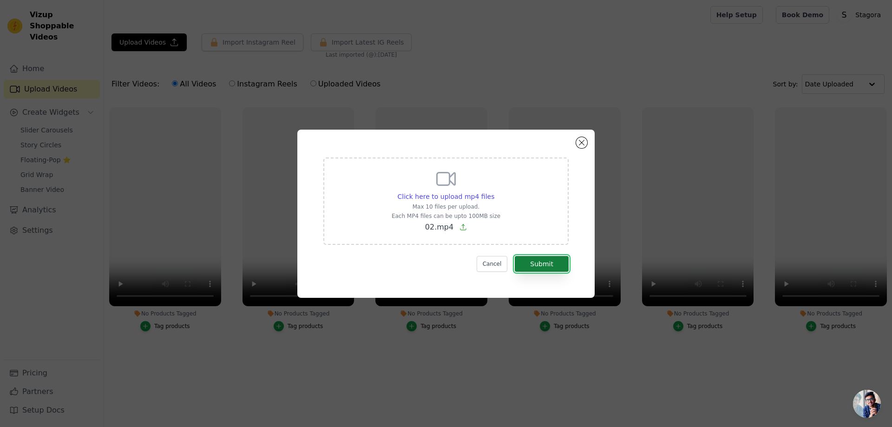
click at [540, 262] on button "Submit" at bounding box center [542, 264] width 54 height 16
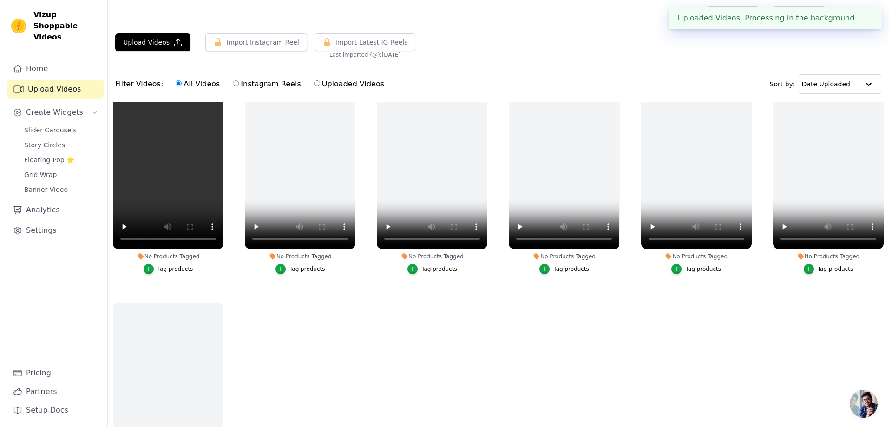
scroll to position [106, 0]
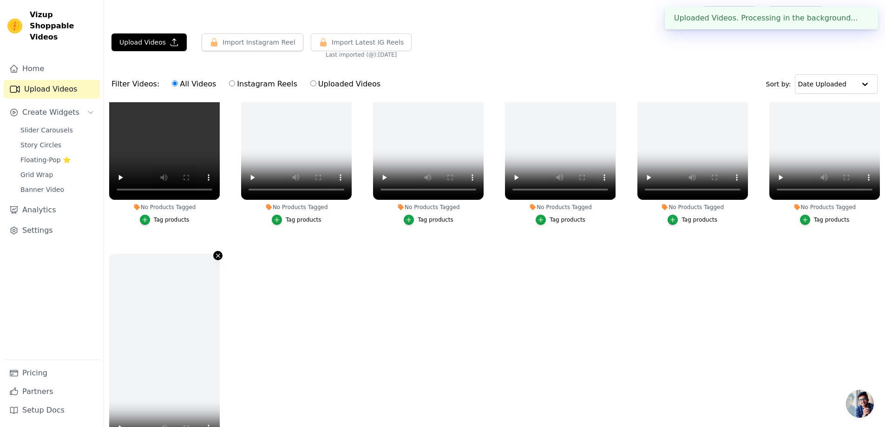
click at [217, 252] on icon "button" at bounding box center [218, 255] width 7 height 7
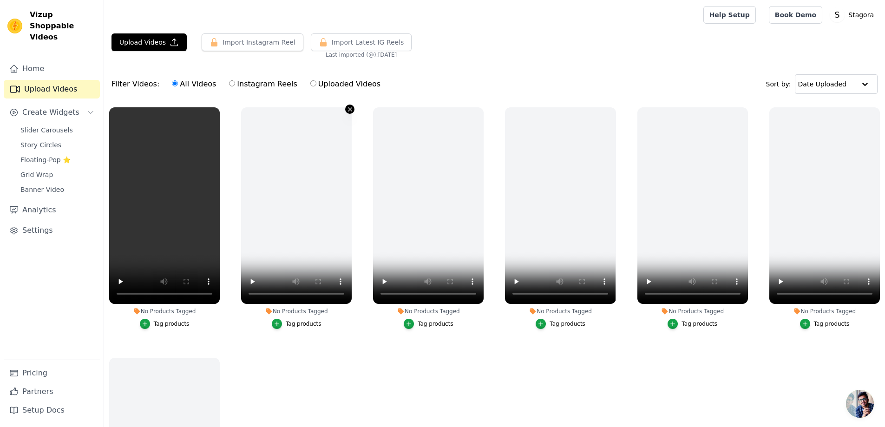
click at [346, 109] on icon "button" at bounding box center [349, 109] width 7 height 7
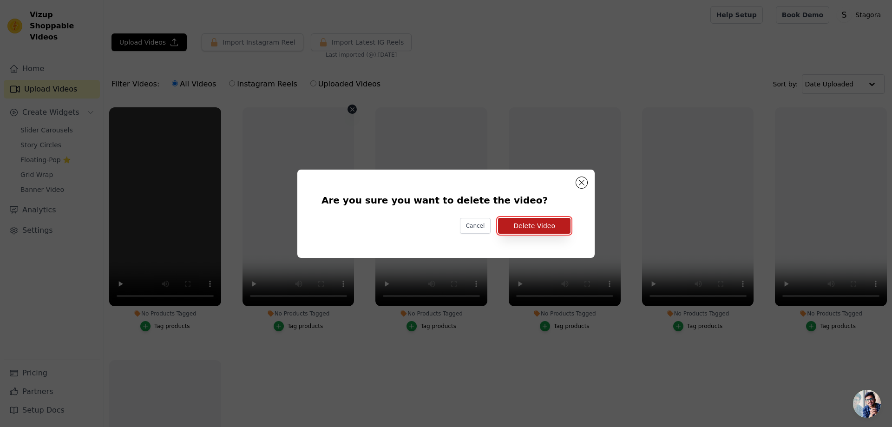
click at [527, 218] on button "Delete Video" at bounding box center [534, 226] width 72 height 16
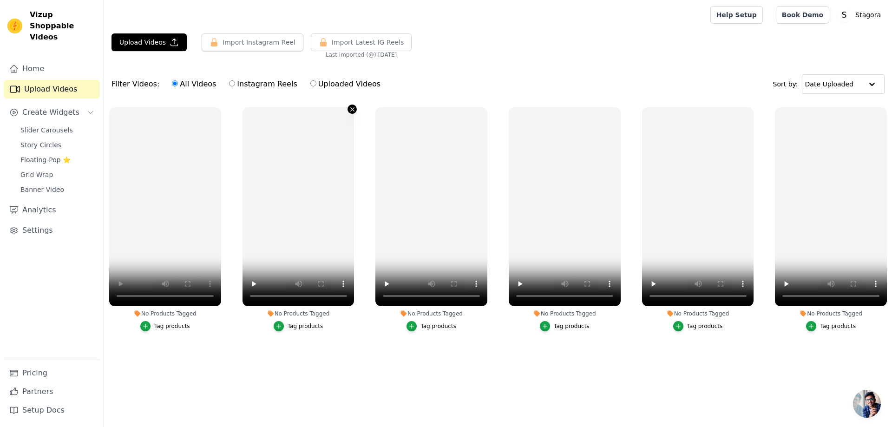
click at [352, 108] on icon "button" at bounding box center [352, 109] width 7 height 7
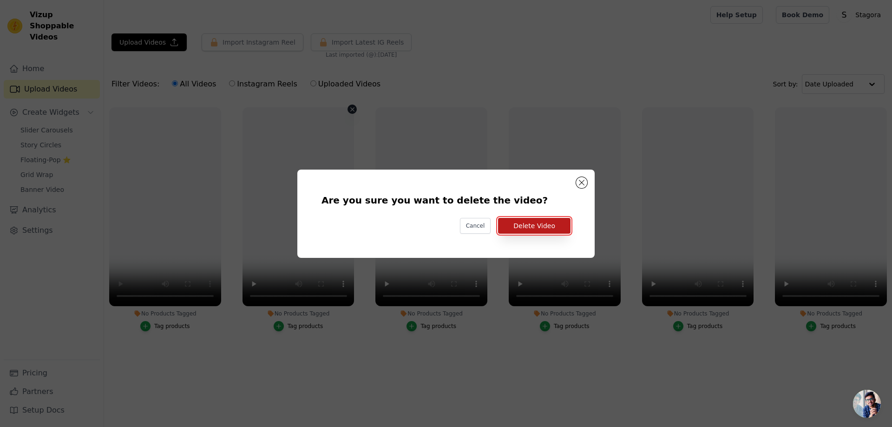
click at [555, 226] on button "Delete Video" at bounding box center [534, 226] width 72 height 16
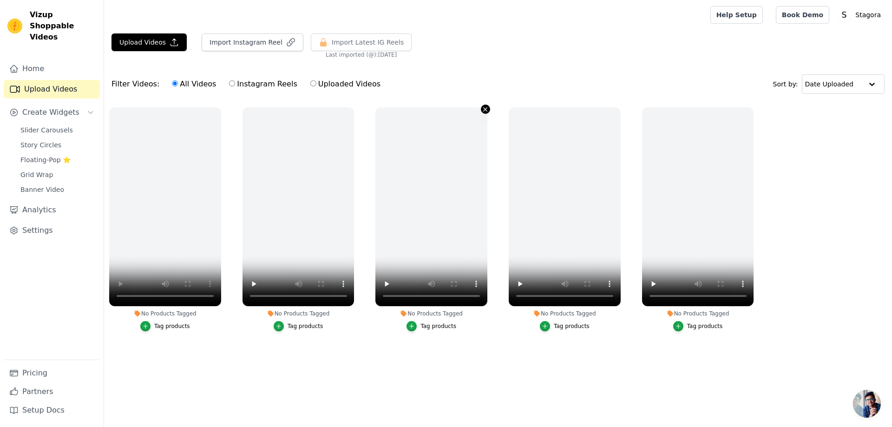
click at [484, 108] on icon "button" at bounding box center [485, 109] width 4 height 4
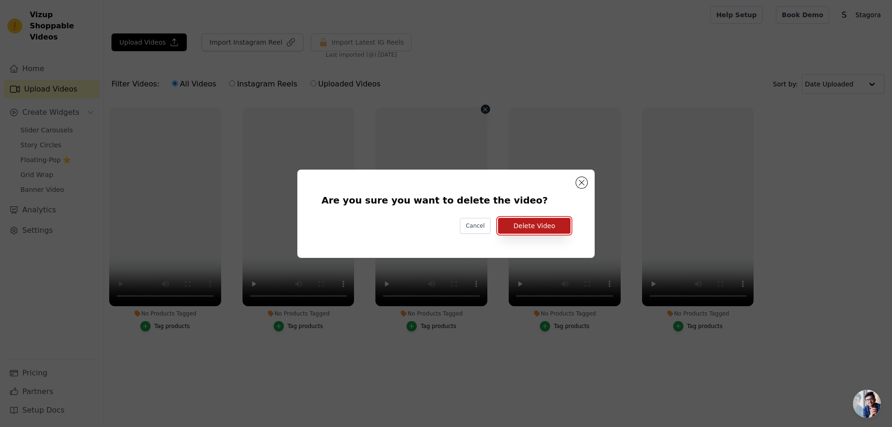
click at [535, 224] on button "Delete Video" at bounding box center [534, 226] width 72 height 16
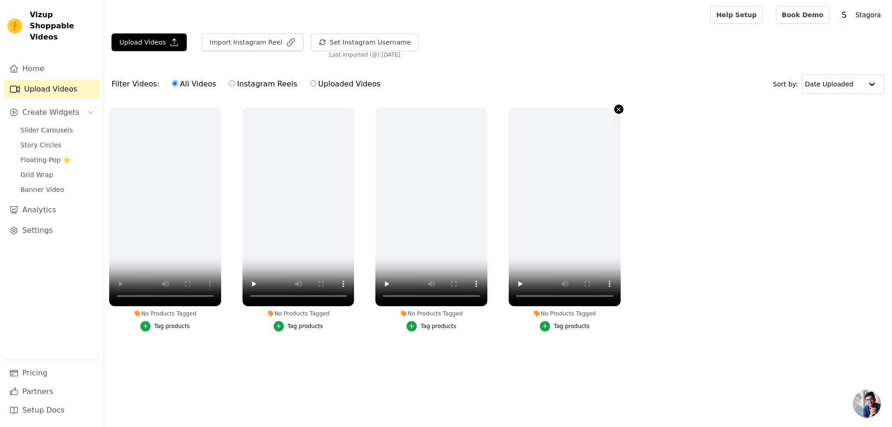
click at [620, 106] on icon "button" at bounding box center [618, 109] width 7 height 7
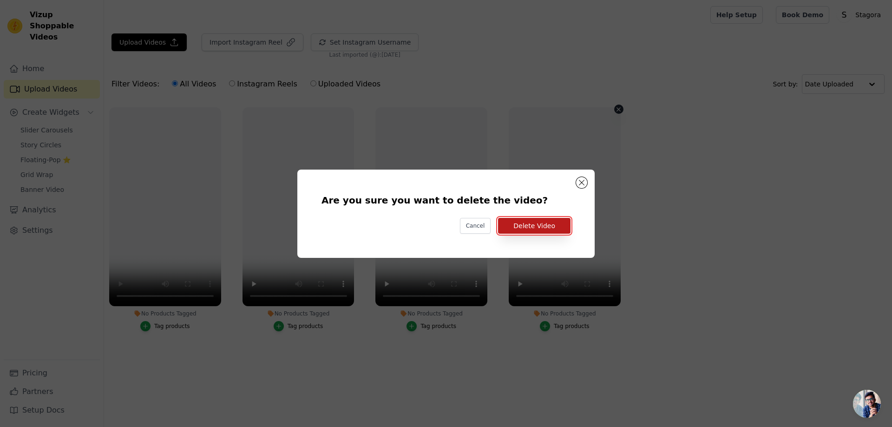
click at [543, 231] on button "Delete Video" at bounding box center [534, 226] width 72 height 16
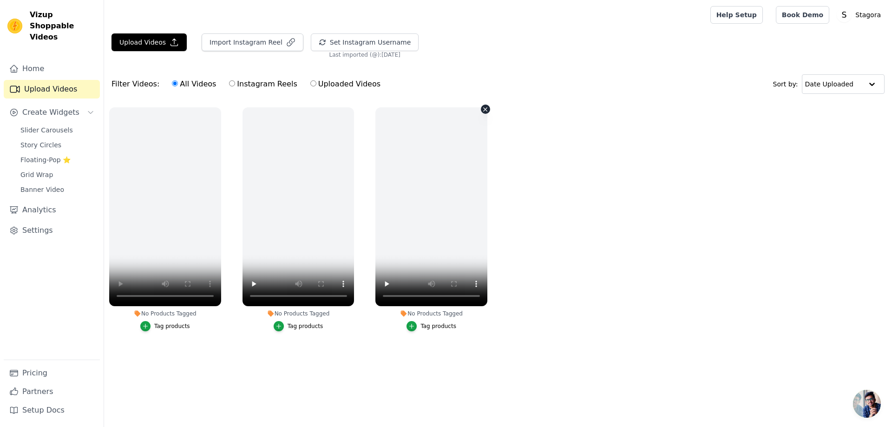
click at [485, 109] on icon "button" at bounding box center [485, 109] width 4 height 4
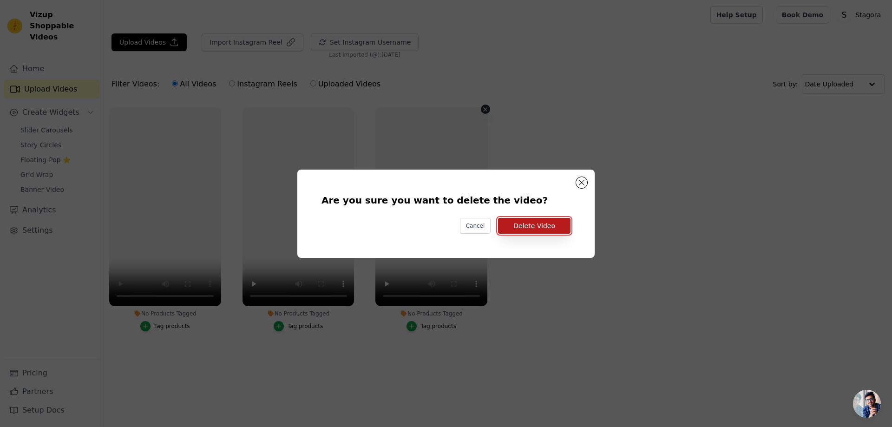
click at [537, 219] on button "Delete Video" at bounding box center [534, 226] width 72 height 16
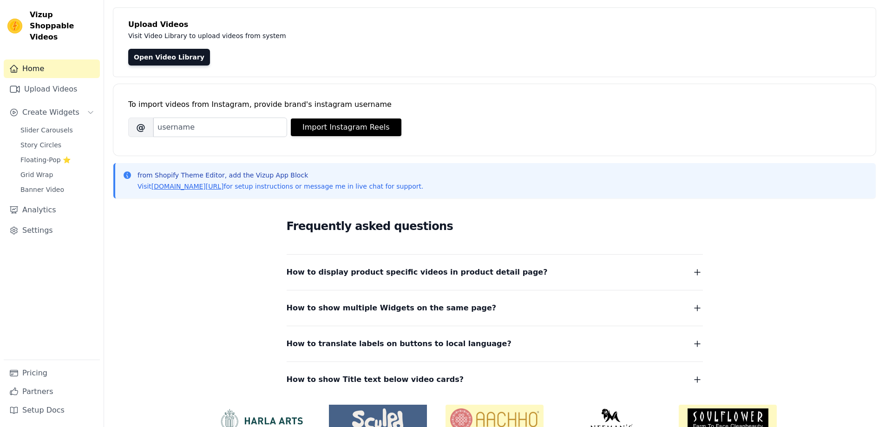
scroll to position [78, 0]
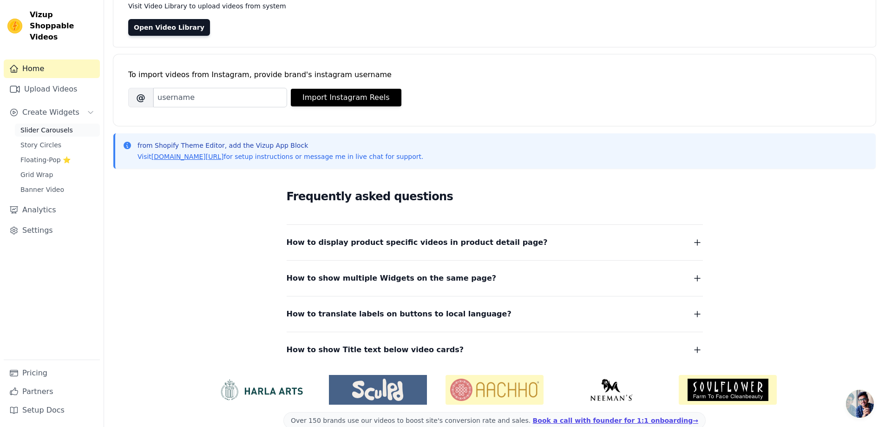
click at [46, 125] on span "Slider Carousels" at bounding box center [46, 129] width 52 height 9
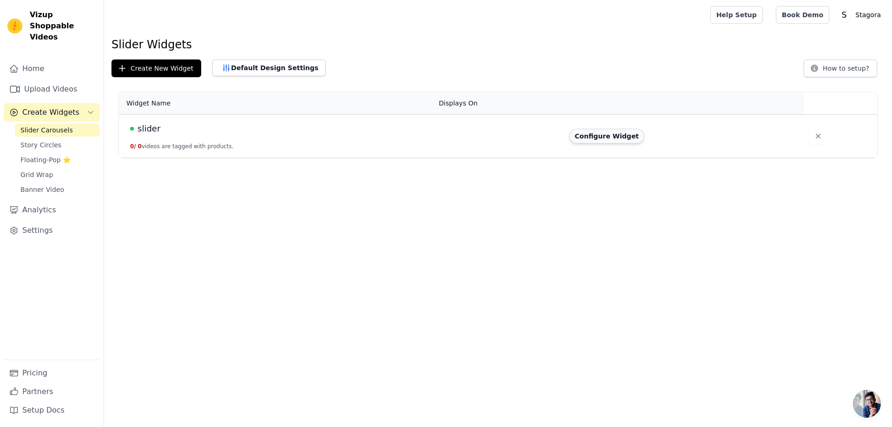
click at [600, 135] on button "Configure Widget" at bounding box center [606, 136] width 75 height 15
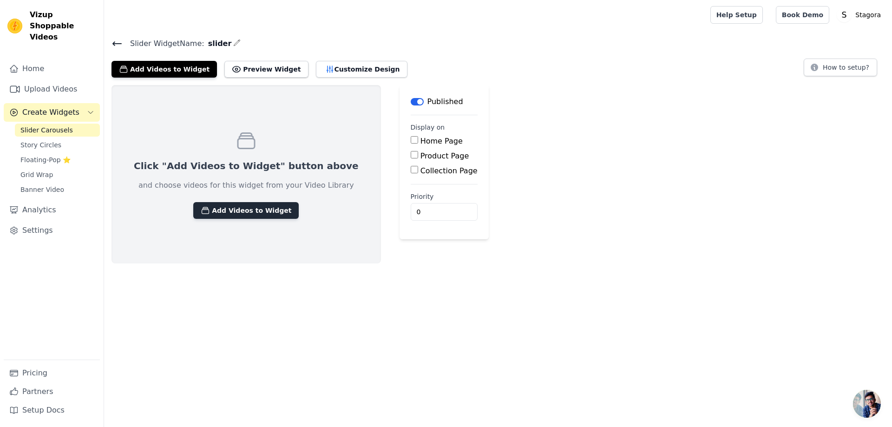
click at [242, 210] on button "Add Videos to Widget" at bounding box center [245, 210] width 105 height 17
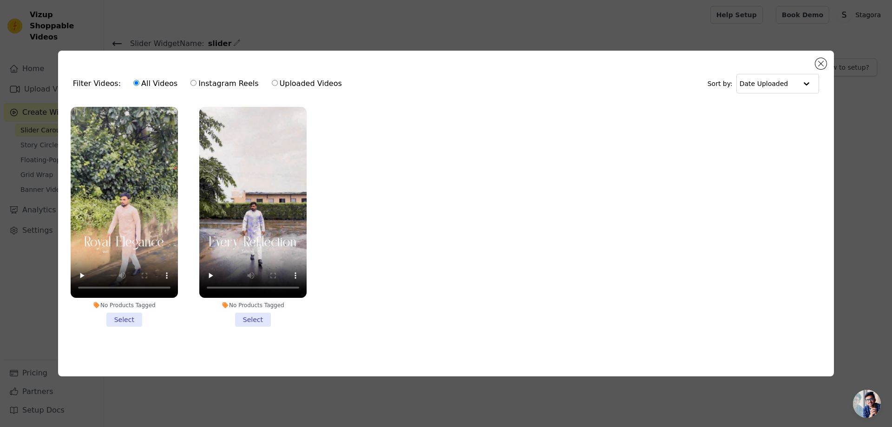
click at [131, 319] on li "No Products Tagged Select" at bounding box center [124, 217] width 107 height 220
click at [0, 0] on input "No Products Tagged Select" at bounding box center [0, 0] width 0 height 0
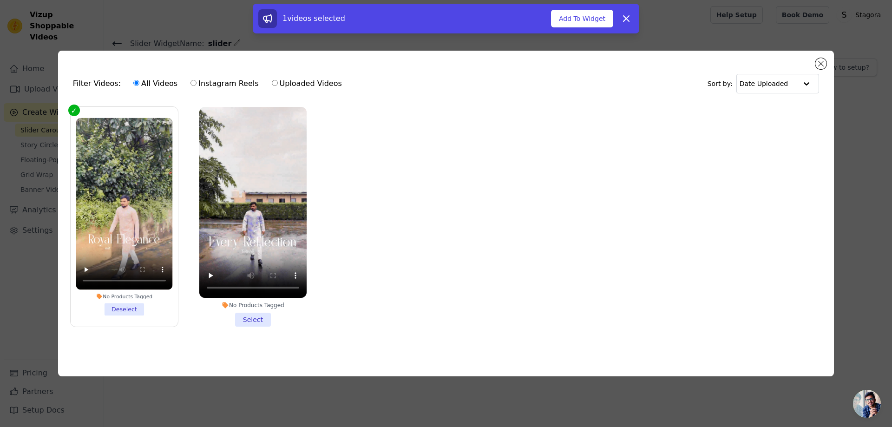
click at [257, 317] on li "No Products Tagged Select" at bounding box center [252, 217] width 107 height 220
click at [0, 0] on input "No Products Tagged Select" at bounding box center [0, 0] width 0 height 0
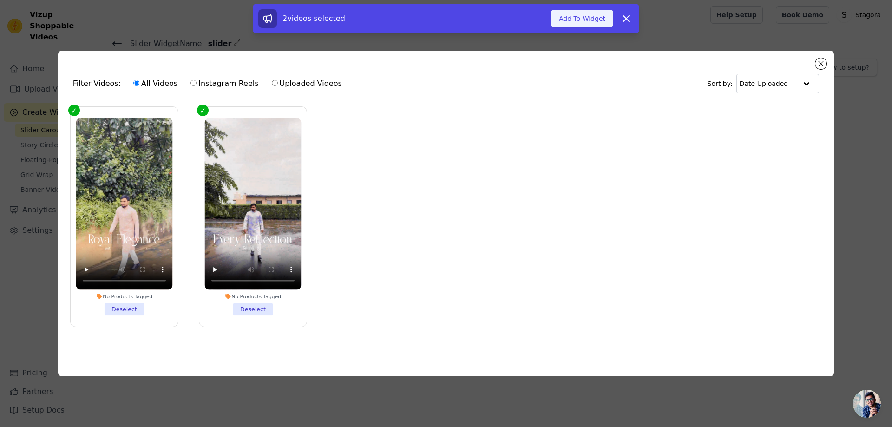
click at [583, 22] on button "Add To Widget" at bounding box center [582, 19] width 62 height 18
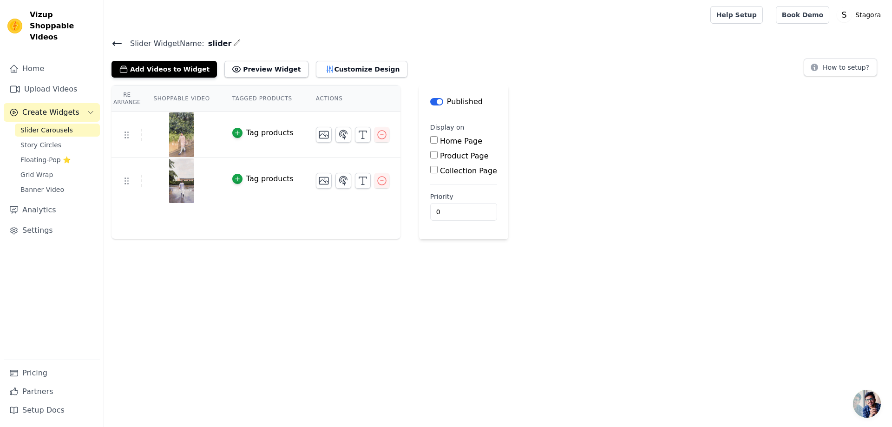
click at [560, 103] on div "Re Arrange Shoppable Video Tagged Products Actions Tag products Tag products Sa…" at bounding box center [498, 162] width 788 height 154
